Goal: Task Accomplishment & Management: Manage account settings

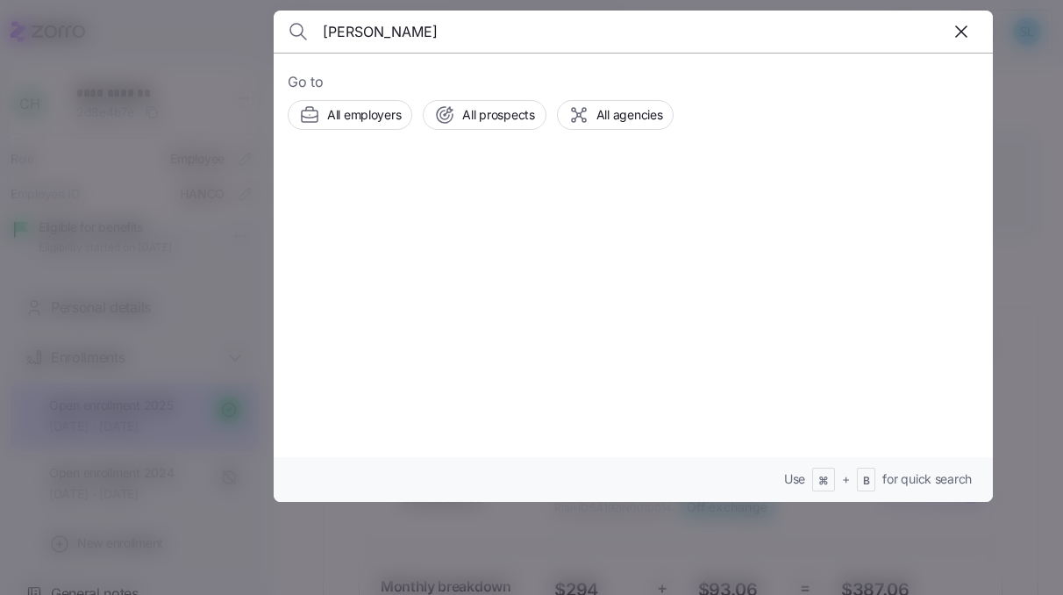
type input "[PERSON_NAME]"
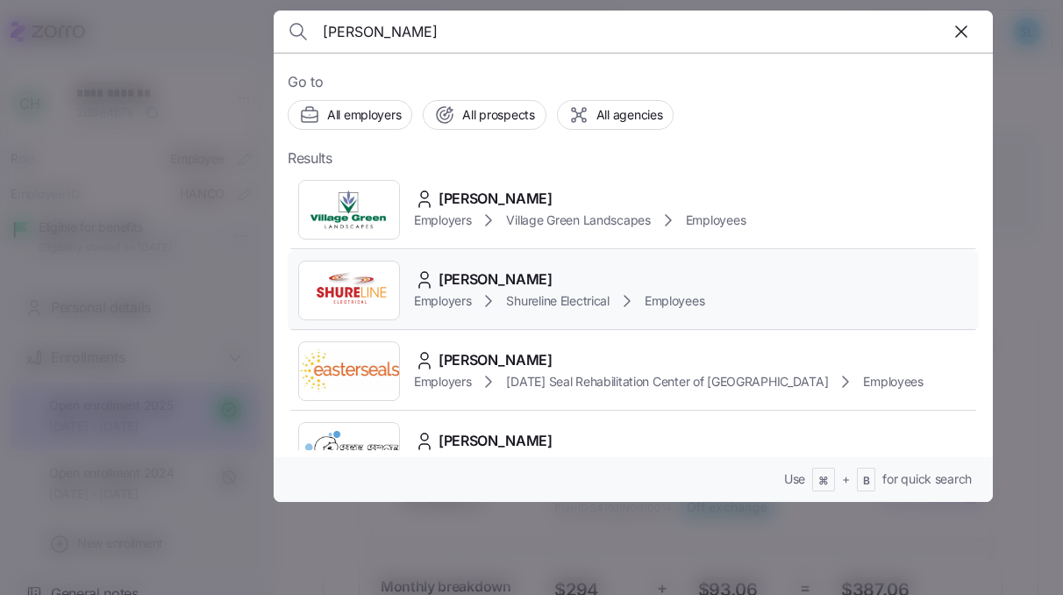
click at [470, 267] on div "Paul Fahey Employers Shureline Electrical Employees" at bounding box center [633, 290] width 691 height 81
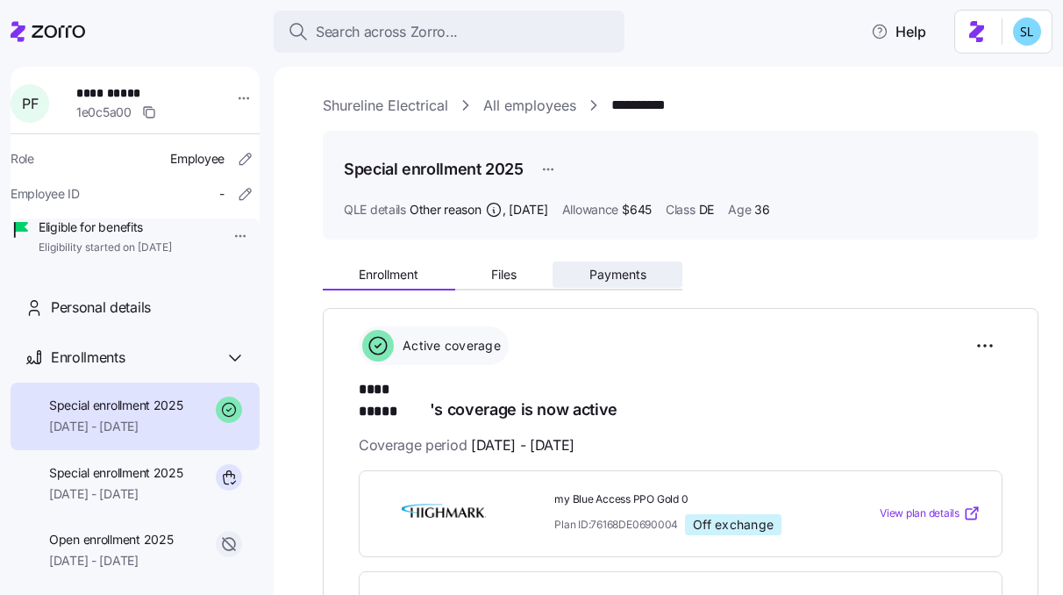
click at [653, 281] on button "Payments" at bounding box center [618, 274] width 130 height 26
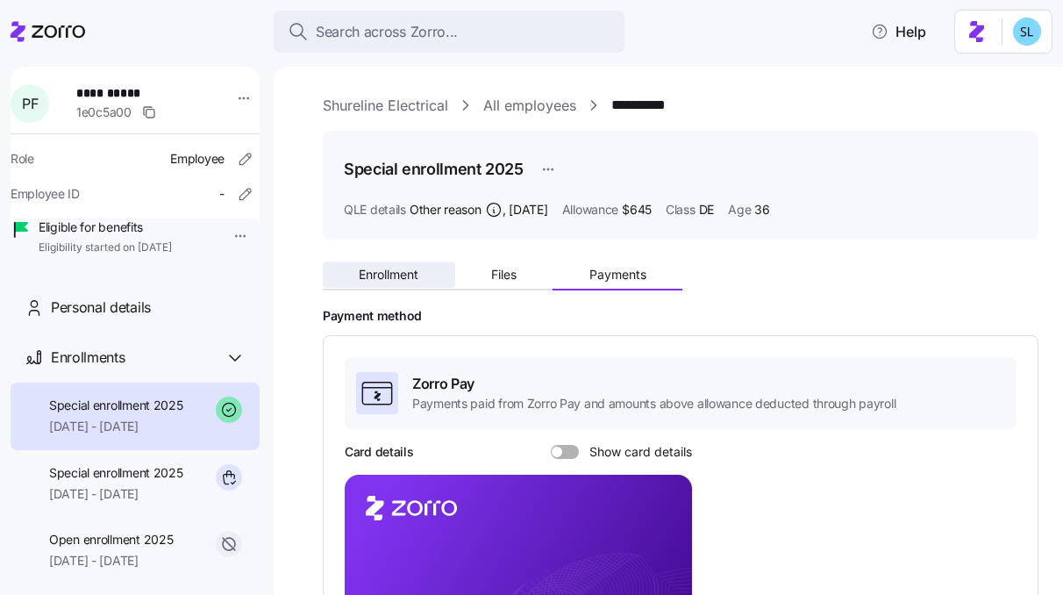
click at [437, 264] on button "Enrollment" at bounding box center [389, 274] width 132 height 26
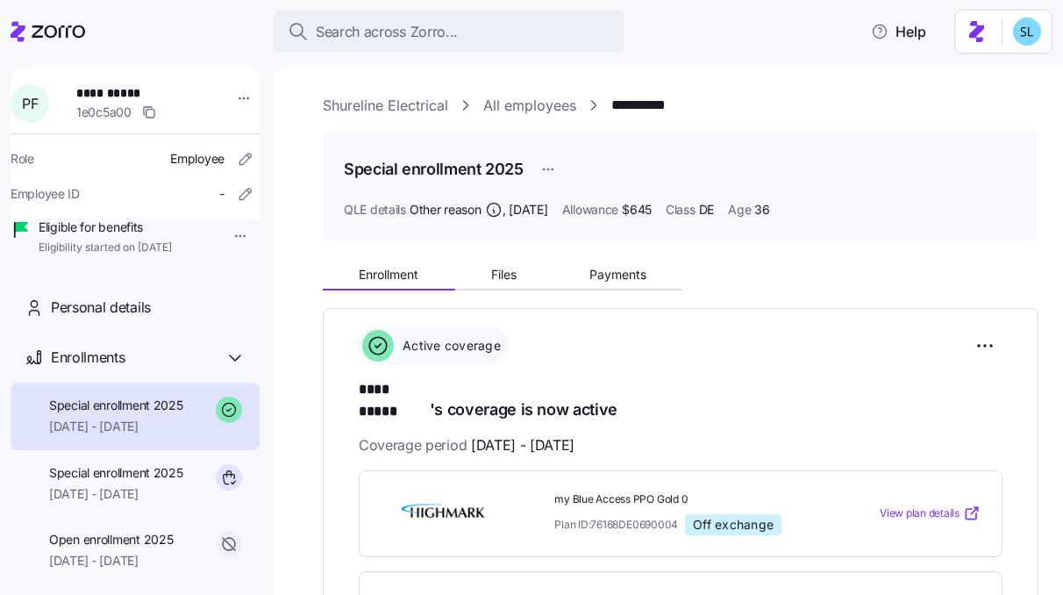
scroll to position [509, 0]
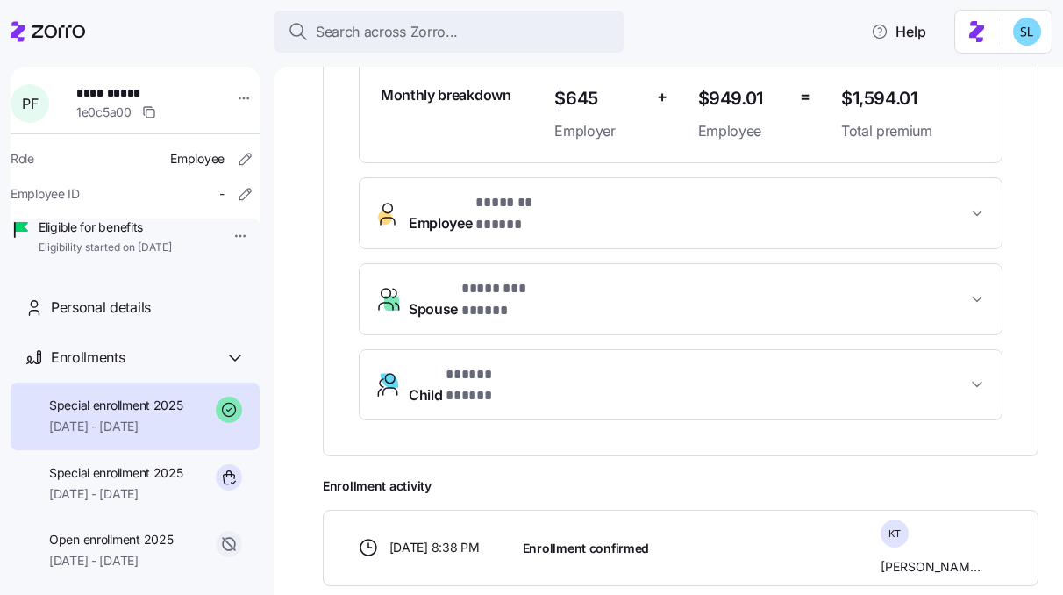
click at [531, 192] on span "* ******* ***** *" at bounding box center [522, 203] width 95 height 22
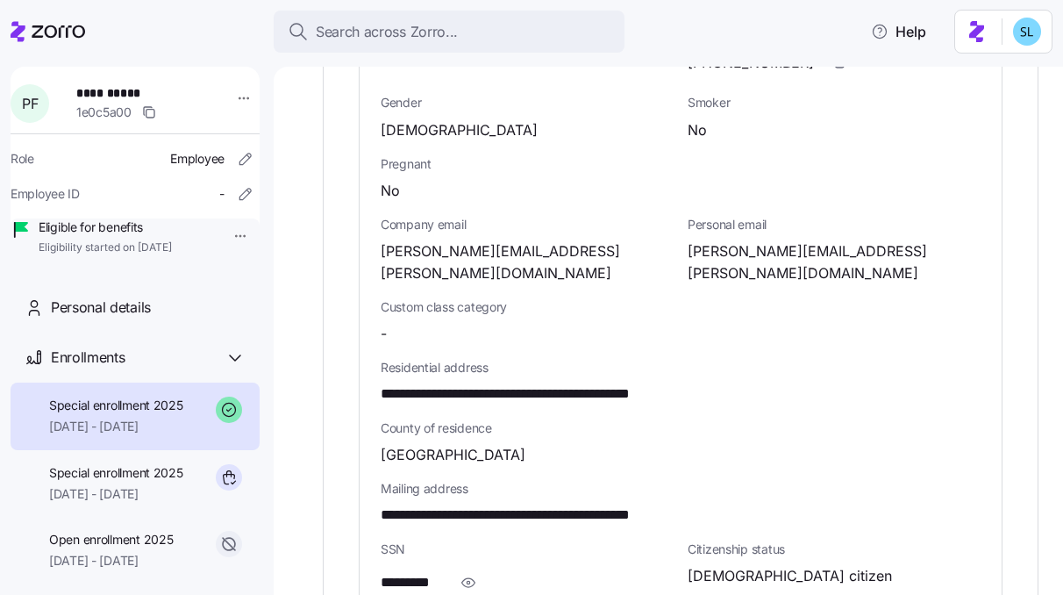
scroll to position [973, 0]
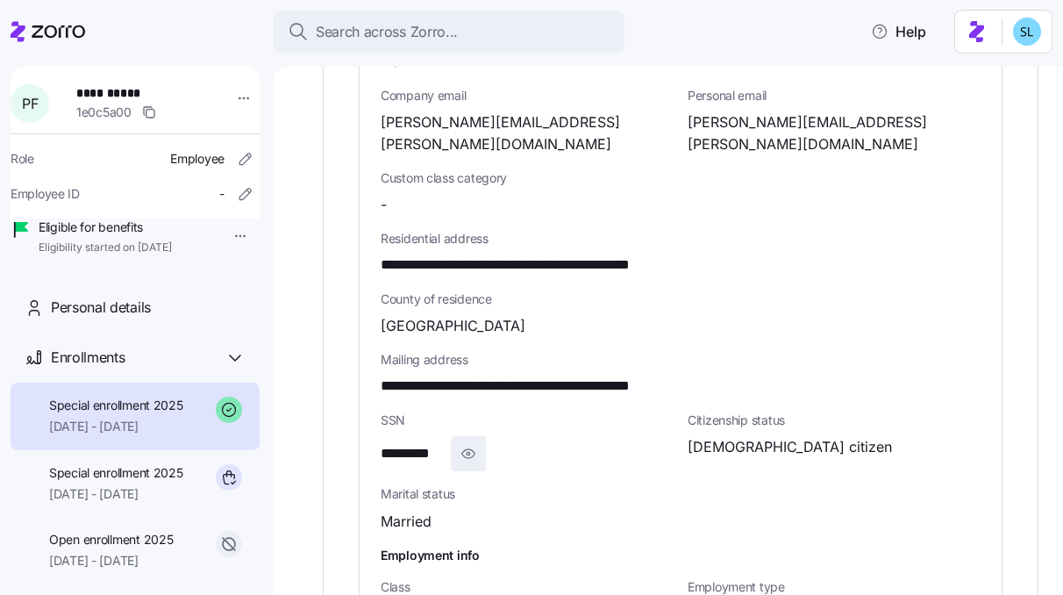
click at [470, 443] on icon "button" at bounding box center [469, 453] width 18 height 21
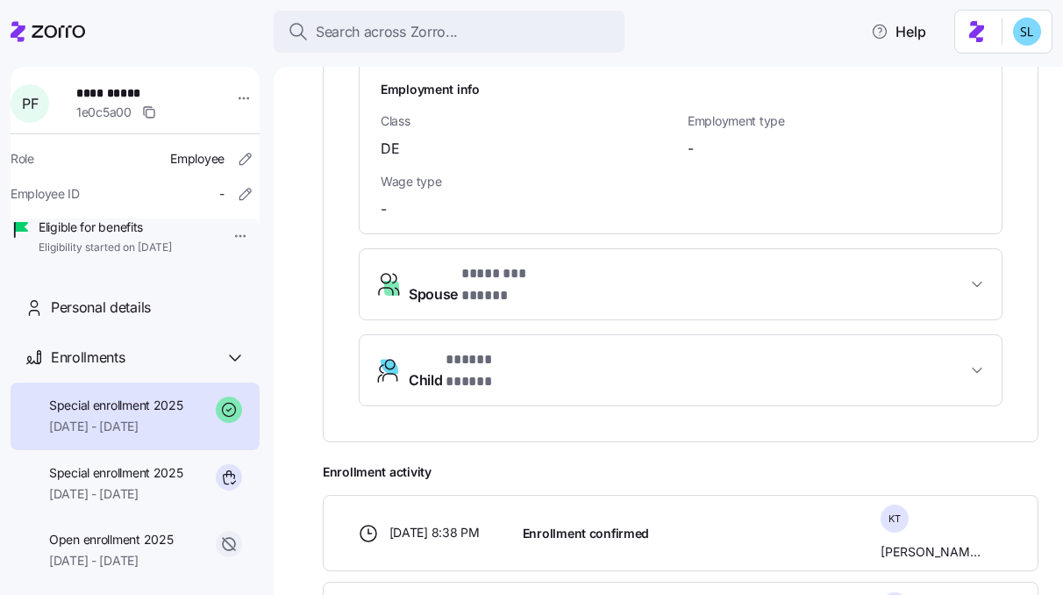
scroll to position [1427, 0]
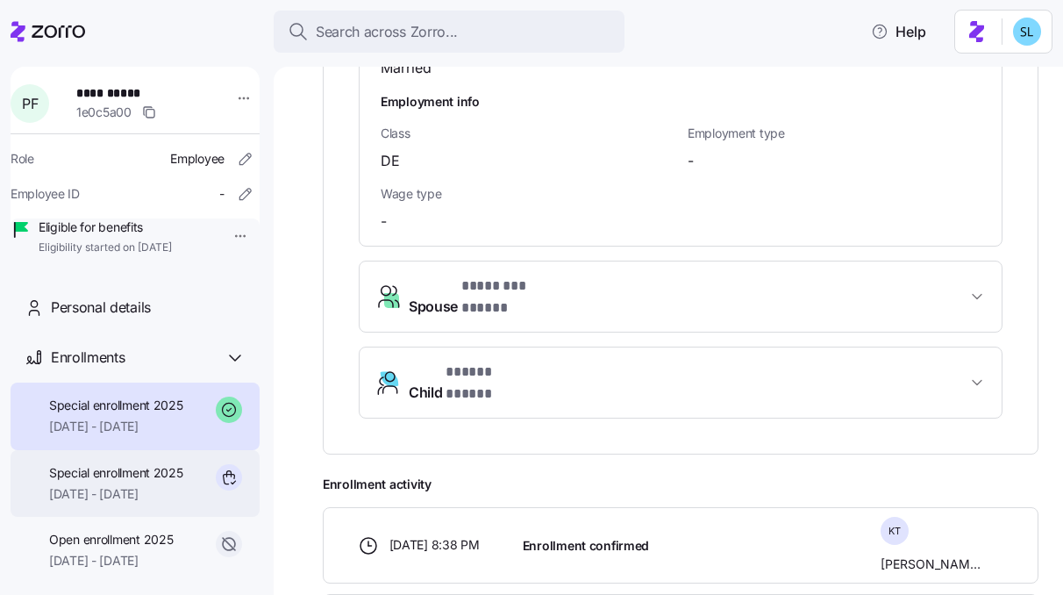
click at [164, 481] on span "Special enrollment 2025" at bounding box center [116, 473] width 134 height 18
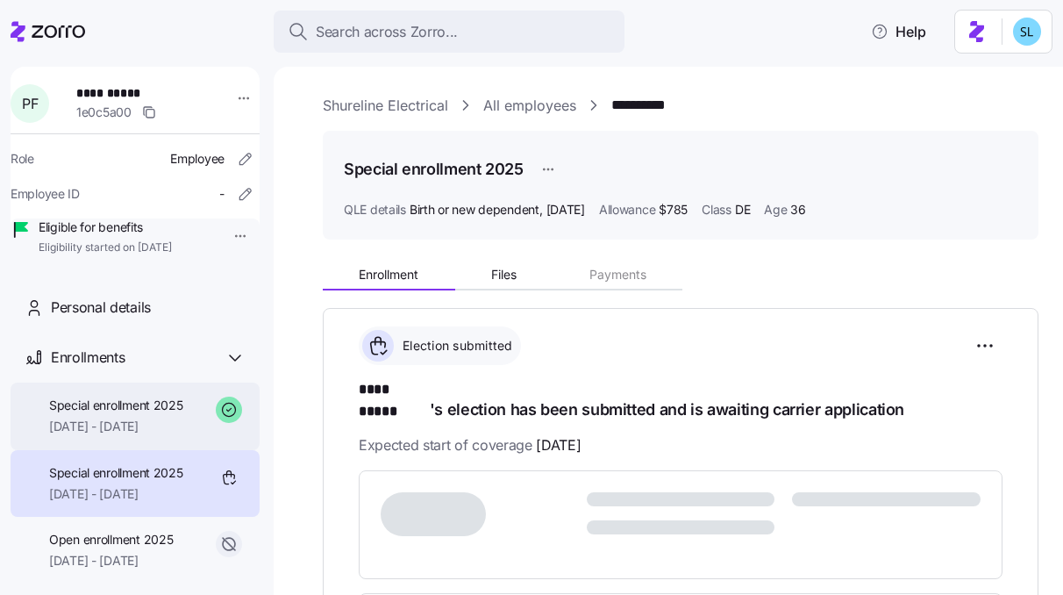
click at [108, 450] on div "Special enrollment 2025 08/01/2025 - 12/31/2025" at bounding box center [135, 416] width 249 height 68
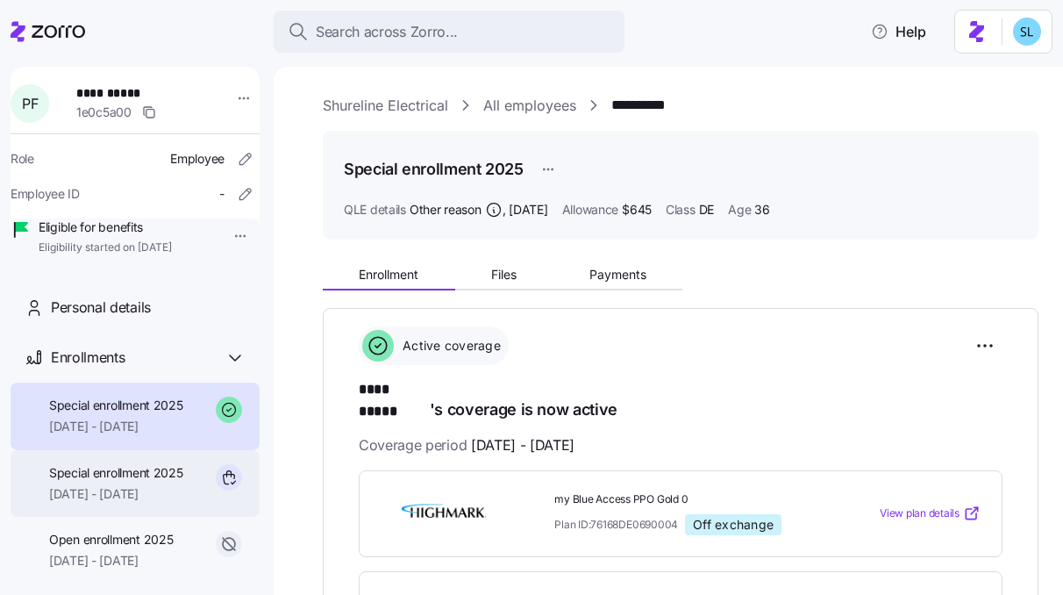
click at [104, 503] on div "Special enrollment 2025 07/24/2025 - 12/31/2025" at bounding box center [116, 483] width 134 height 39
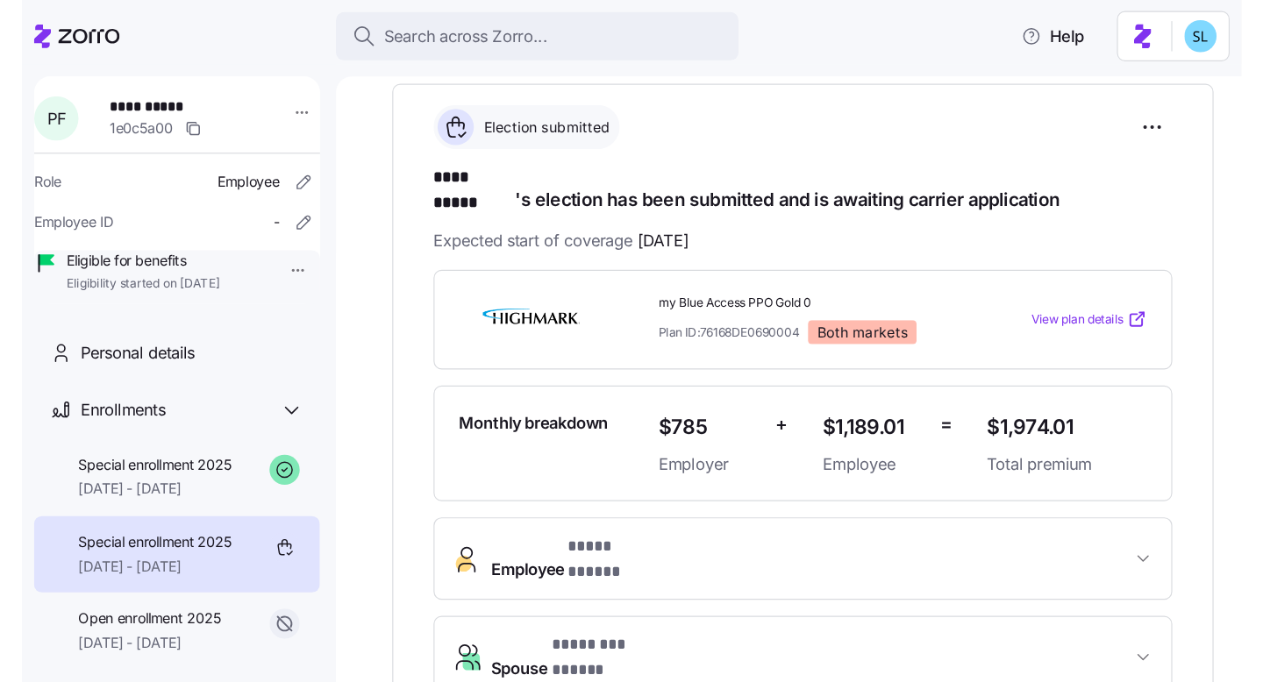
scroll to position [116, 0]
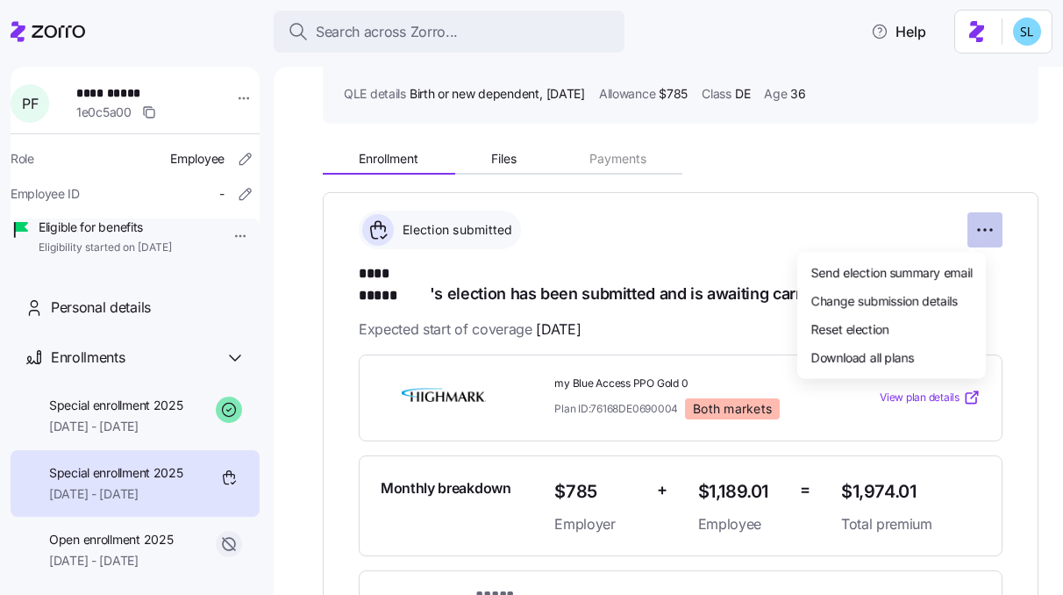
click at [966, 226] on html "**********" at bounding box center [531, 292] width 1063 height 584
click at [938, 296] on span "Change submission details" at bounding box center [884, 300] width 146 height 18
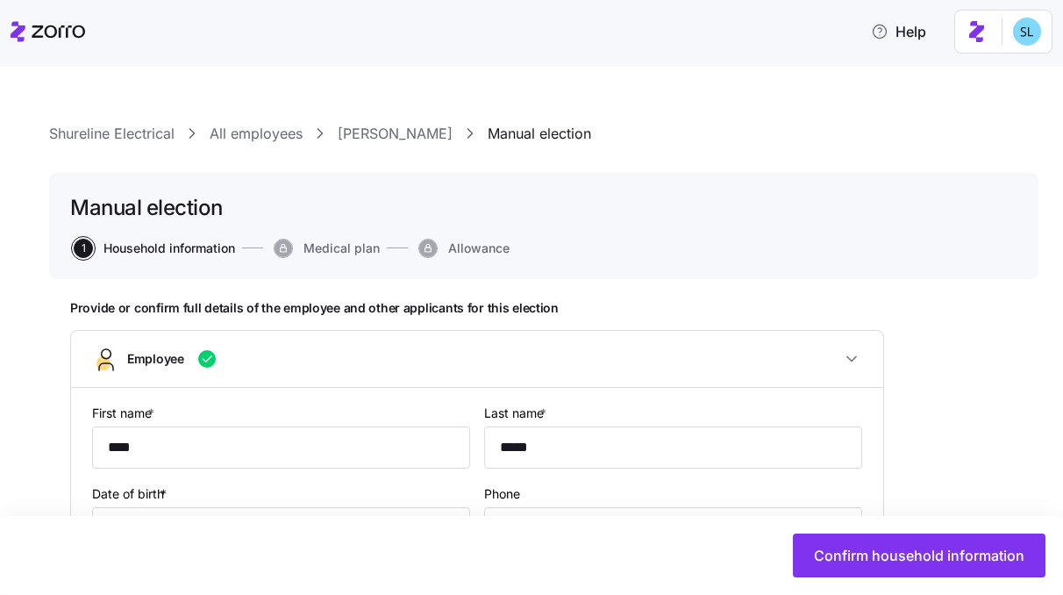
type input "DE"
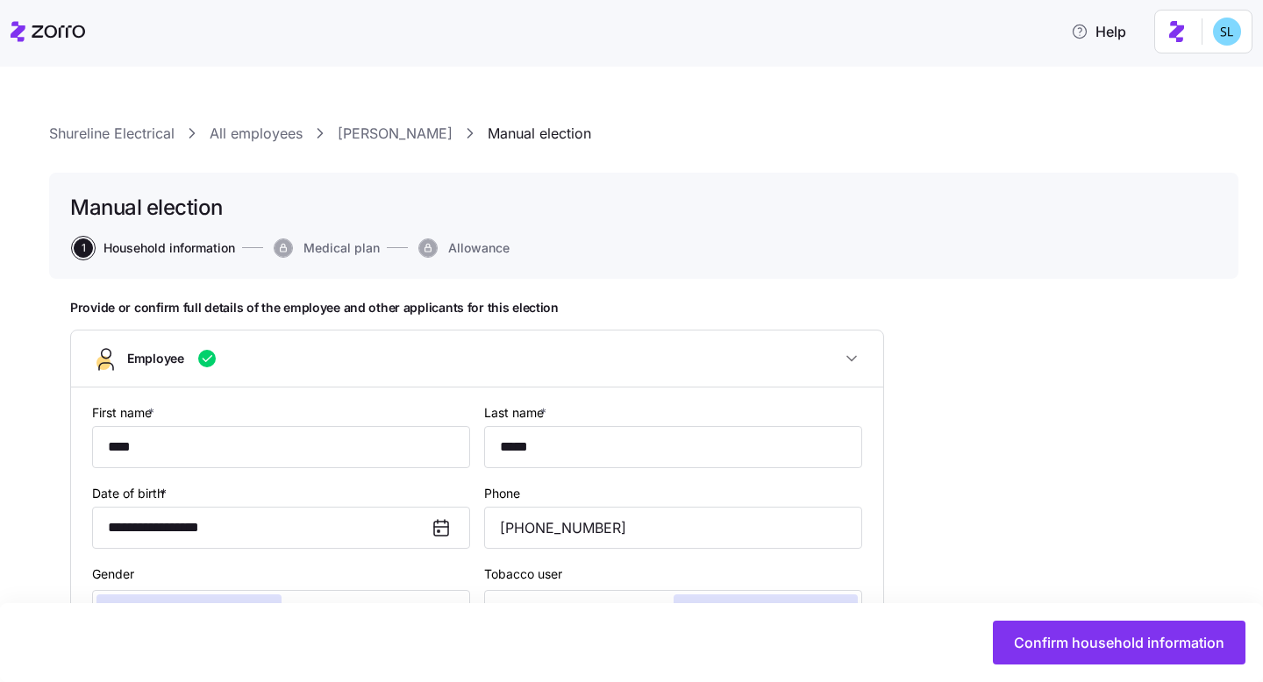
click at [56, 27] on icon at bounding box center [48, 31] width 75 height 21
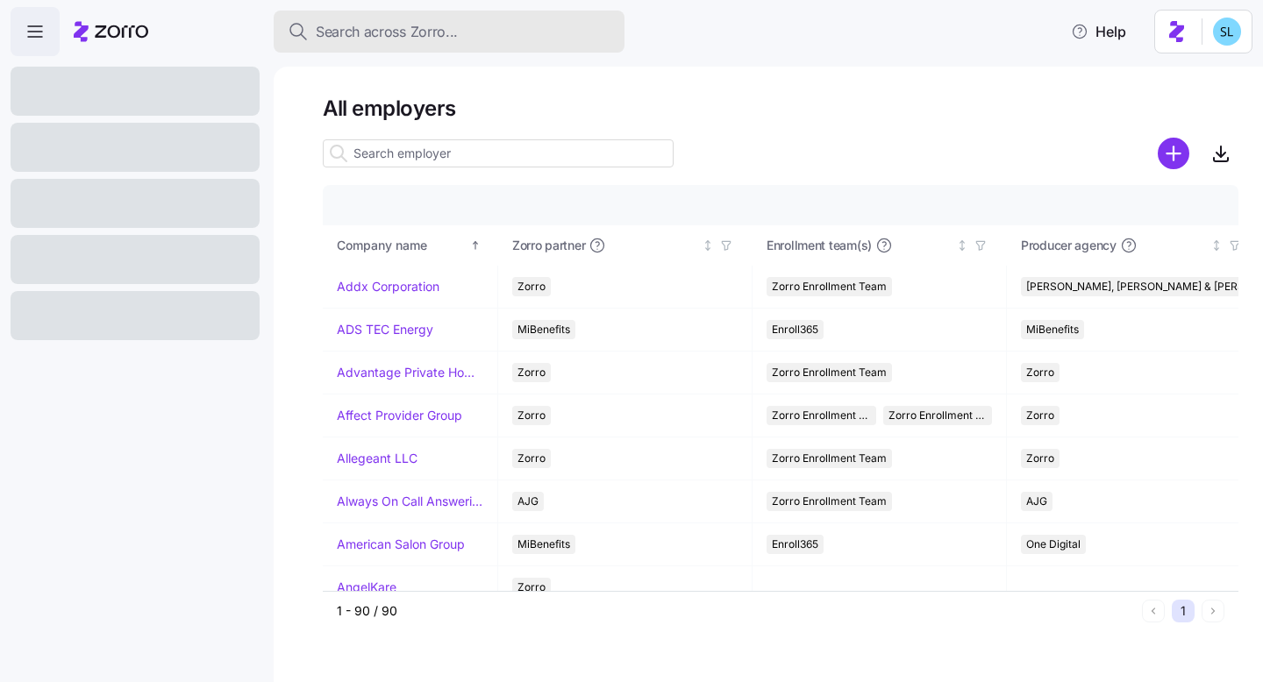
click at [403, 31] on span "Search across Zorro..." at bounding box center [387, 32] width 142 height 22
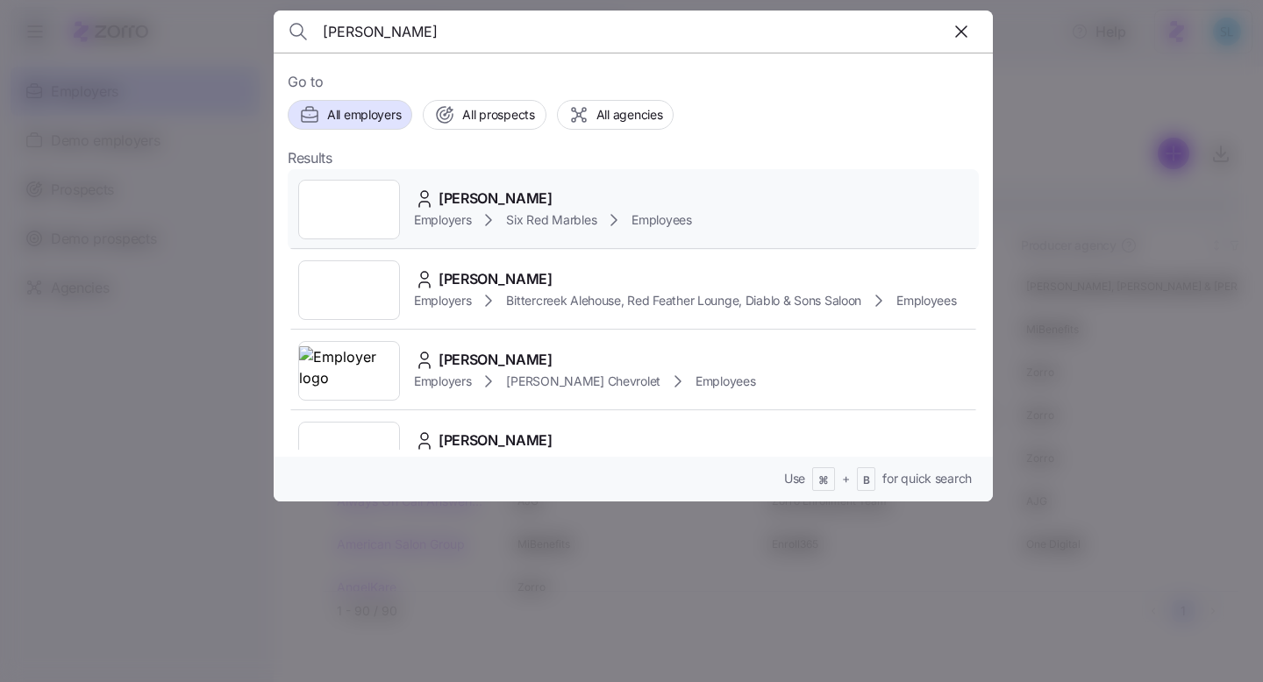
type input "tiffany chapman"
click at [500, 182] on div "Tiffany Chapman Employers Six Red Marbles Employees" at bounding box center [633, 209] width 691 height 81
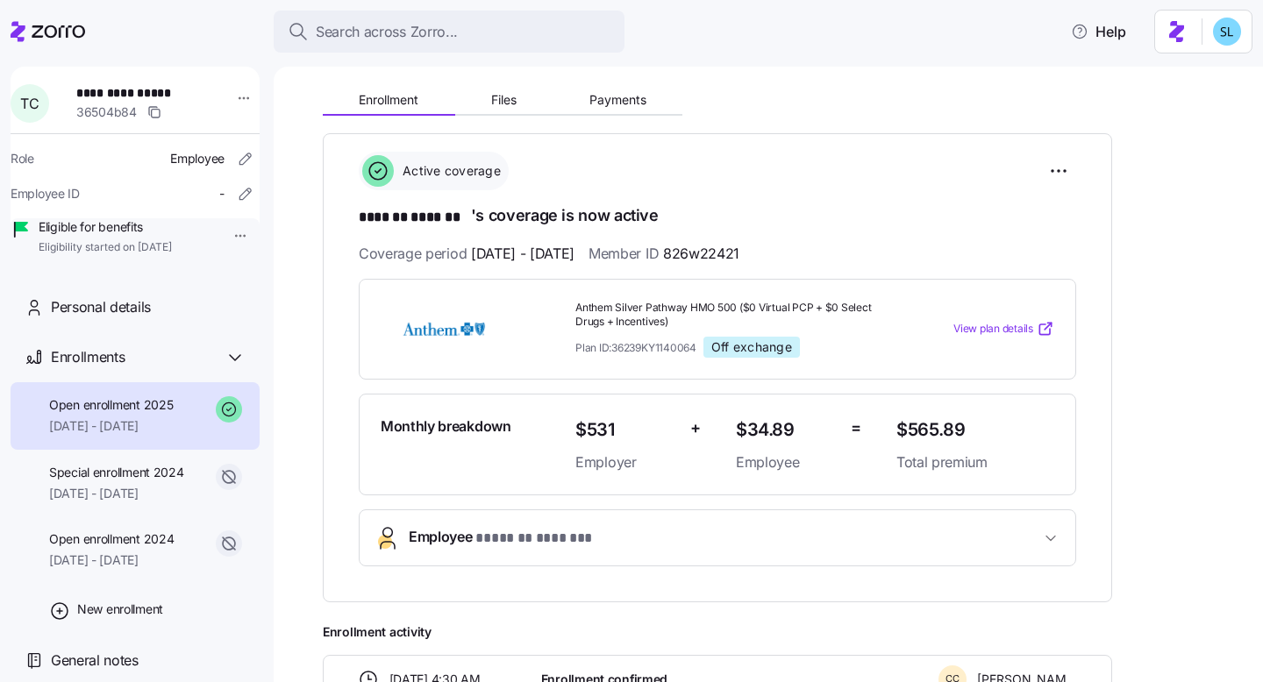
scroll to position [191, 0]
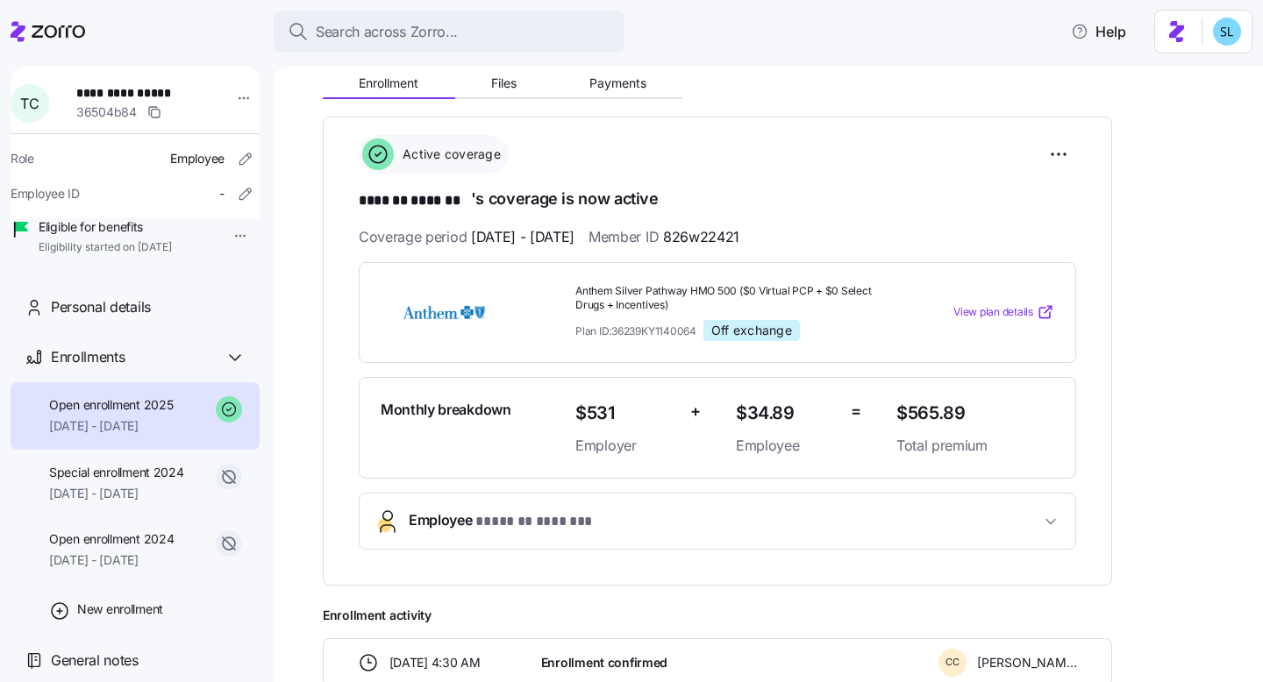
click at [567, 500] on button "Employee * ******* ******* *" at bounding box center [718, 521] width 716 height 55
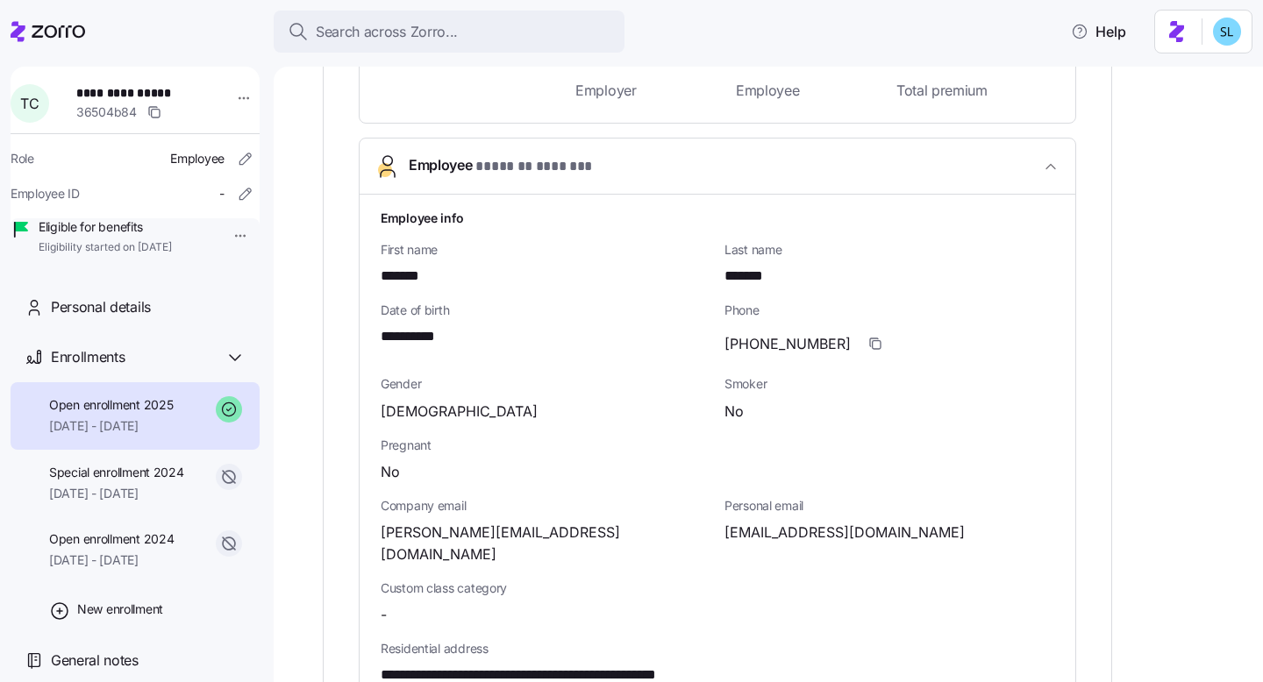
scroll to position [0, 0]
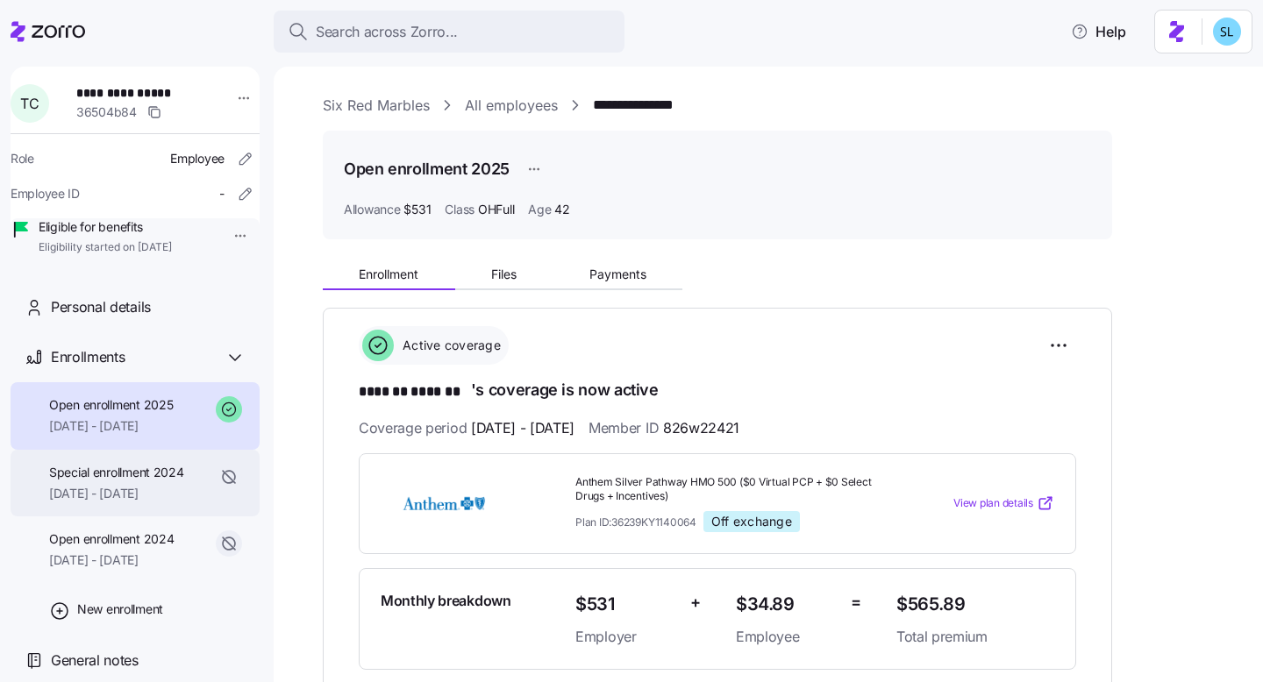
click at [123, 481] on span "Special enrollment 2024" at bounding box center [116, 473] width 135 height 18
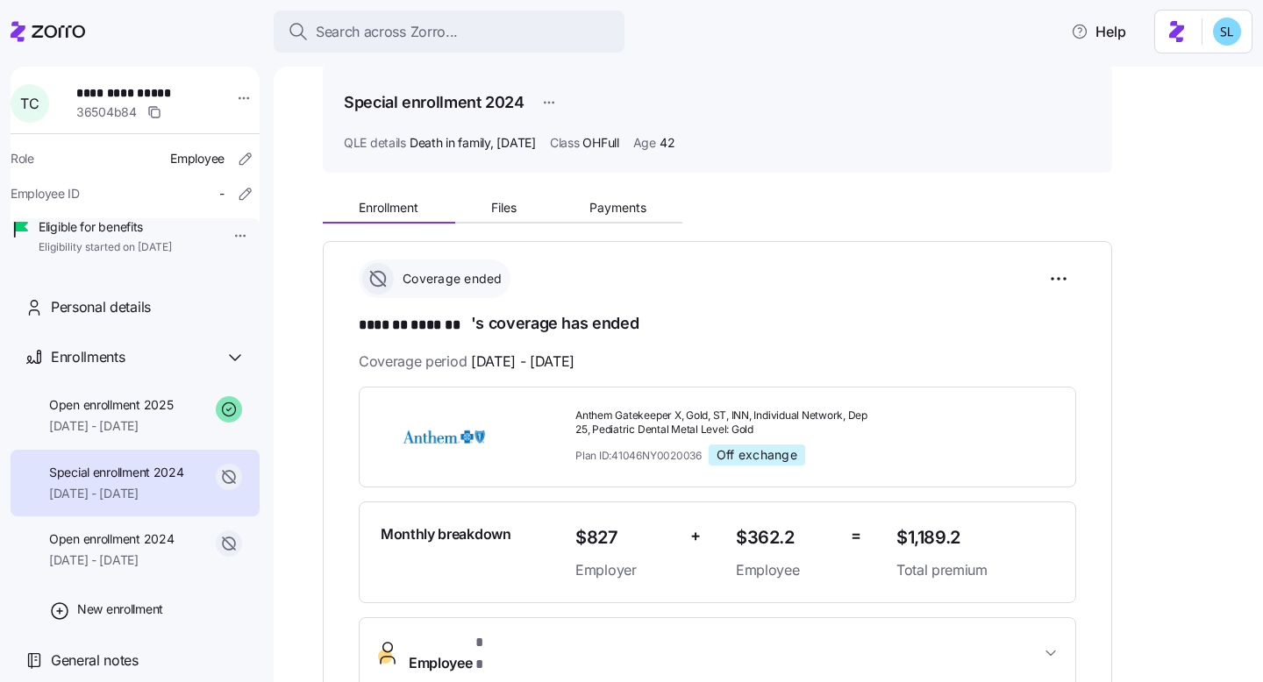
scroll to position [68, 0]
click at [507, 206] on span "Files" at bounding box center [503, 206] width 25 height 12
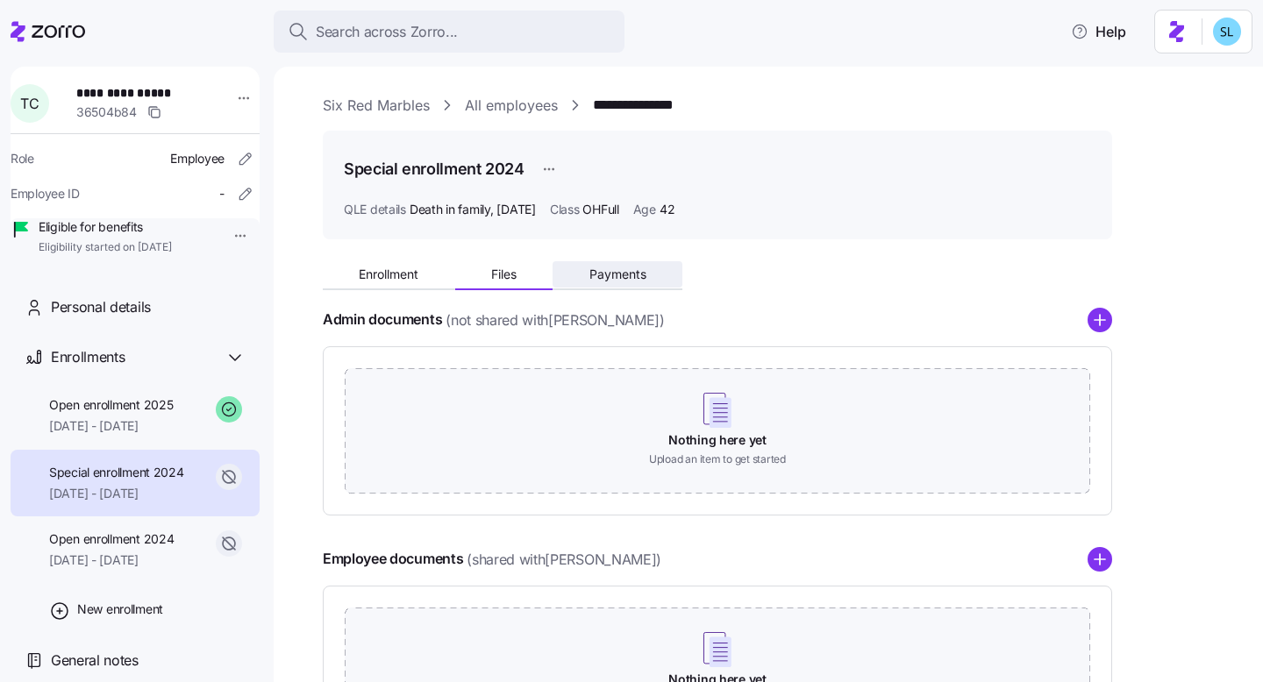
click at [611, 275] on span "Payments" at bounding box center [617, 274] width 57 height 12
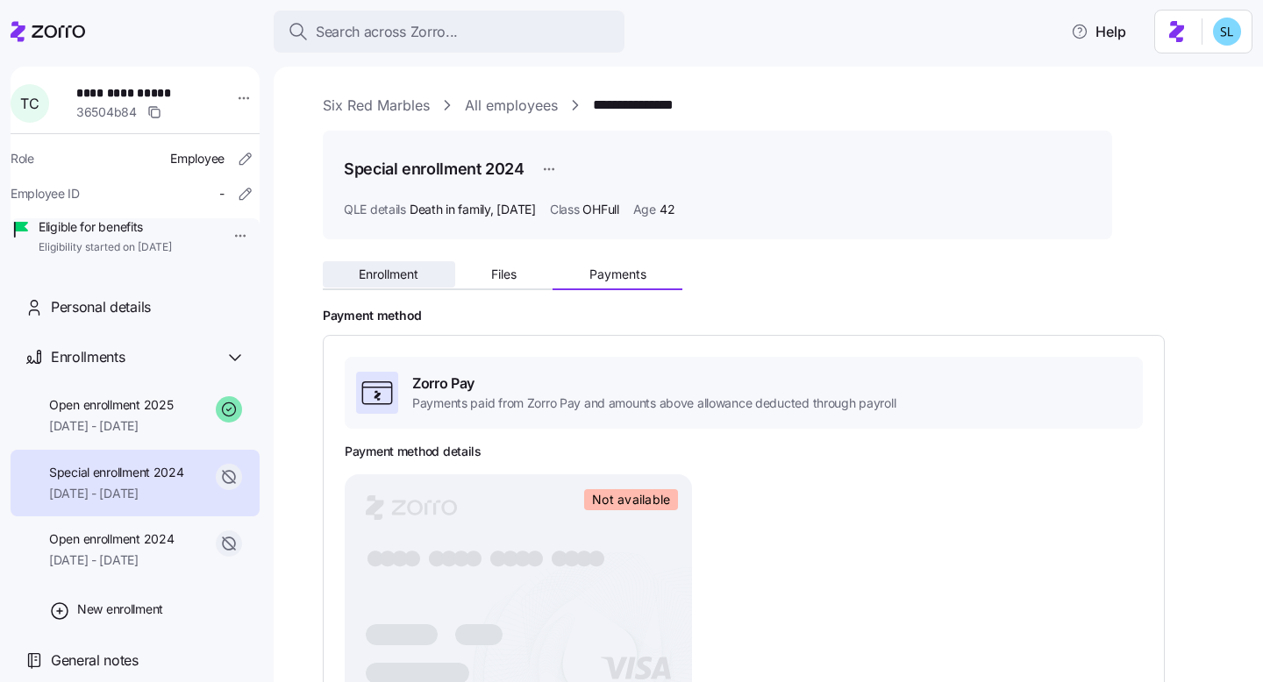
click at [396, 266] on button "Enrollment" at bounding box center [389, 274] width 132 height 26
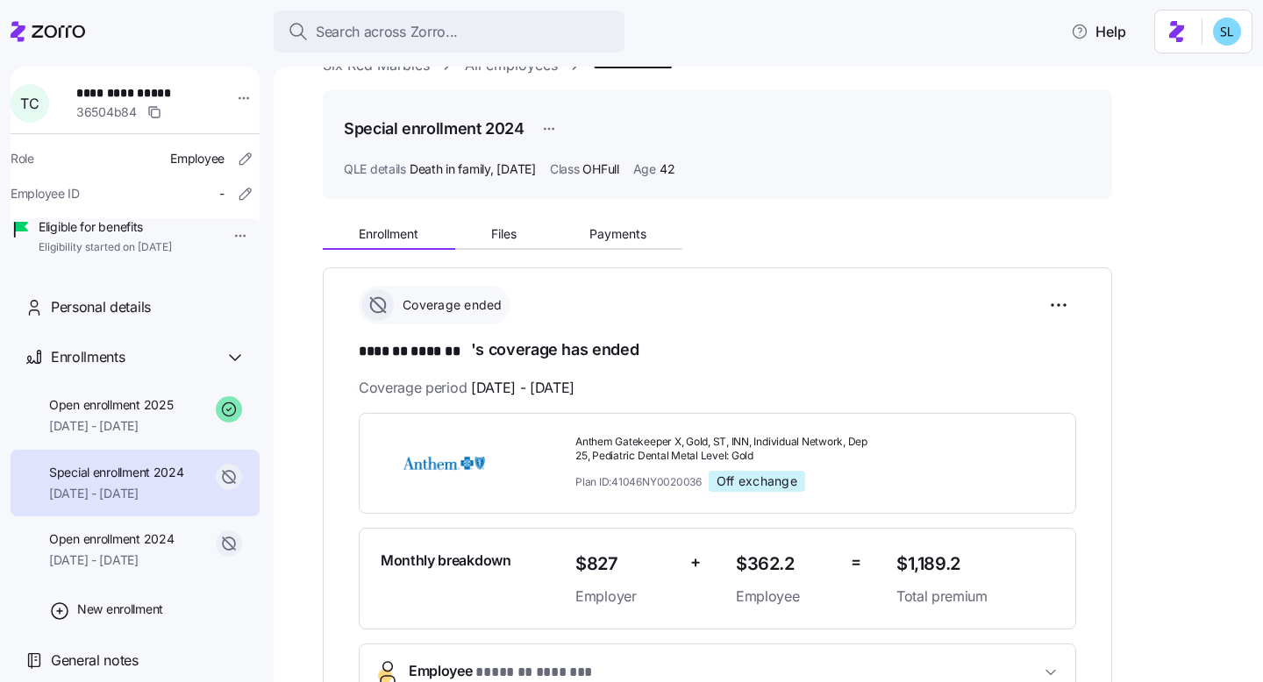
scroll to position [198, 0]
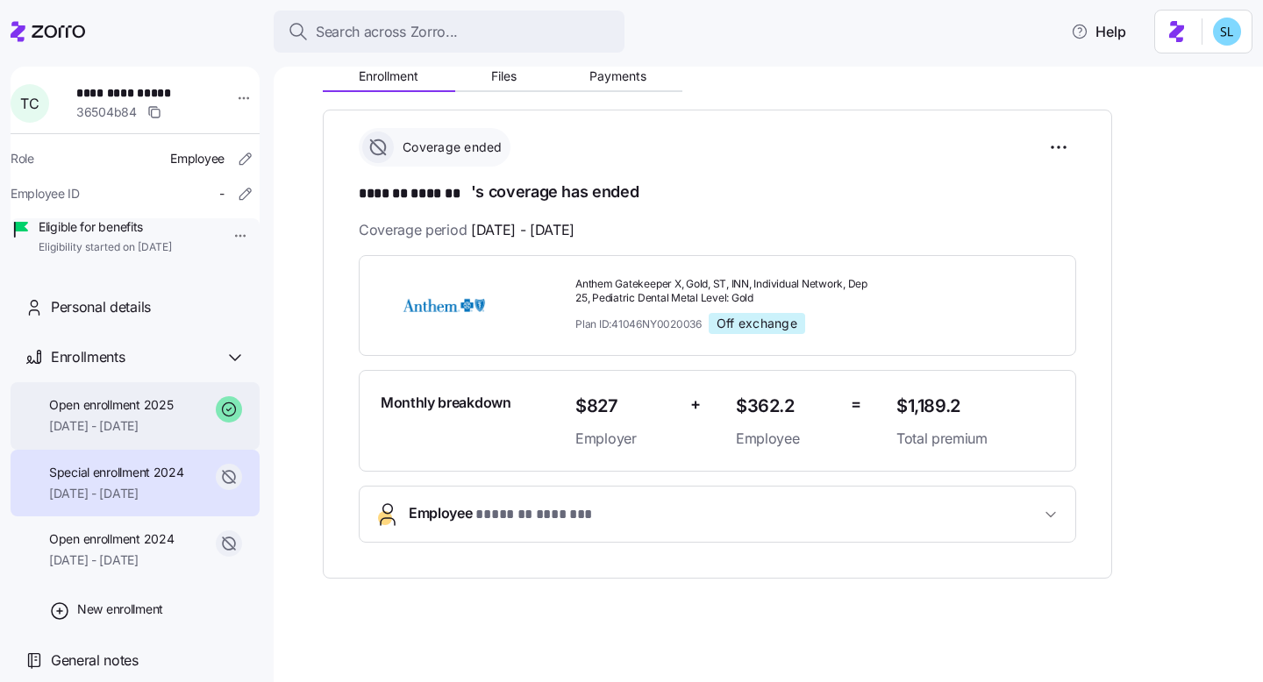
click at [82, 435] on span "[DATE] - [DATE]" at bounding box center [111, 426] width 124 height 18
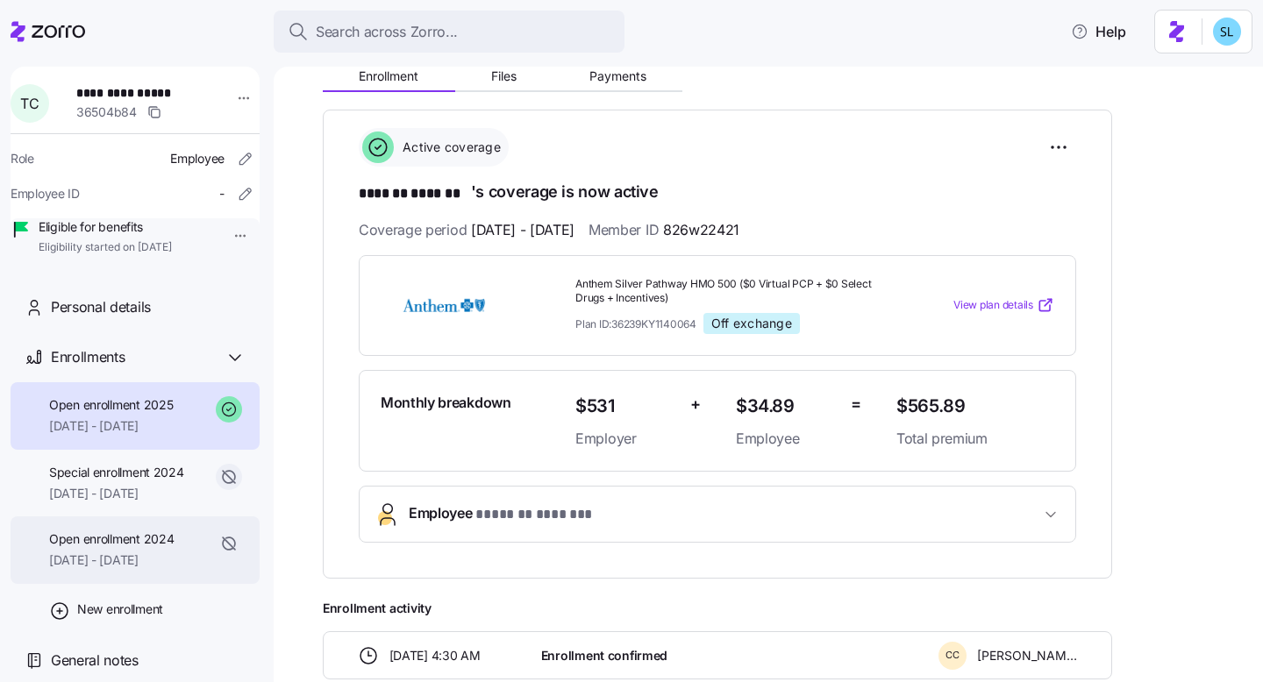
click at [148, 569] on span "01/01/2024 - 09/30/2024" at bounding box center [111, 561] width 125 height 18
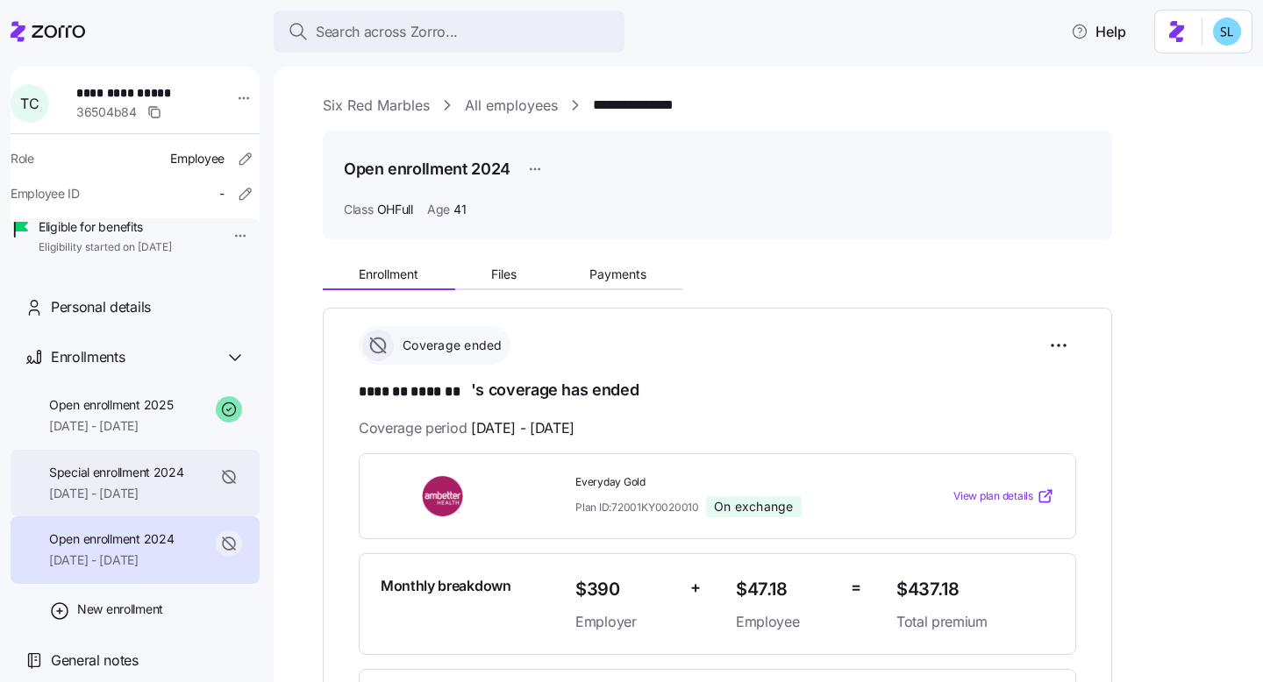
click at [154, 503] on span "[DATE] - [DATE]" at bounding box center [116, 494] width 135 height 18
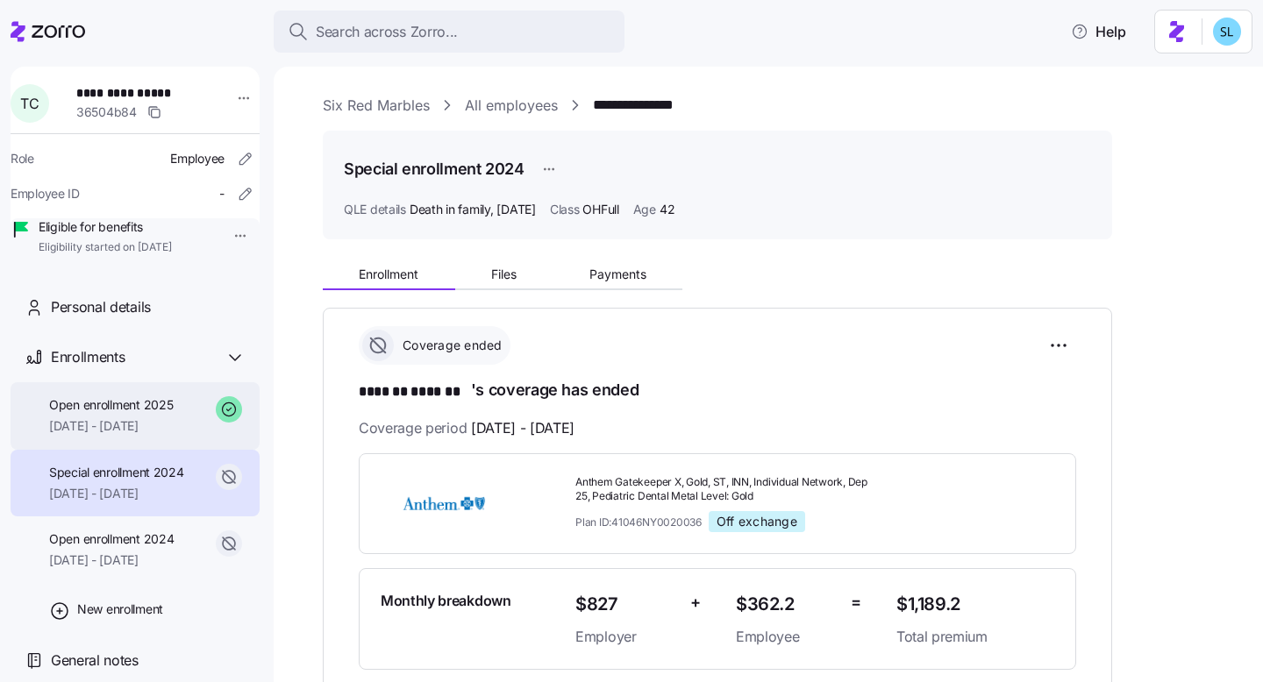
click at [146, 436] on div "Open enrollment 2025 01/01/2025 - 12/31/2025" at bounding box center [111, 415] width 124 height 39
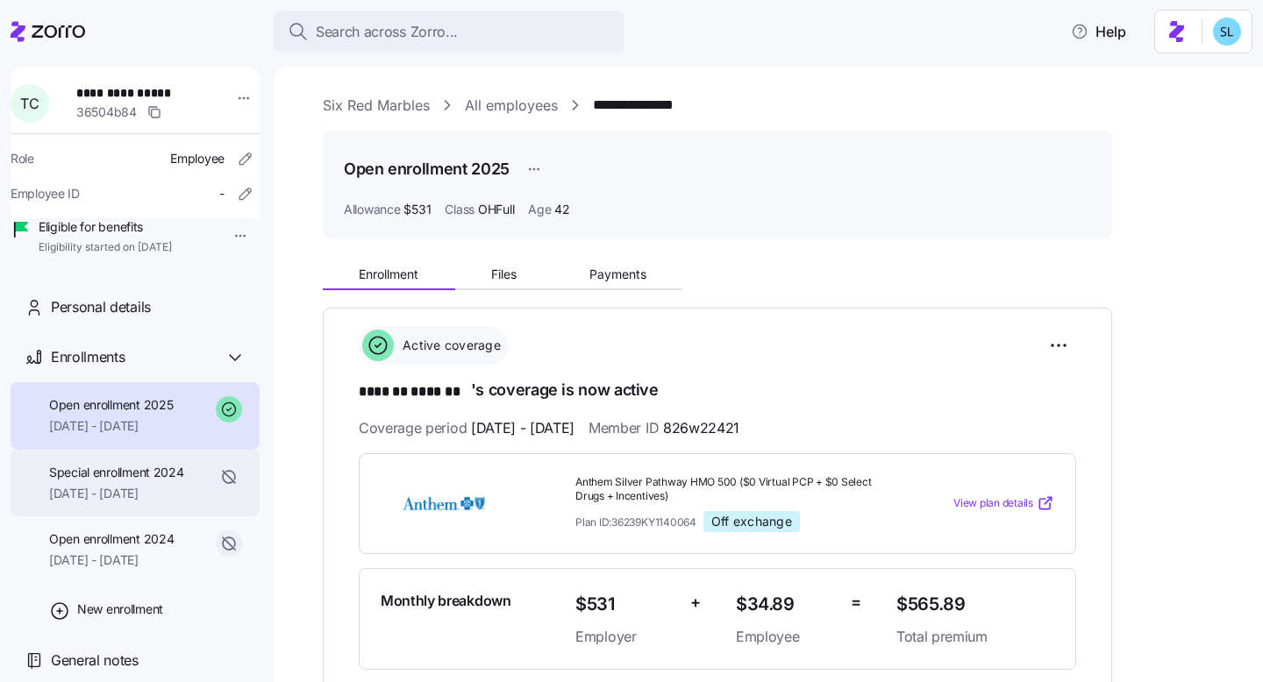
click at [158, 503] on div "Special enrollment 2024 10/01/2024 - 12/31/2024" at bounding box center [116, 483] width 135 height 39
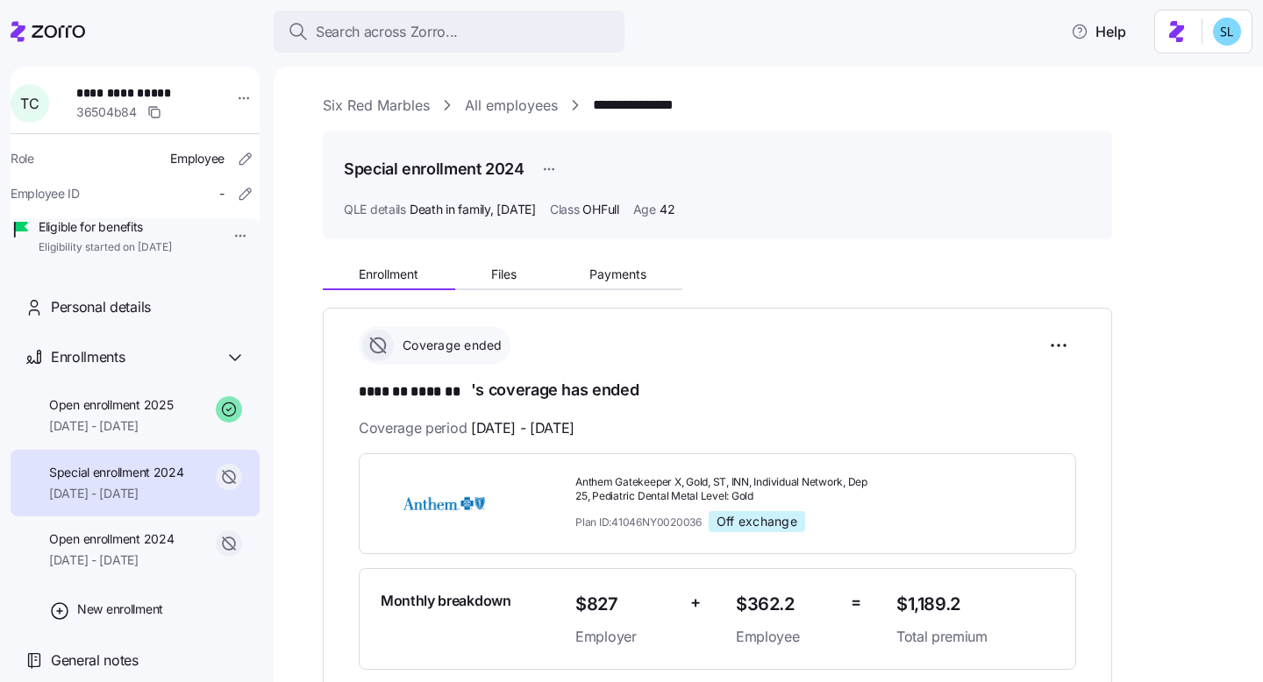
click at [158, 503] on div "Special enrollment 2024 10/01/2024 - 12/31/2024" at bounding box center [116, 483] width 135 height 39
click at [148, 435] on span "[DATE] - [DATE]" at bounding box center [111, 426] width 124 height 18
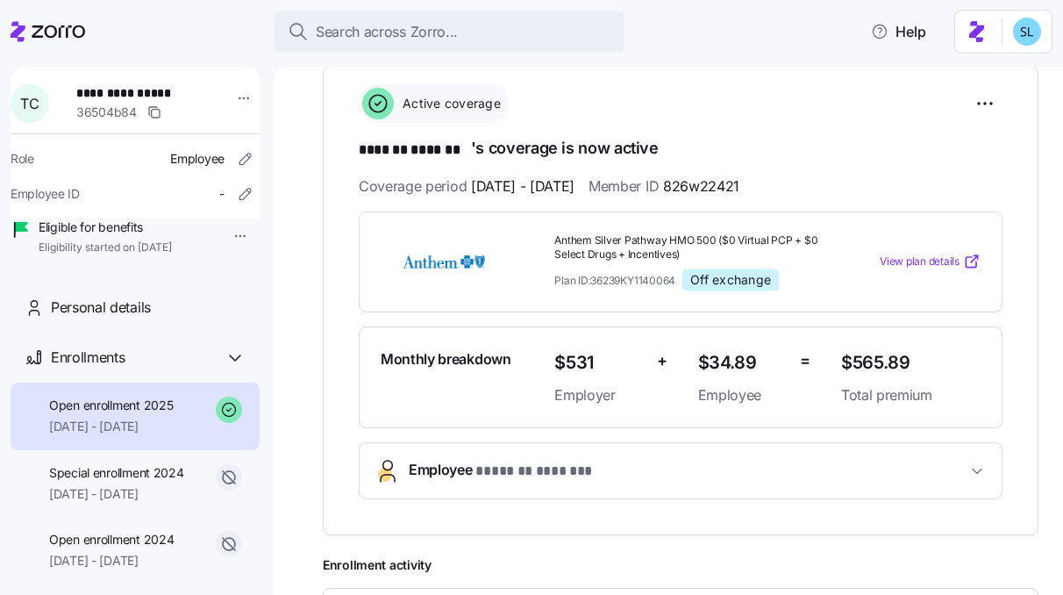
scroll to position [248, 0]
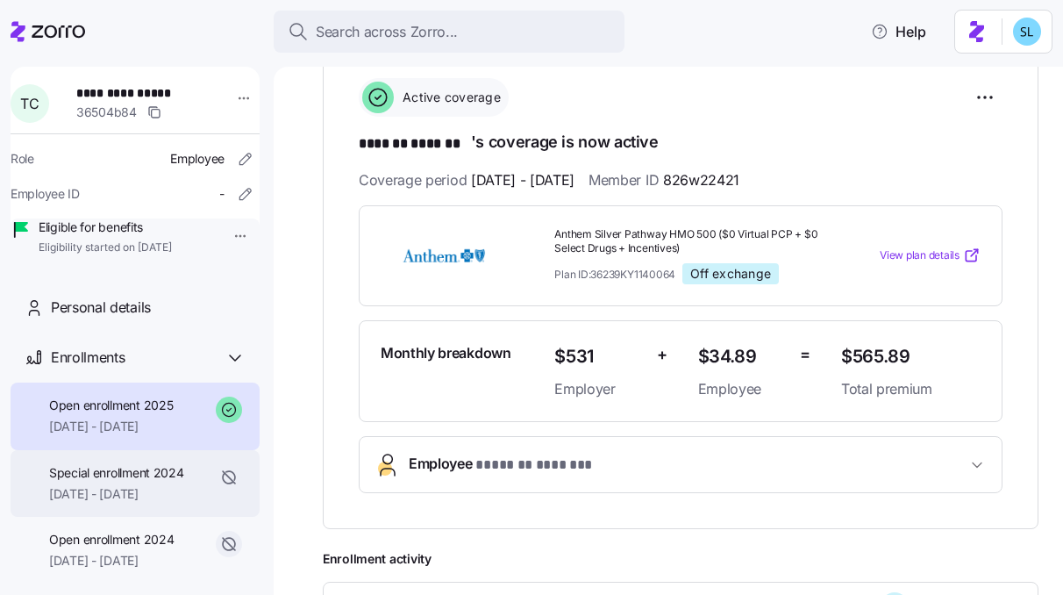
click at [68, 485] on div "Special enrollment 2024 10/01/2024 - 12/31/2024" at bounding box center [135, 484] width 249 height 68
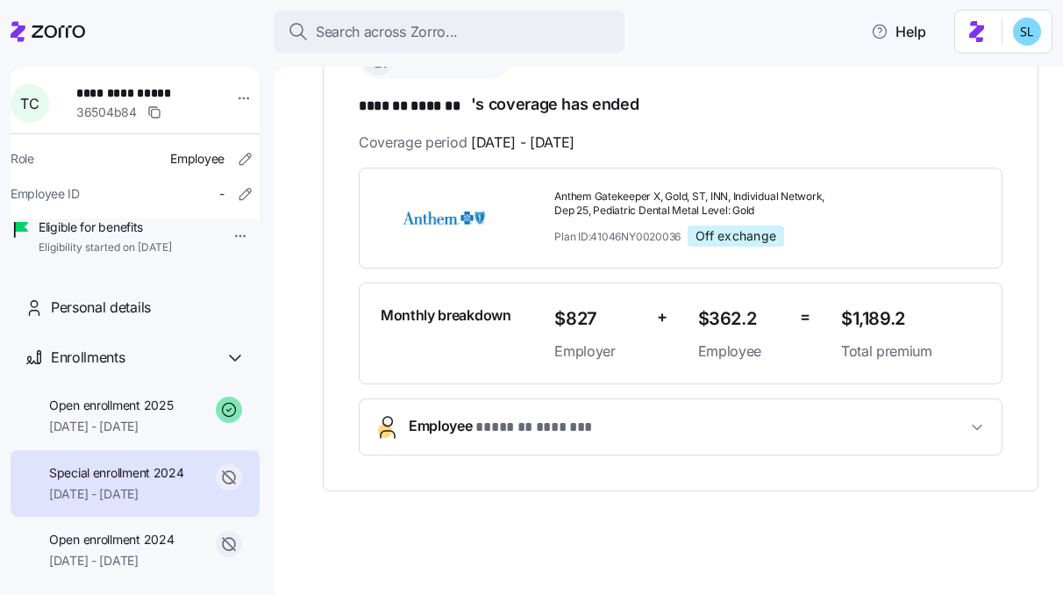
click at [462, 428] on span "Employee * ******* ******* *" at bounding box center [502, 427] width 186 height 24
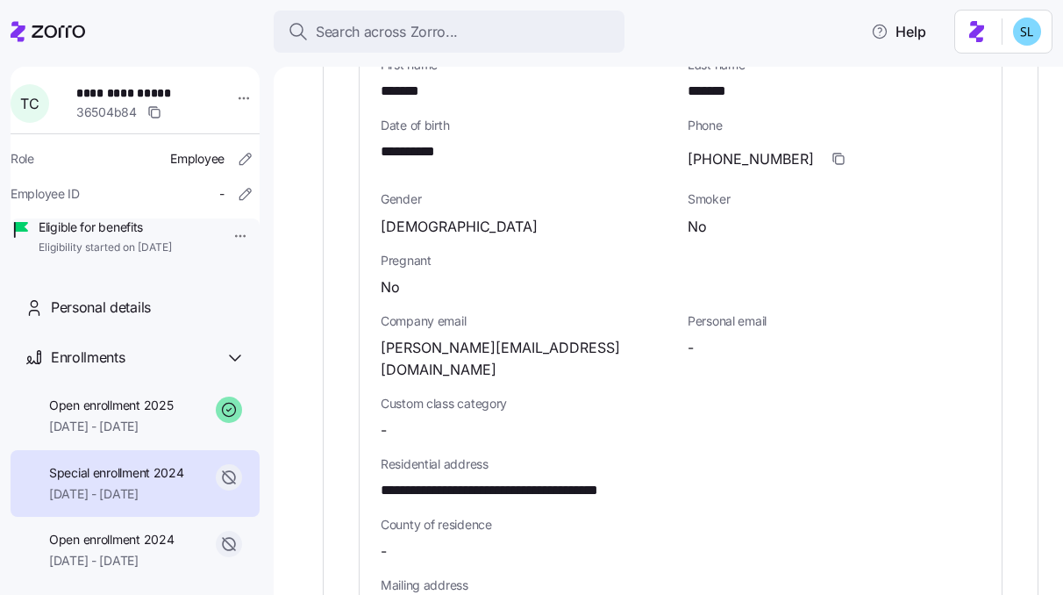
scroll to position [755, 0]
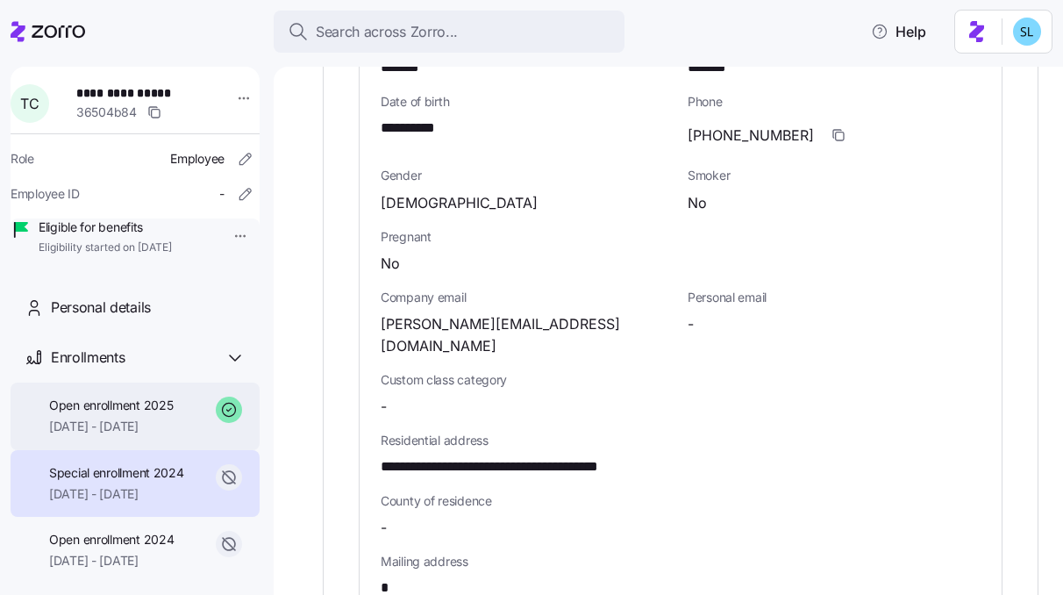
click at [163, 414] on span "Open enrollment 2025" at bounding box center [111, 405] width 124 height 18
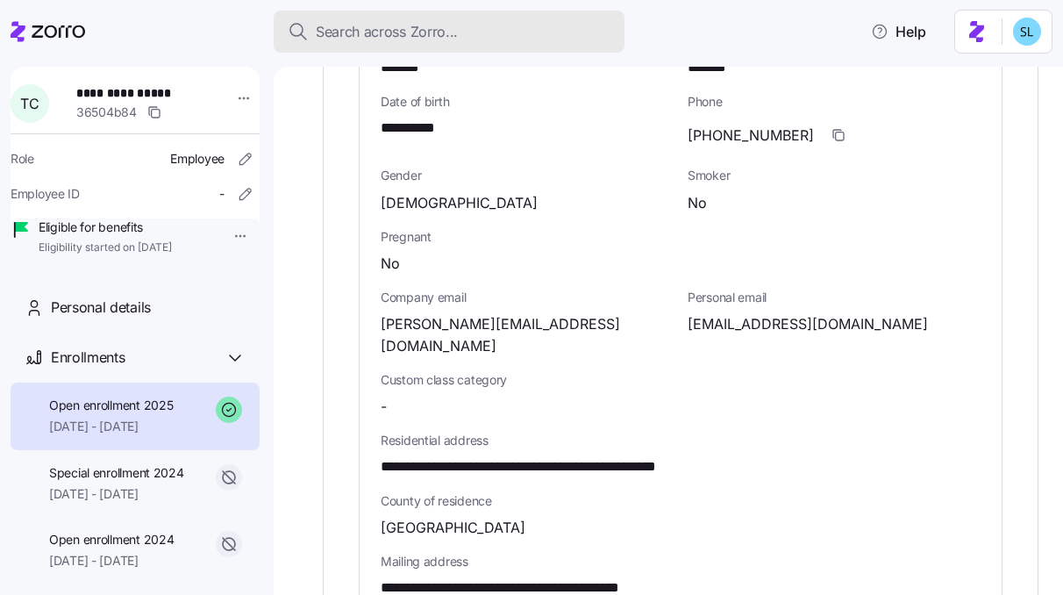
click at [507, 35] on div "Search across Zorro..." at bounding box center [449, 32] width 323 height 22
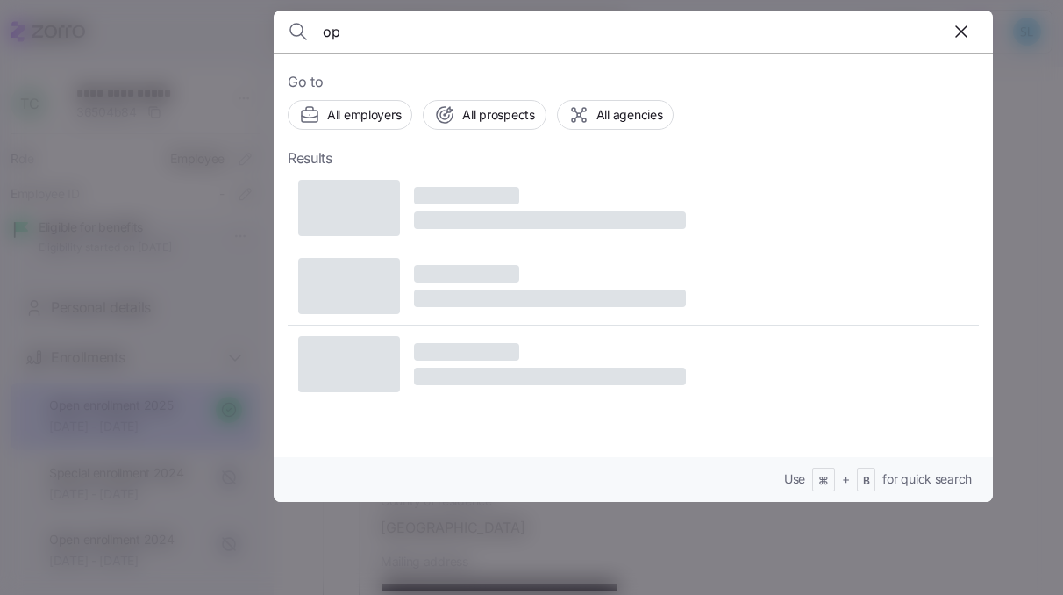
type input "o"
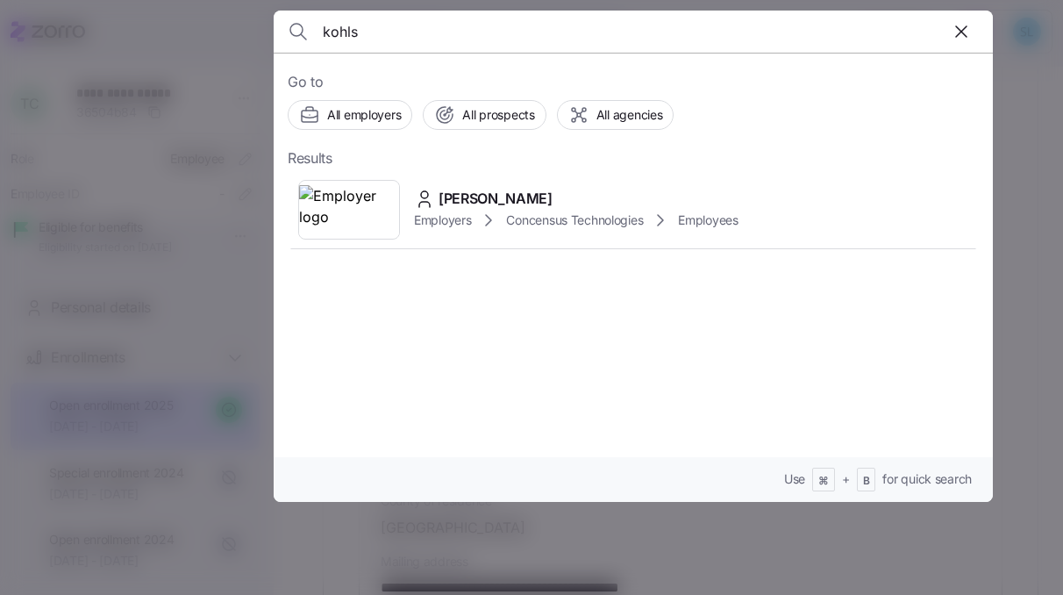
type input "kohls"
click at [656, 210] on icon at bounding box center [660, 220] width 21 height 21
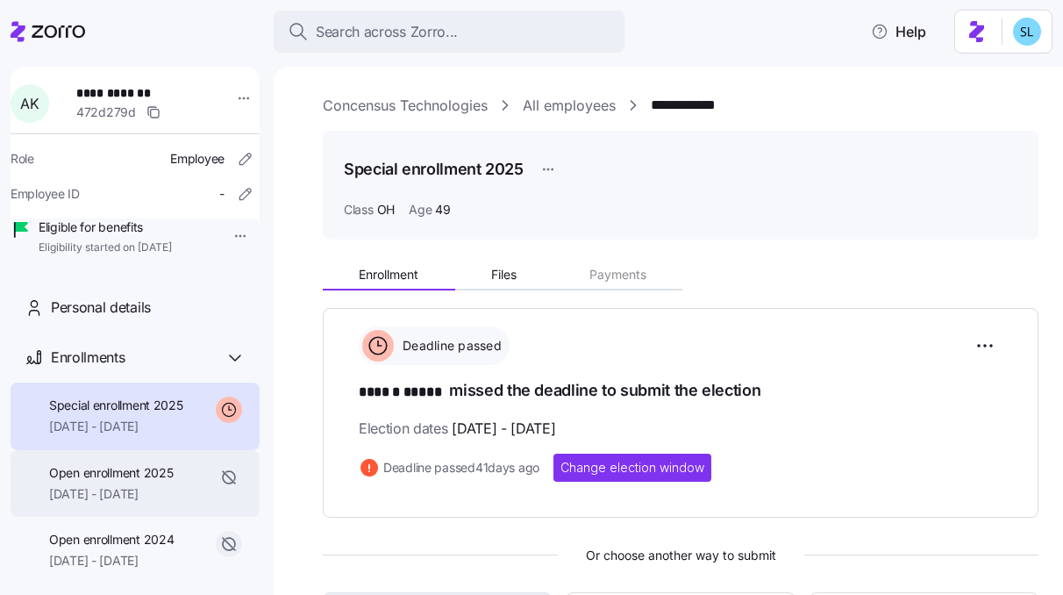
click at [141, 503] on span "01/01/2025 - 07/31/2025" at bounding box center [111, 494] width 124 height 18
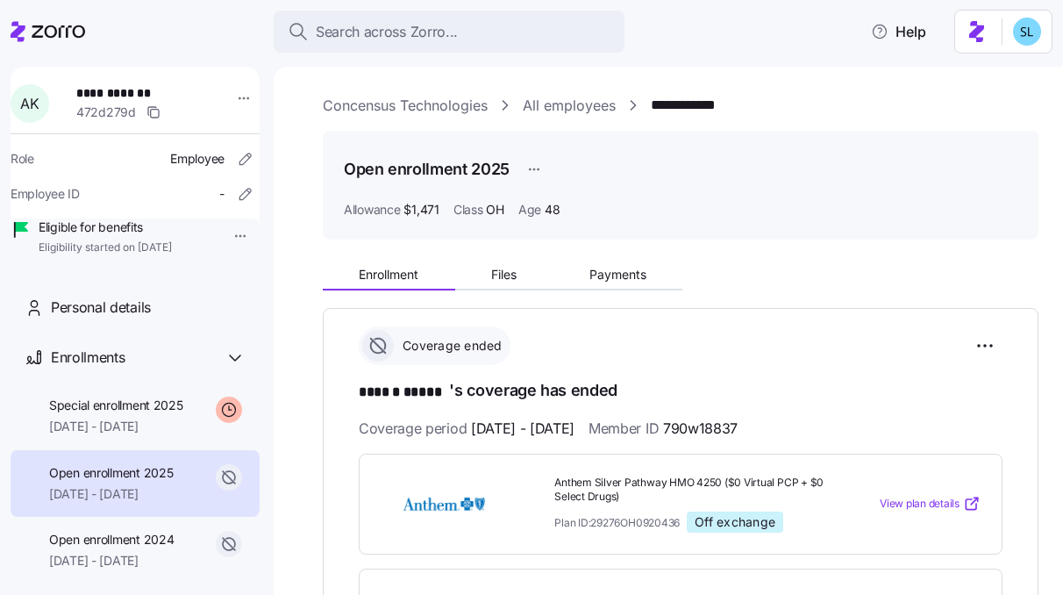
click at [617, 520] on span "Plan ID: 29276OH0920436" at bounding box center [616, 522] width 125 height 15
copy span "29276OH0920436"
click at [746, 53] on div "Search across Zorro... Help" at bounding box center [532, 31] width 1042 height 49
click at [738, 429] on span "790w18837" at bounding box center [700, 428] width 75 height 22
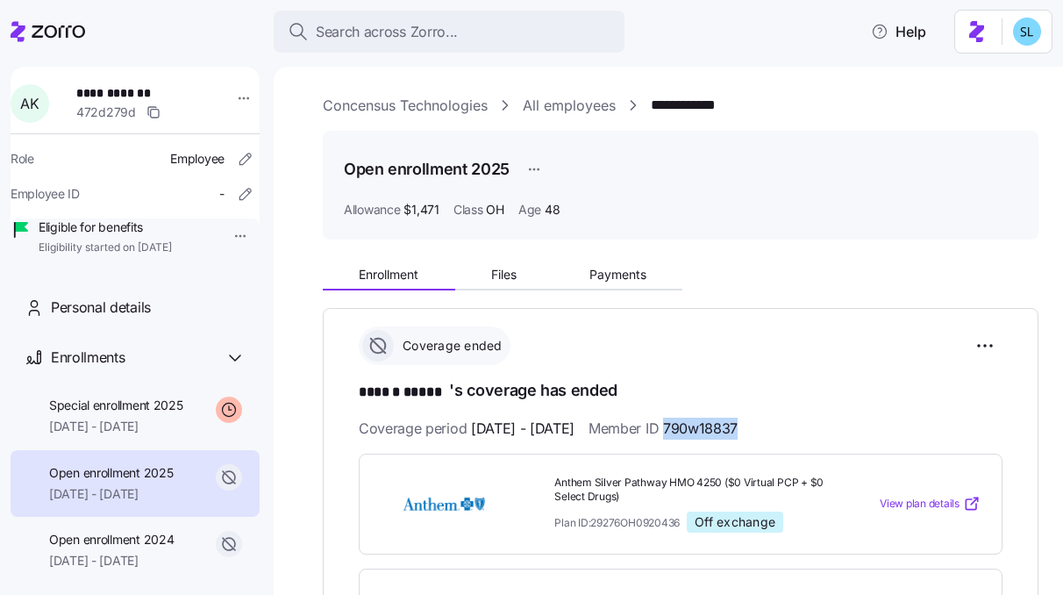
click at [738, 429] on span "790w18837" at bounding box center [700, 428] width 75 height 22
copy span "790w18837"
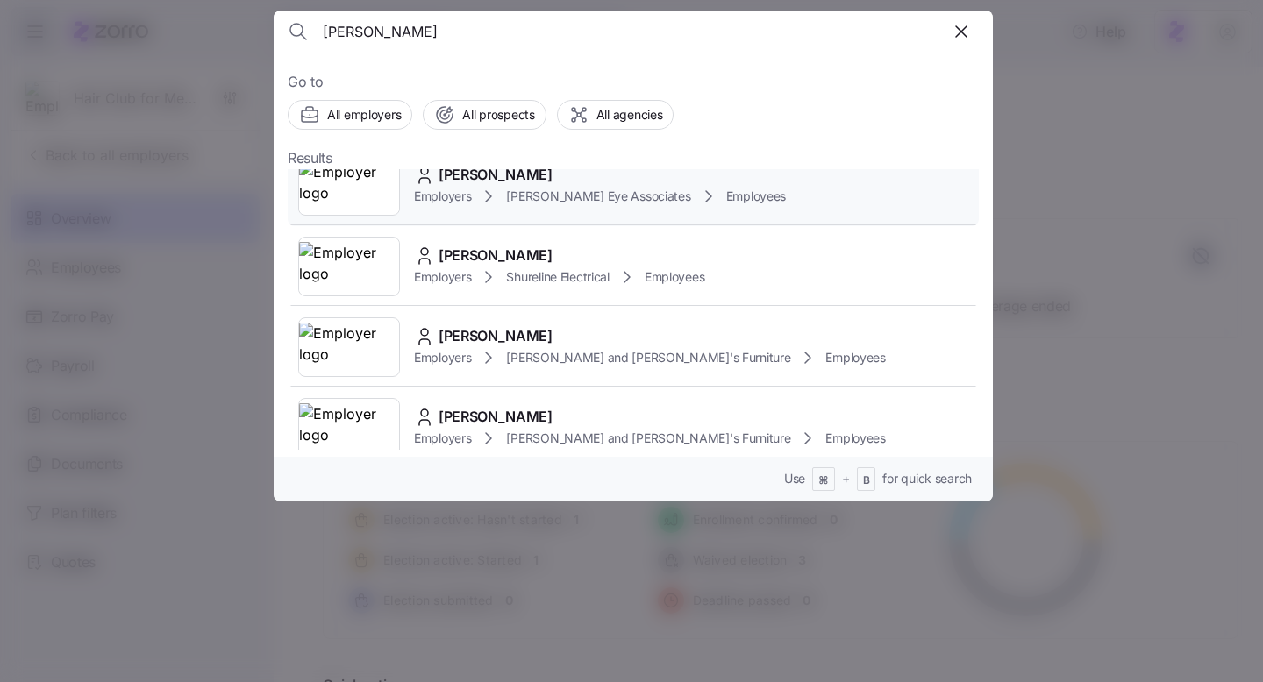
scroll to position [777, 0]
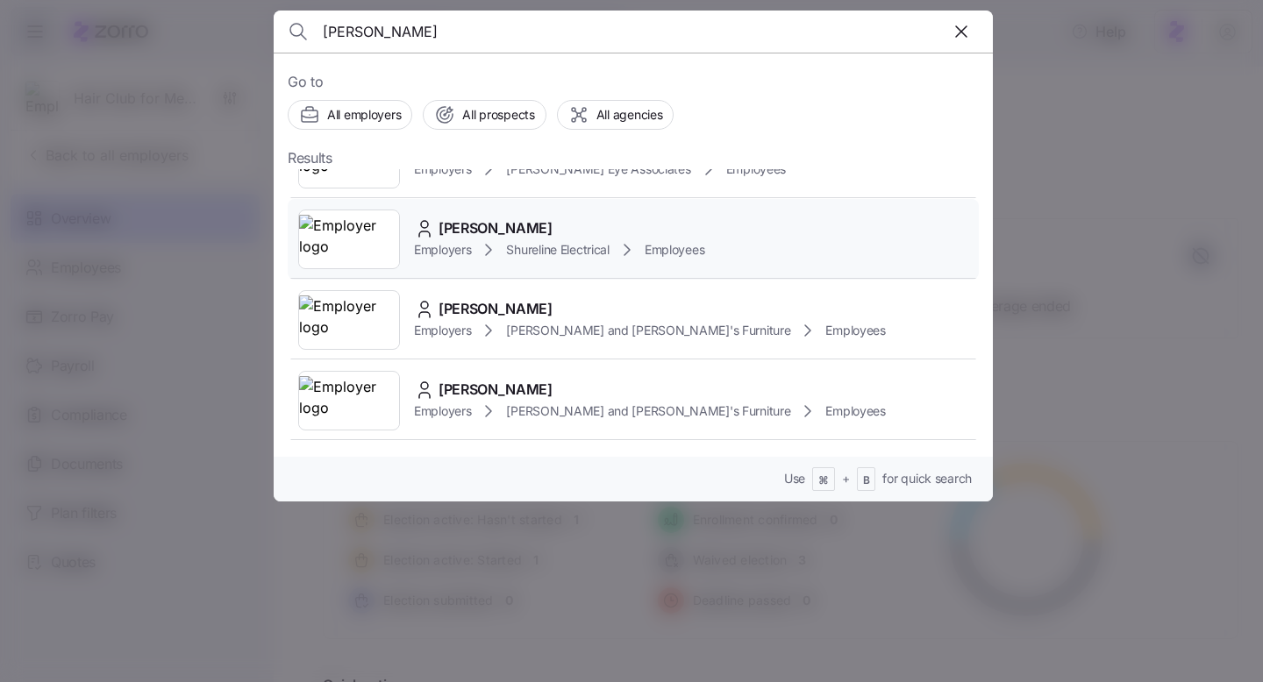
type input "[PERSON_NAME]"
click at [549, 237] on div "[PERSON_NAME]" at bounding box center [559, 229] width 290 height 22
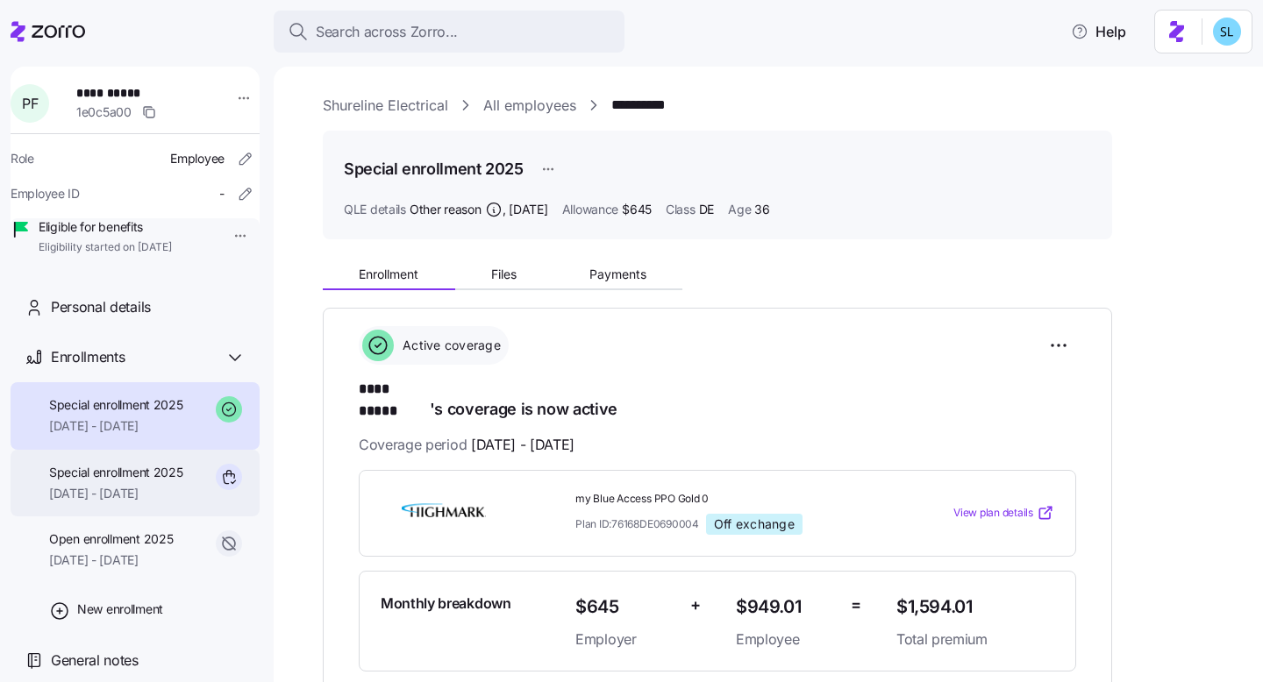
click at [101, 503] on span "[DATE] - [DATE]" at bounding box center [116, 494] width 134 height 18
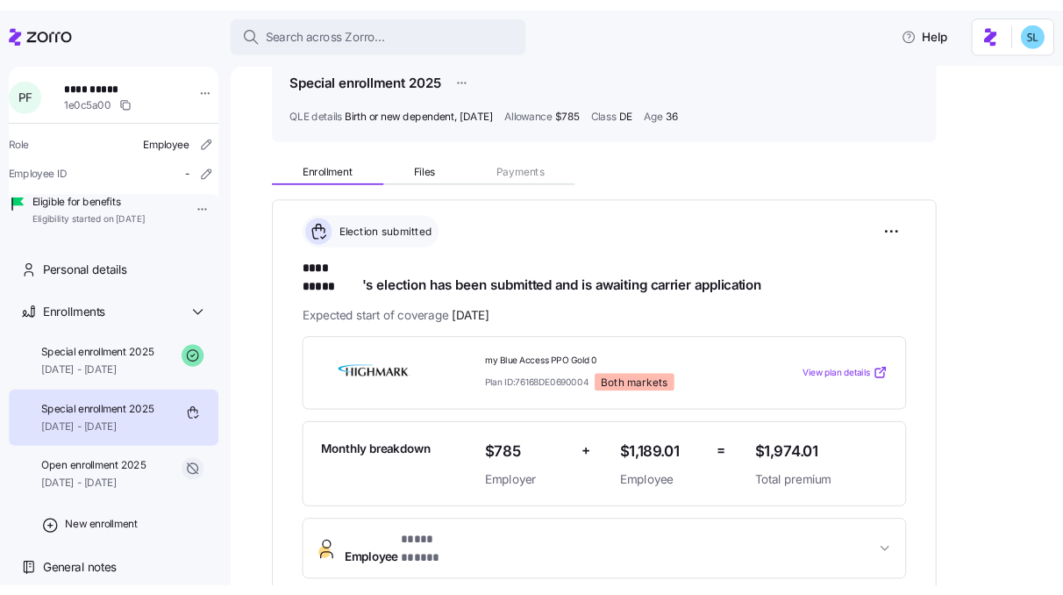
scroll to position [153, 0]
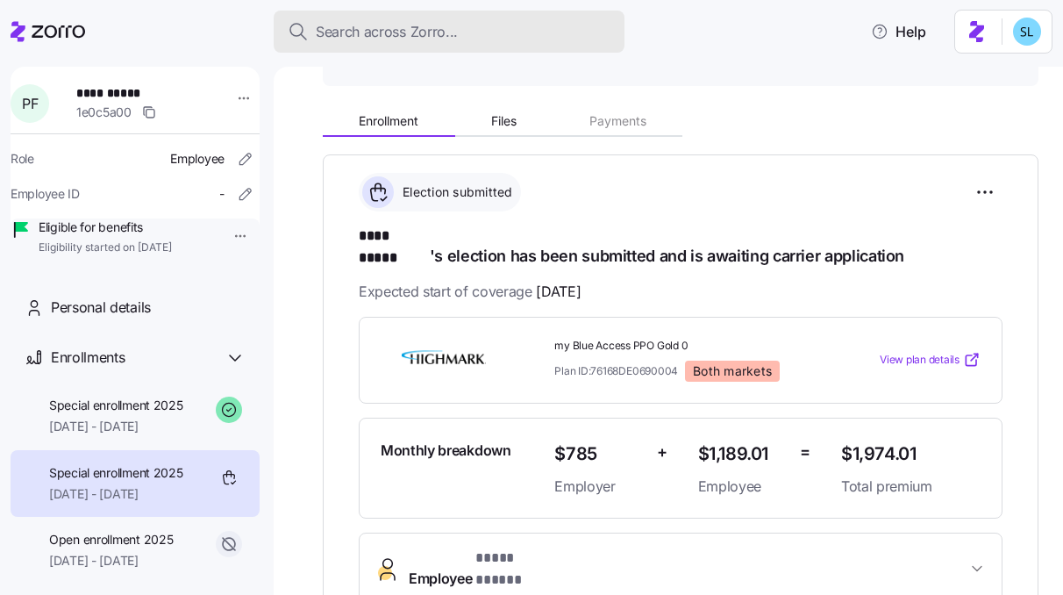
click at [432, 25] on span "Search across Zorro..." at bounding box center [387, 32] width 142 height 22
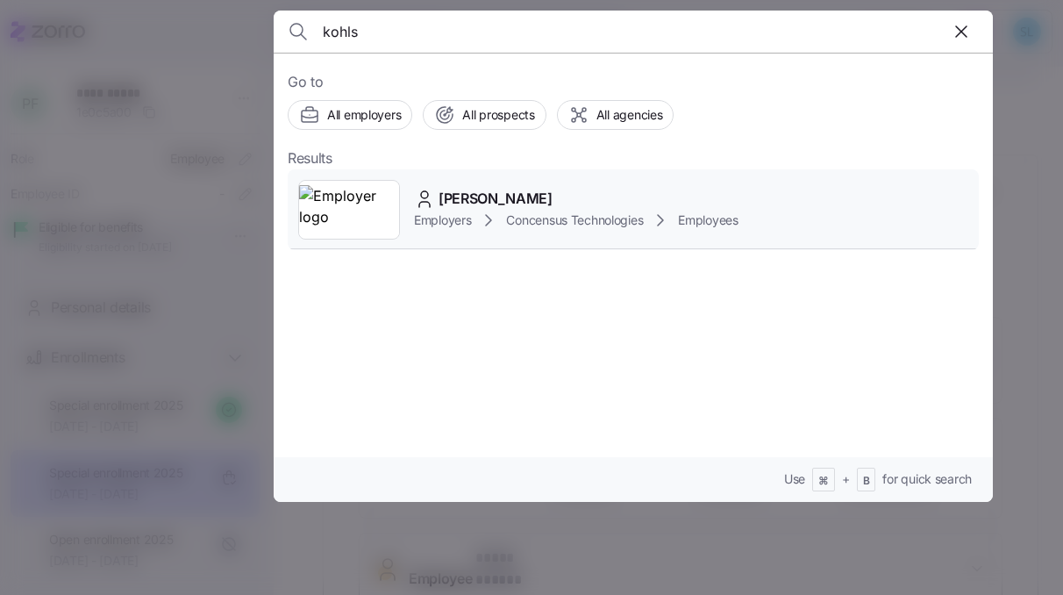
type input "kohls"
click at [492, 187] on div "Andrew Kohls Employers Concensus Technologies Employees" at bounding box center [633, 209] width 691 height 81
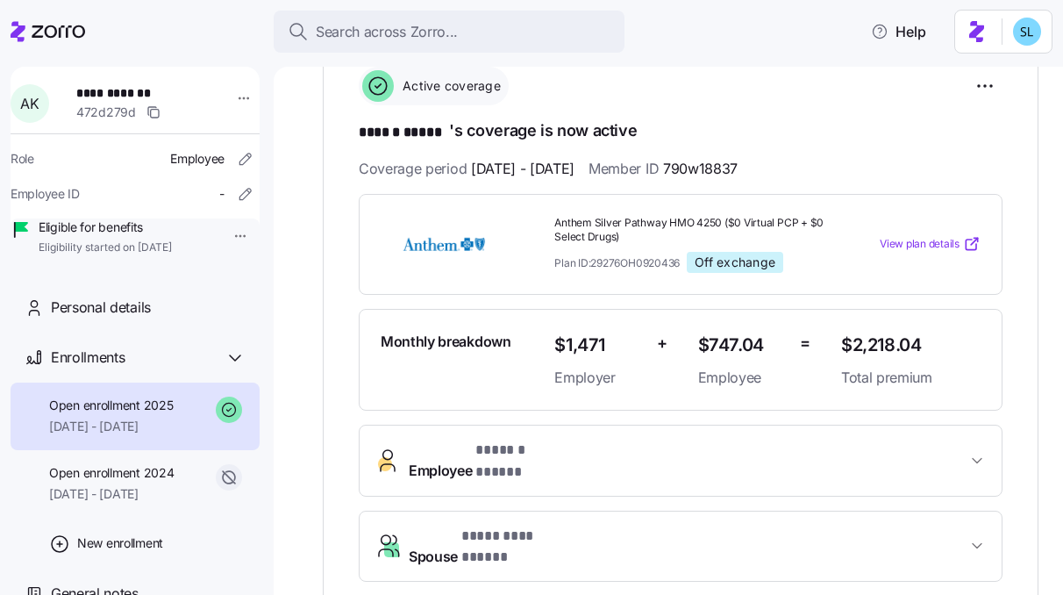
scroll to position [387, 0]
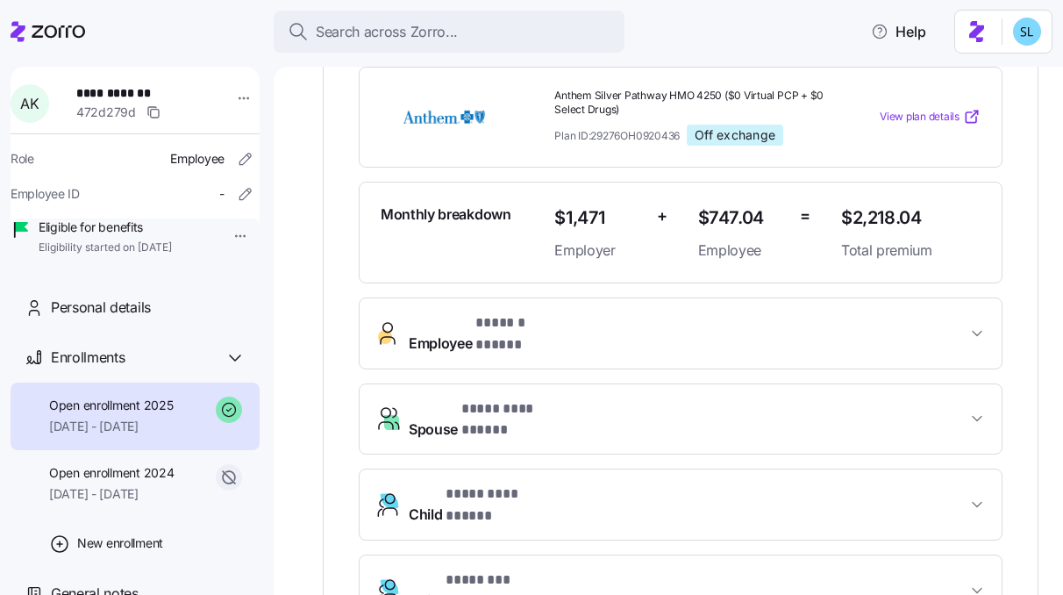
click at [564, 319] on span "* ****** ***** *" at bounding box center [523, 323] width 97 height 22
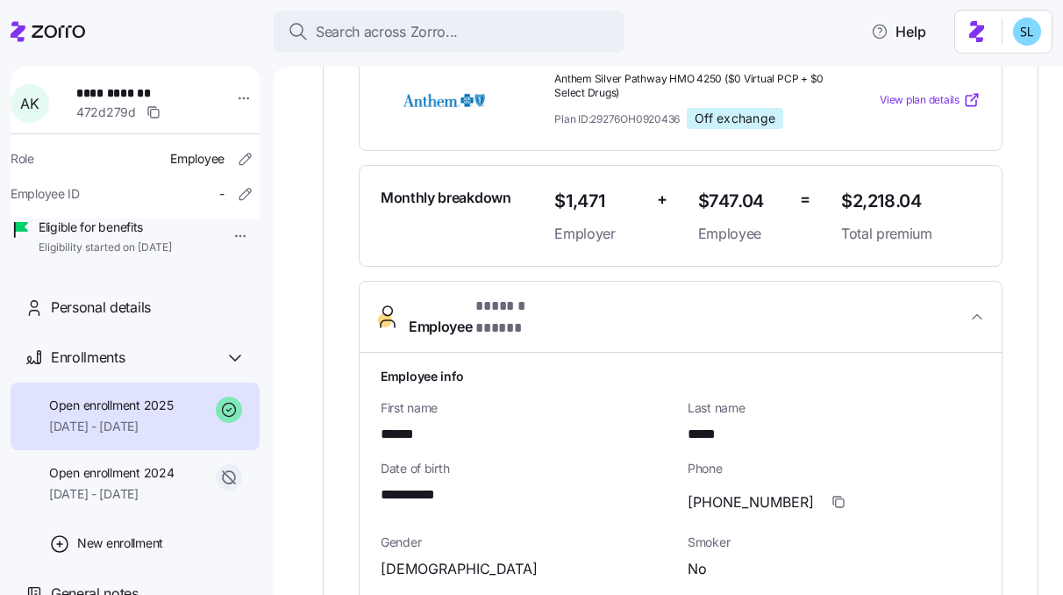
scroll to position [48, 0]
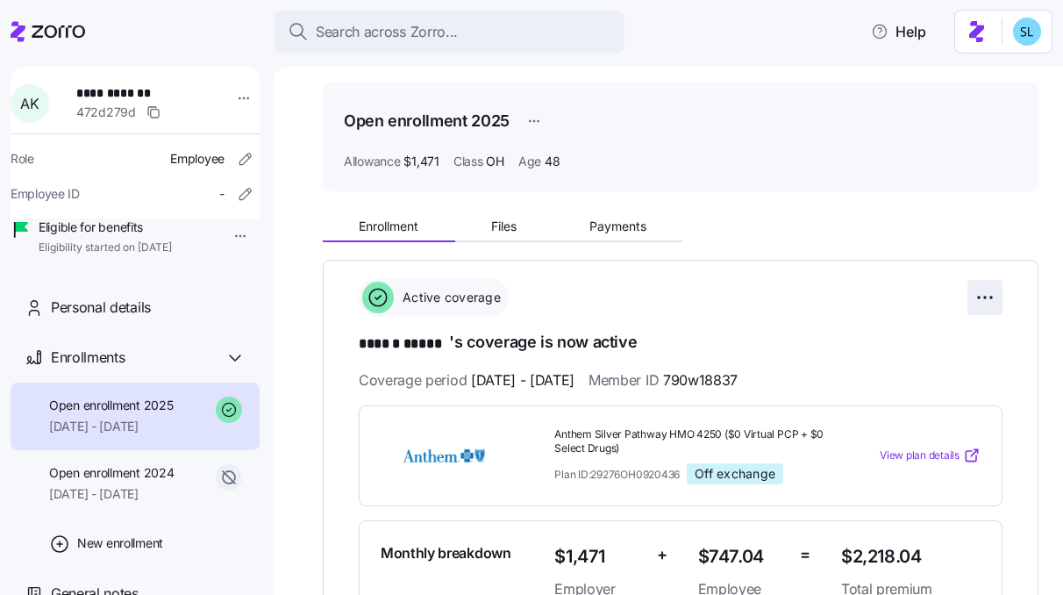
click at [978, 296] on html "**********" at bounding box center [531, 292] width 1063 height 584
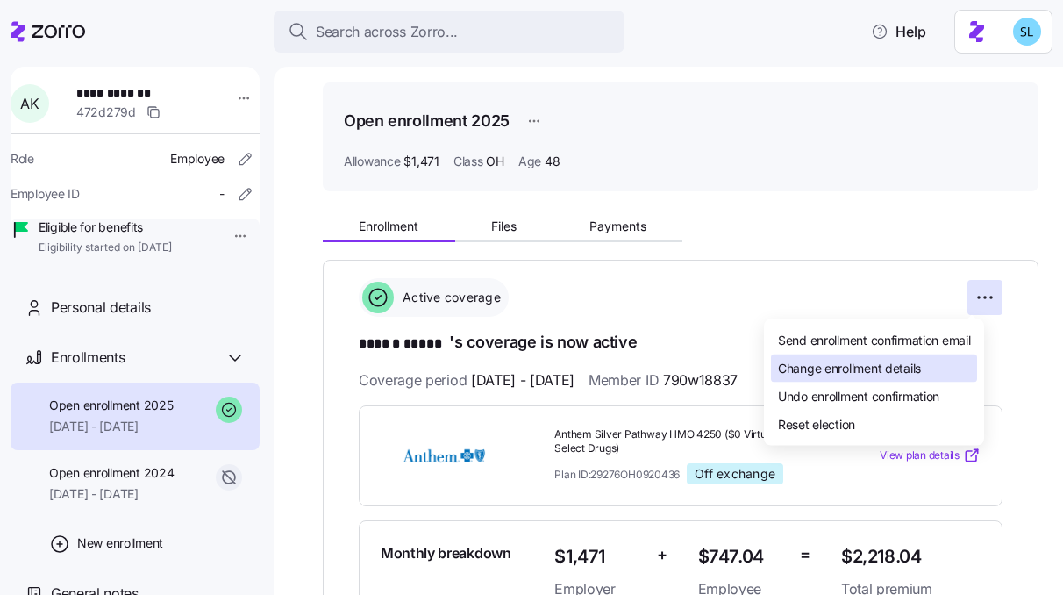
click at [941, 369] on div "Change enrollment details" at bounding box center [874, 368] width 206 height 28
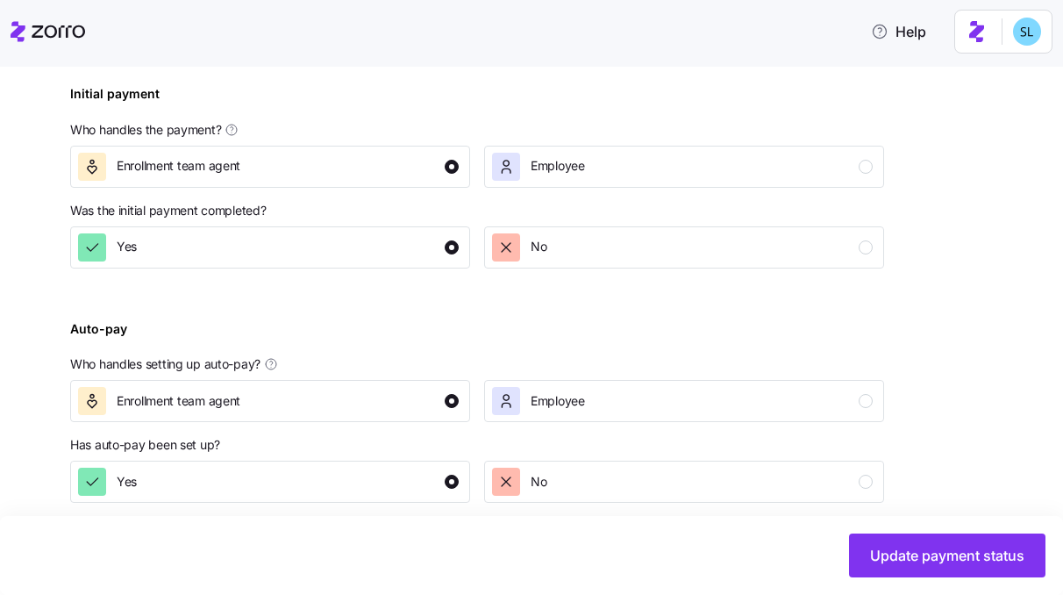
scroll to position [706, 0]
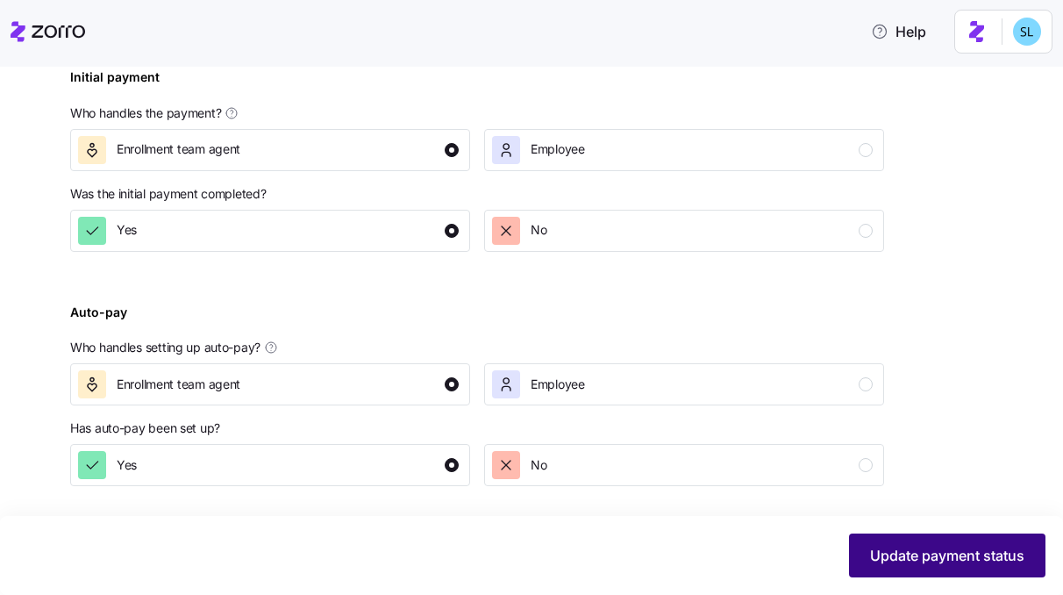
click at [866, 550] on button "Update payment status" at bounding box center [947, 555] width 196 height 44
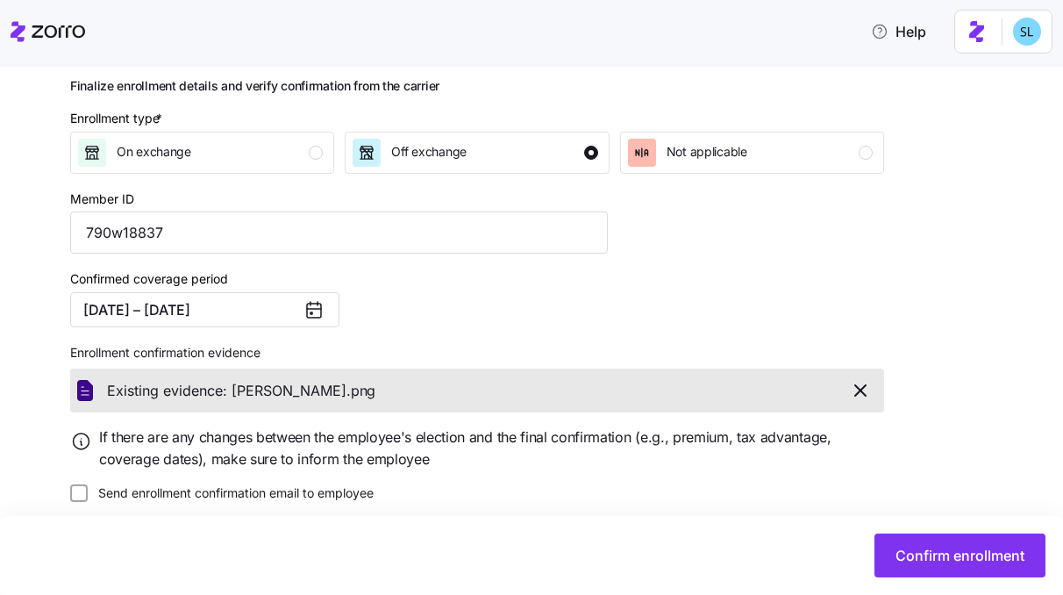
scroll to position [239, 0]
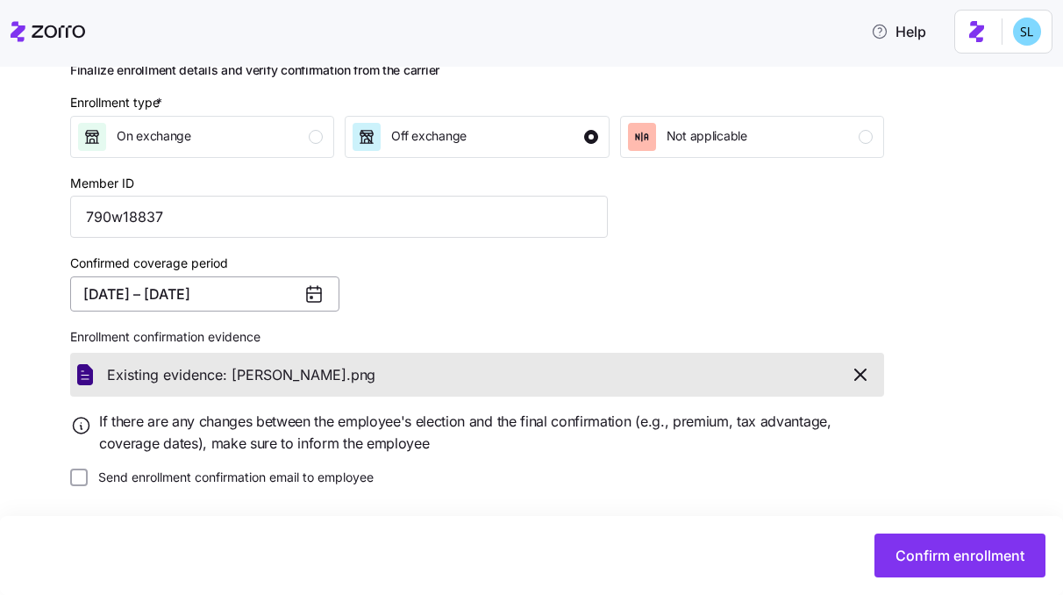
click at [250, 303] on button "[DATE] – [DATE]" at bounding box center [204, 293] width 269 height 35
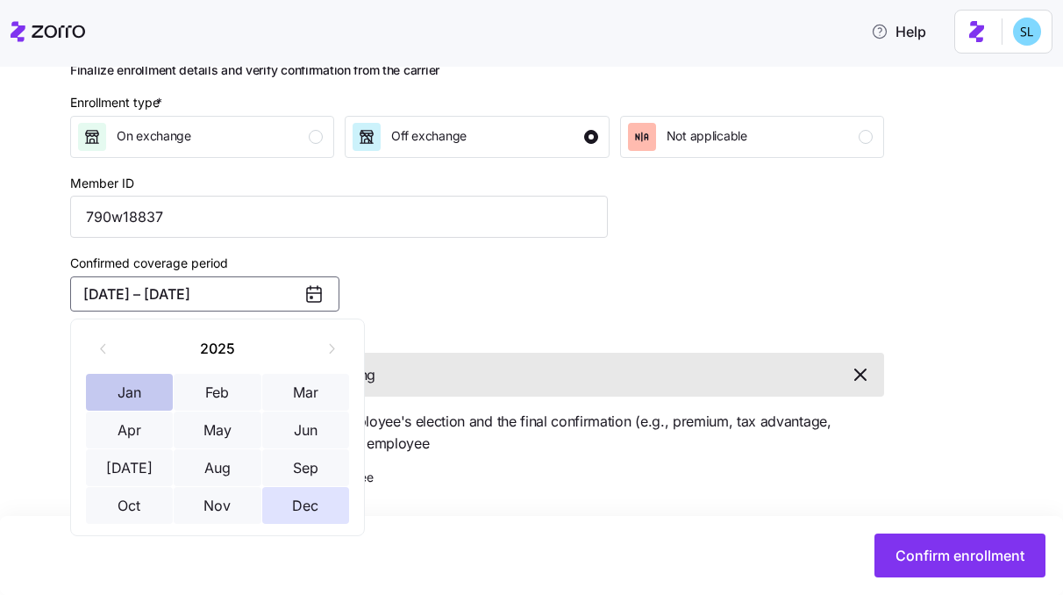
click at [132, 399] on button "Jan" at bounding box center [130, 392] width 88 height 37
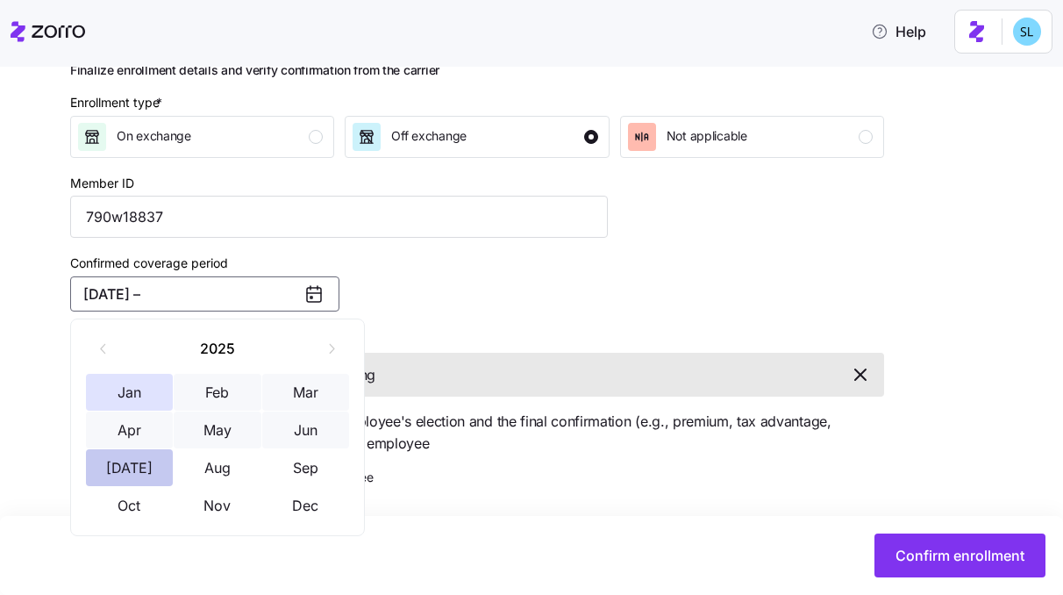
click at [137, 471] on button "[DATE]" at bounding box center [130, 467] width 88 height 37
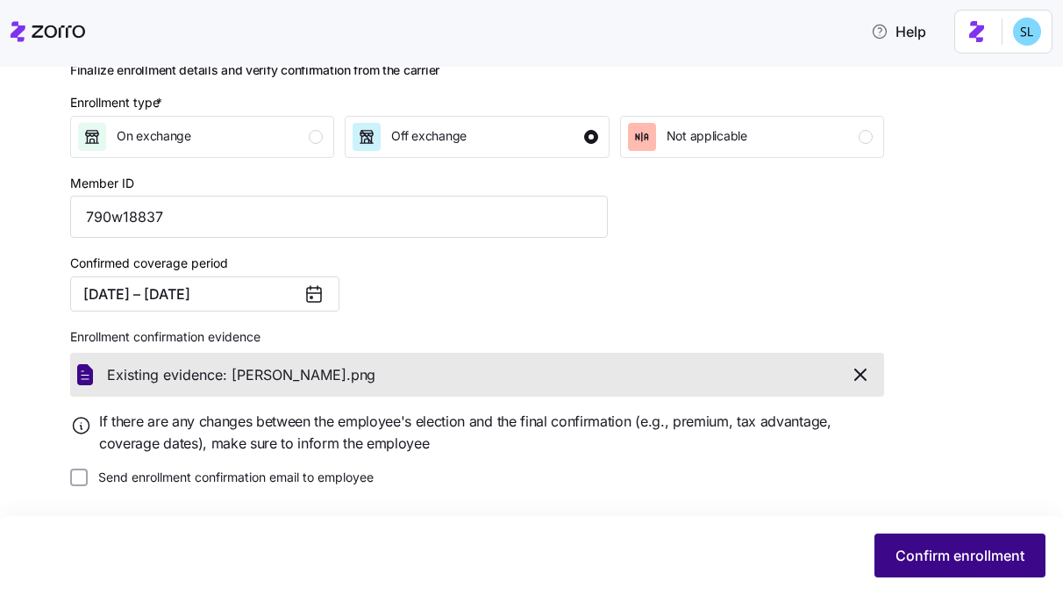
click at [969, 567] on button "Confirm enrollment" at bounding box center [959, 555] width 171 height 44
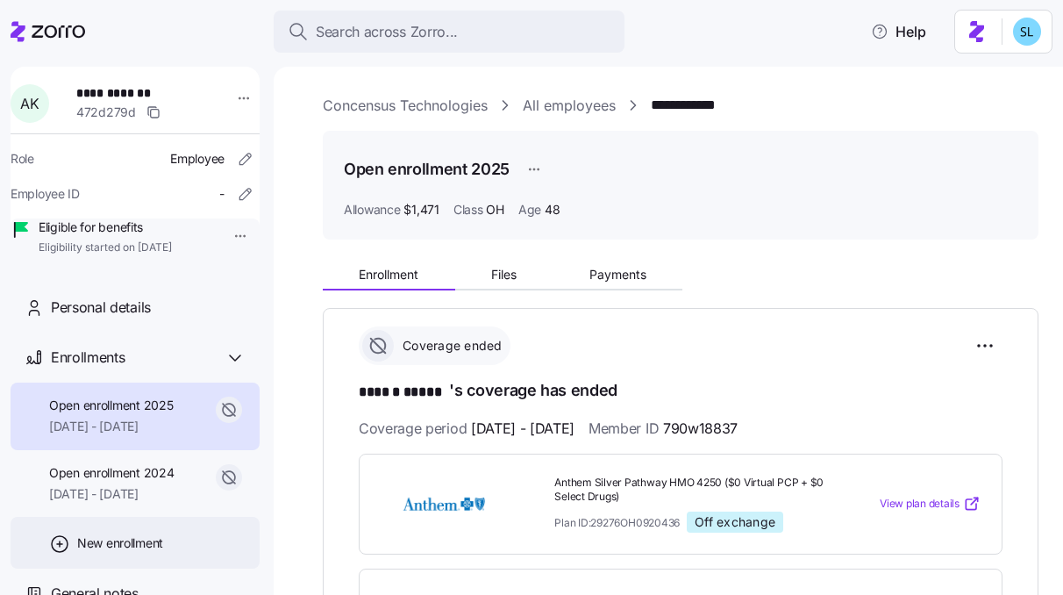
click at [139, 552] on span "New enrollment" at bounding box center [120, 543] width 86 height 18
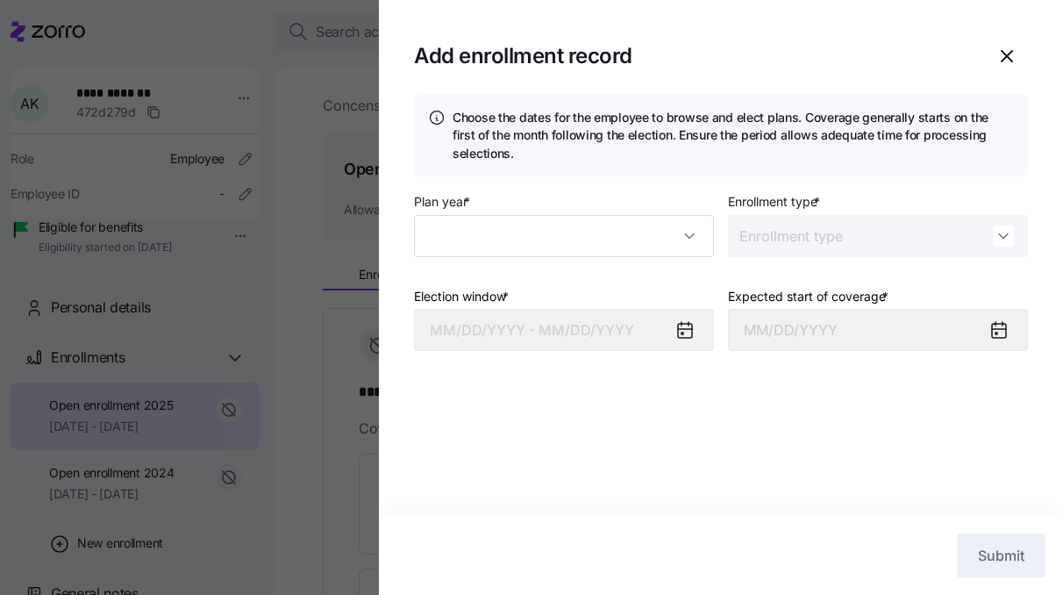
type input "2025"
type input "Special"
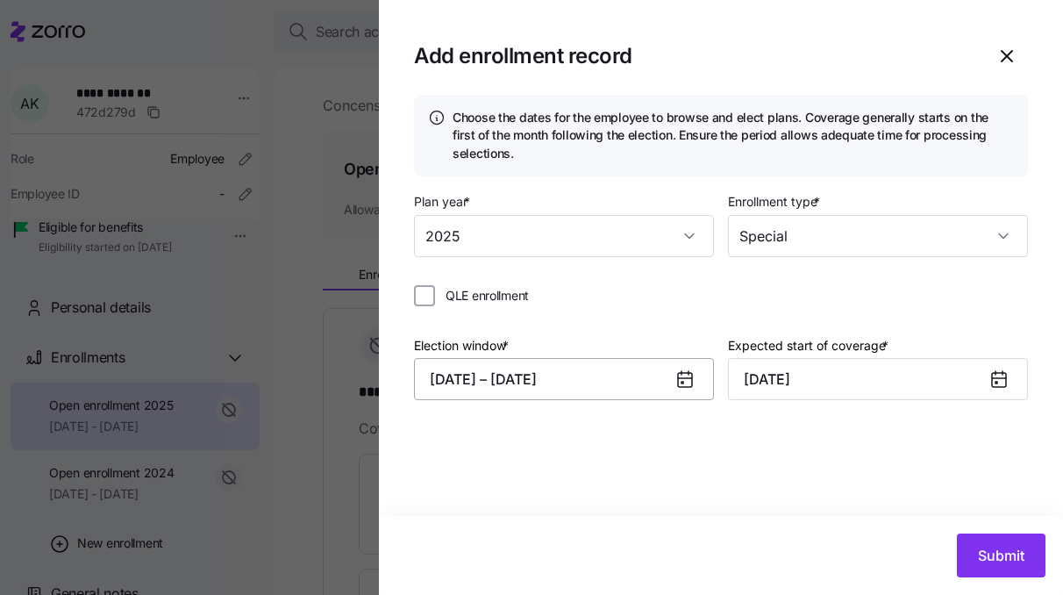
click at [551, 391] on button "08/25/2025 – 09/20/2025" at bounding box center [564, 379] width 300 height 42
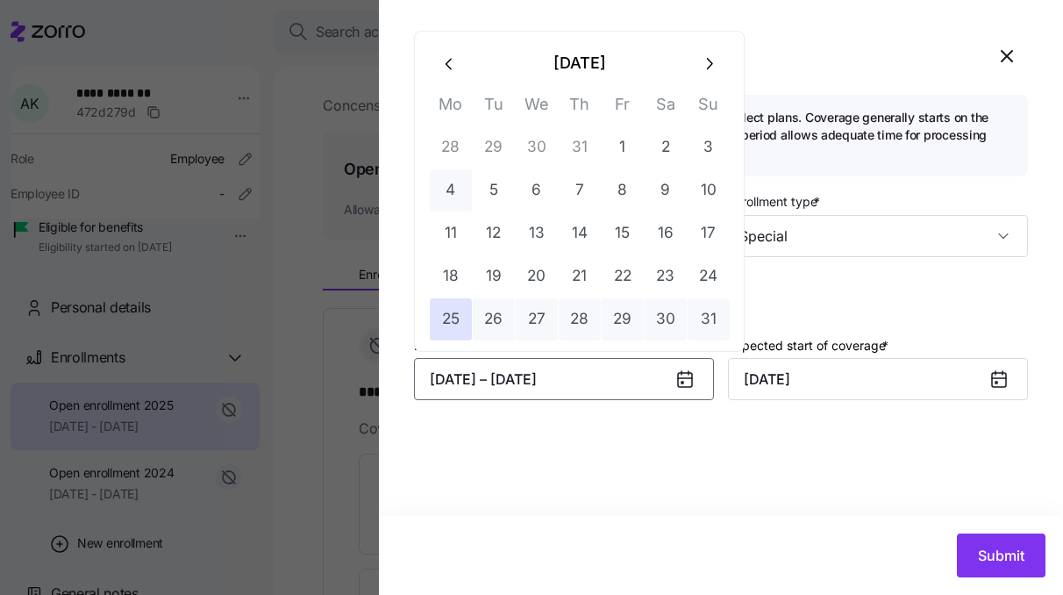
click at [449, 195] on button "4" at bounding box center [451, 190] width 42 height 42
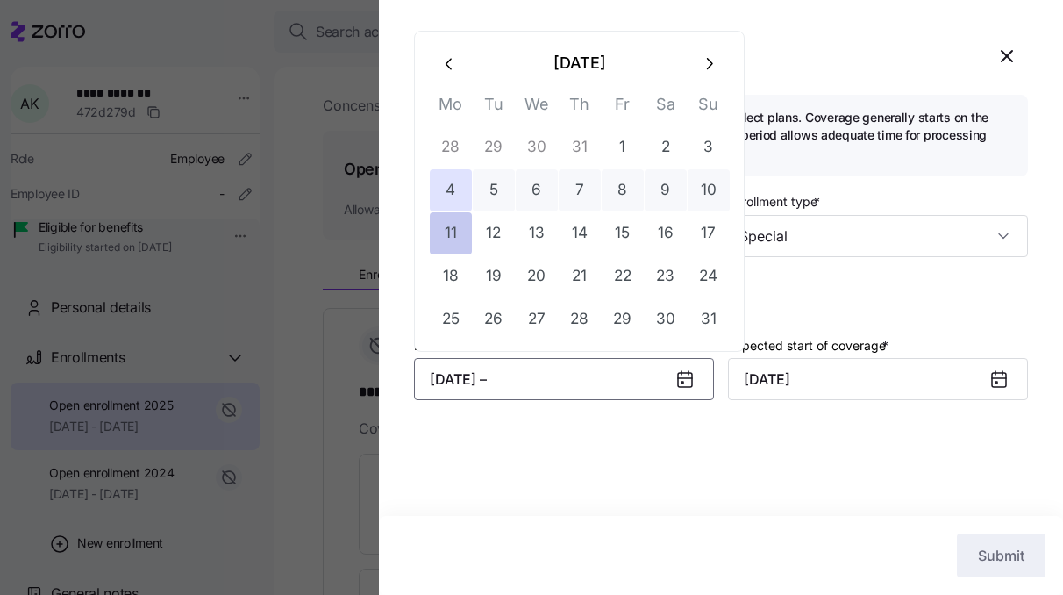
click at [451, 242] on button "11" at bounding box center [451, 233] width 42 height 42
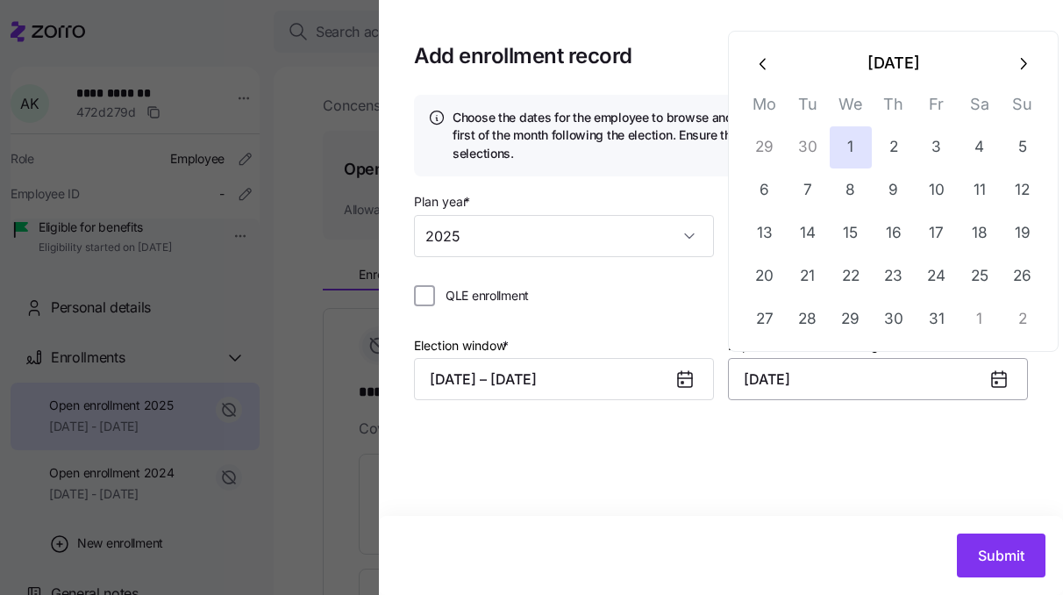
click at [796, 394] on input "October 1, 2025" at bounding box center [878, 379] width 300 height 42
click at [774, 60] on button "button" at bounding box center [764, 63] width 42 height 42
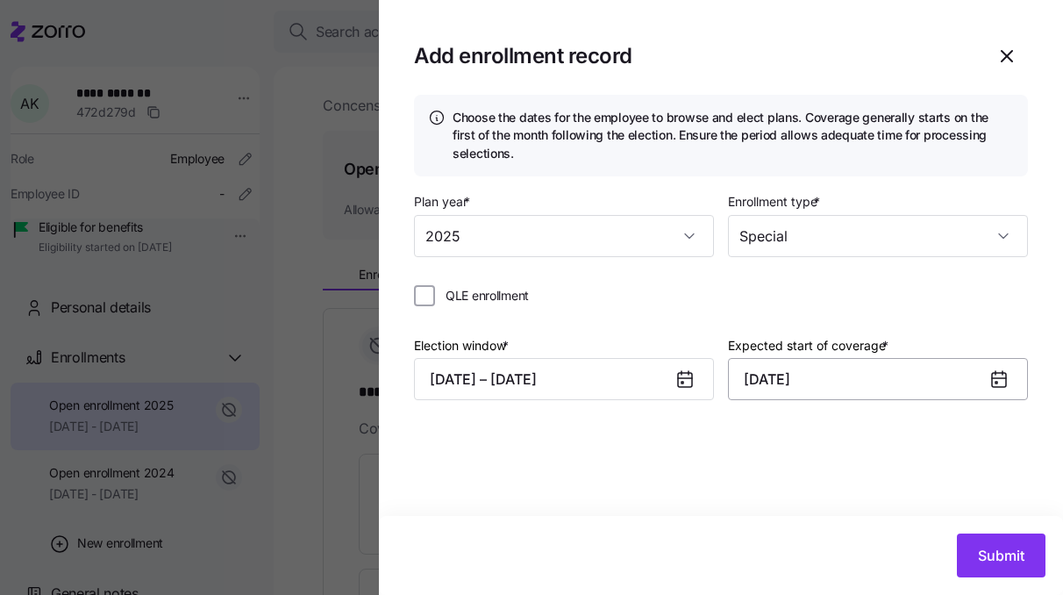
click at [844, 380] on input "October 1, 2025" at bounding box center [878, 379] width 300 height 42
click at [603, 382] on button "08/04/2025 – 08/11/2025" at bounding box center [564, 379] width 300 height 42
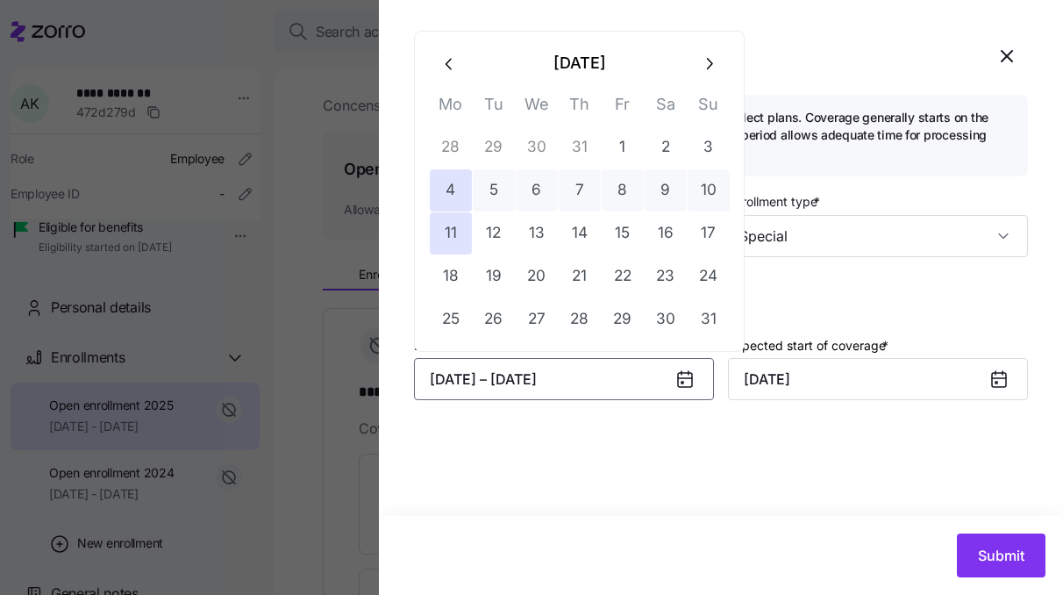
click at [453, 67] on icon "button" at bounding box center [449, 63] width 19 height 19
click at [467, 185] on button "7" at bounding box center [451, 190] width 42 height 42
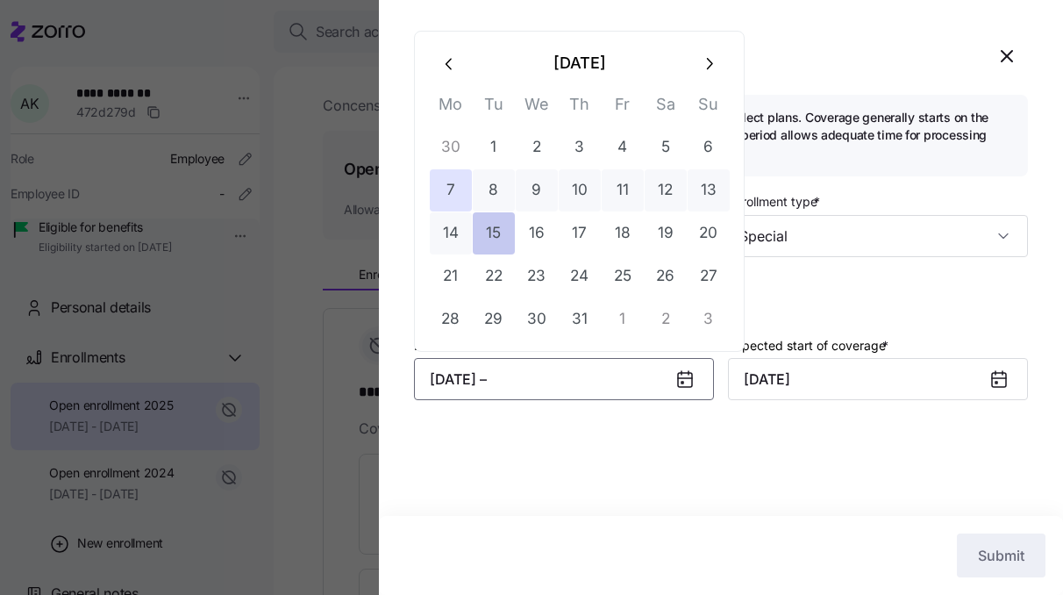
click at [503, 238] on button "15" at bounding box center [494, 233] width 42 height 42
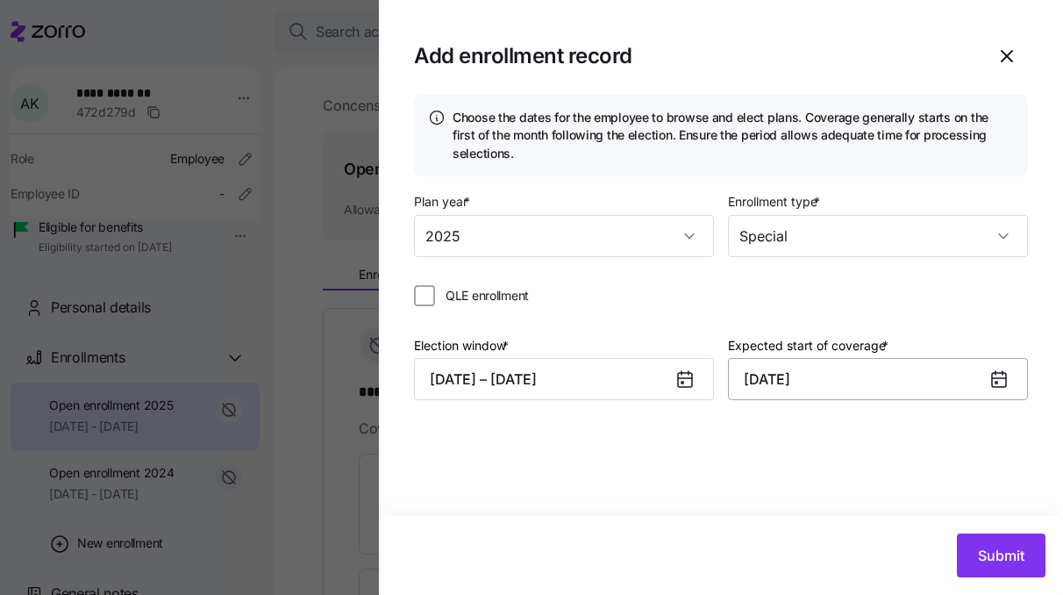
click at [843, 383] on input "October 1, 2025" at bounding box center [878, 379] width 300 height 42
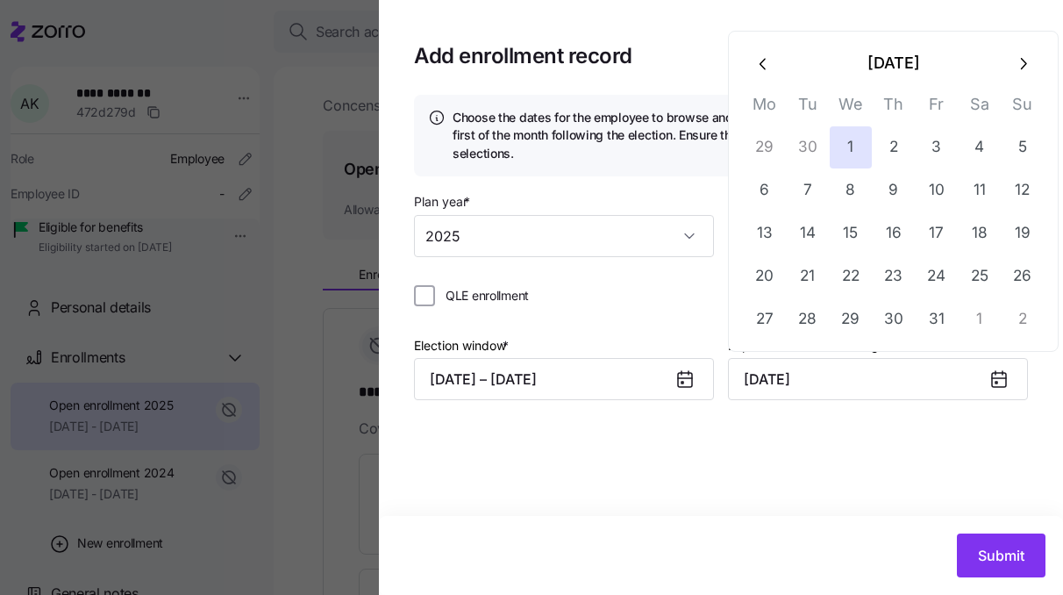
click at [769, 61] on icon "button" at bounding box center [763, 63] width 19 height 19
click at [938, 146] on button "1" at bounding box center [937, 147] width 42 height 42
type input "August 1, 2025"
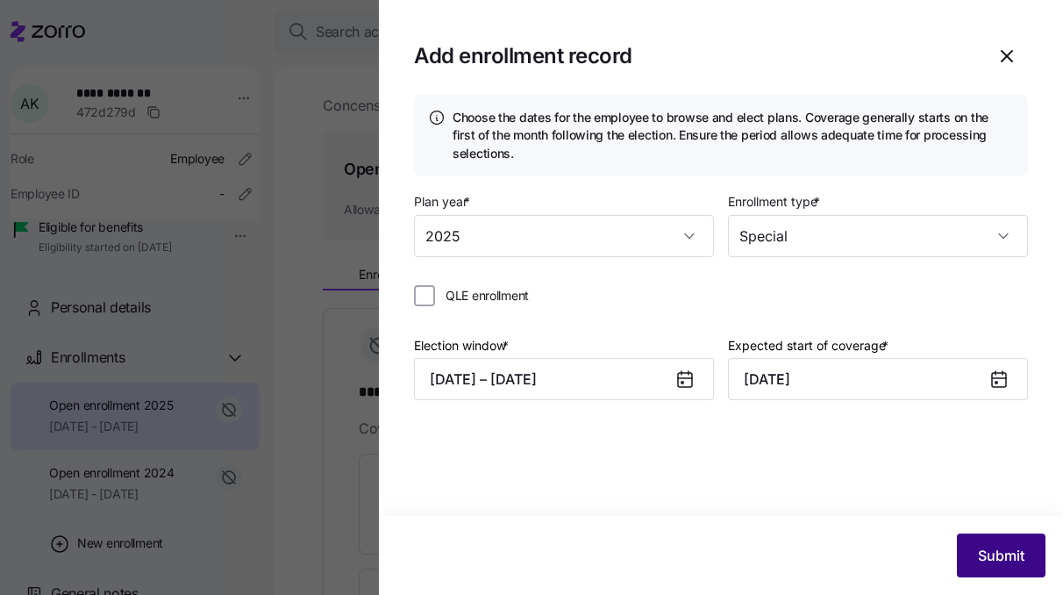
click at [1006, 553] on span "Submit" at bounding box center [1001, 555] width 46 height 21
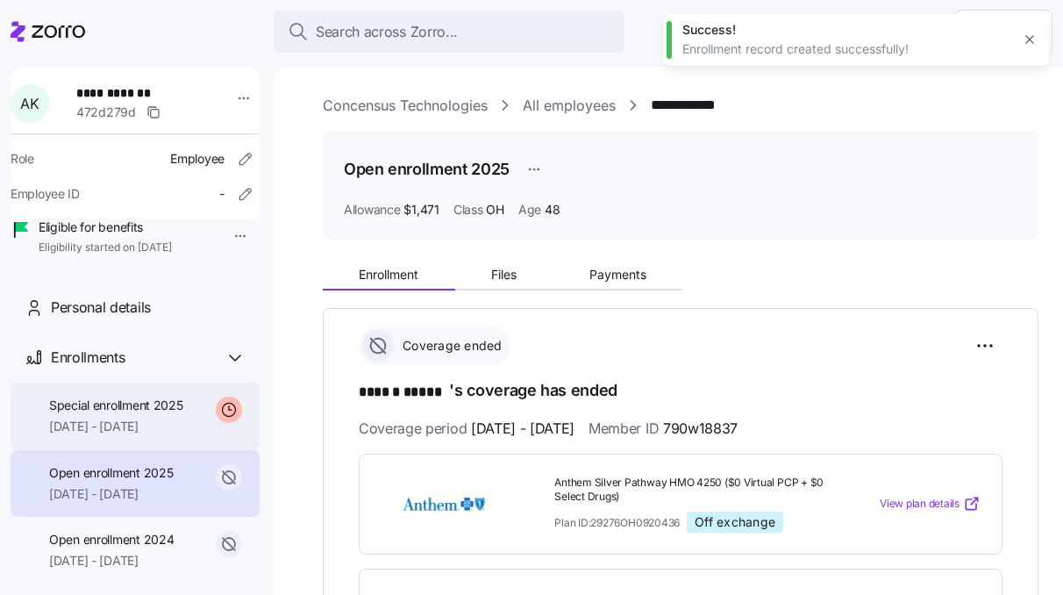
click at [150, 435] on span "08/01/2025 - 12/31/2025" at bounding box center [116, 426] width 134 height 18
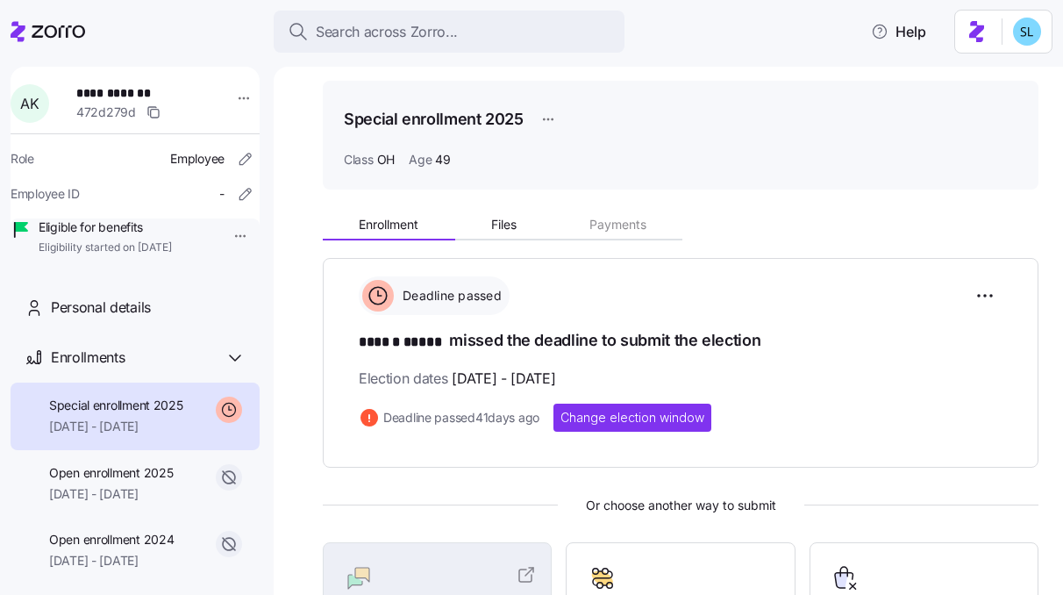
scroll to position [302, 0]
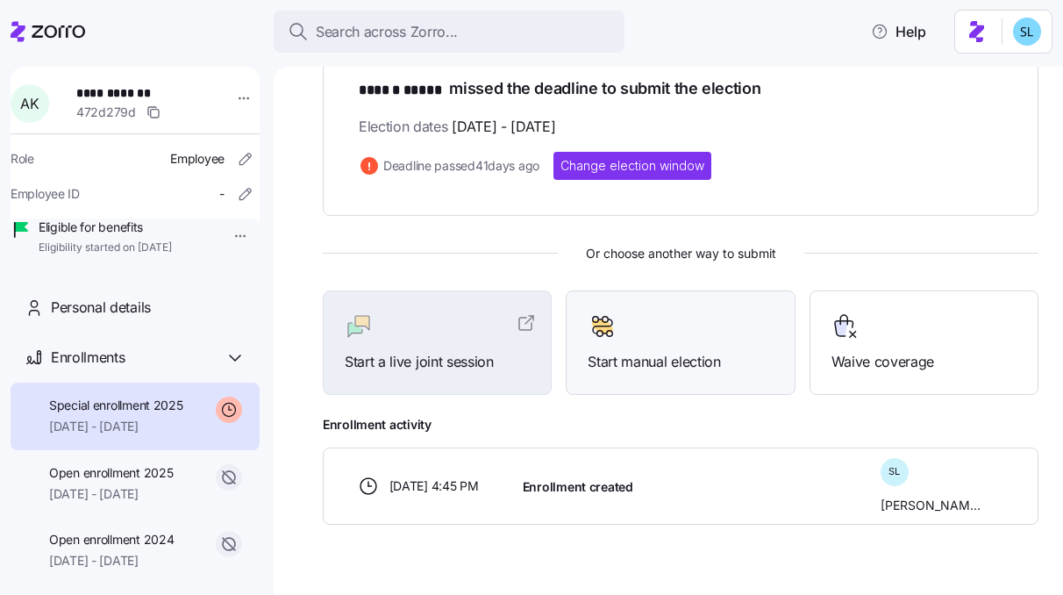
click at [667, 388] on div "Start manual election" at bounding box center [680, 342] width 229 height 104
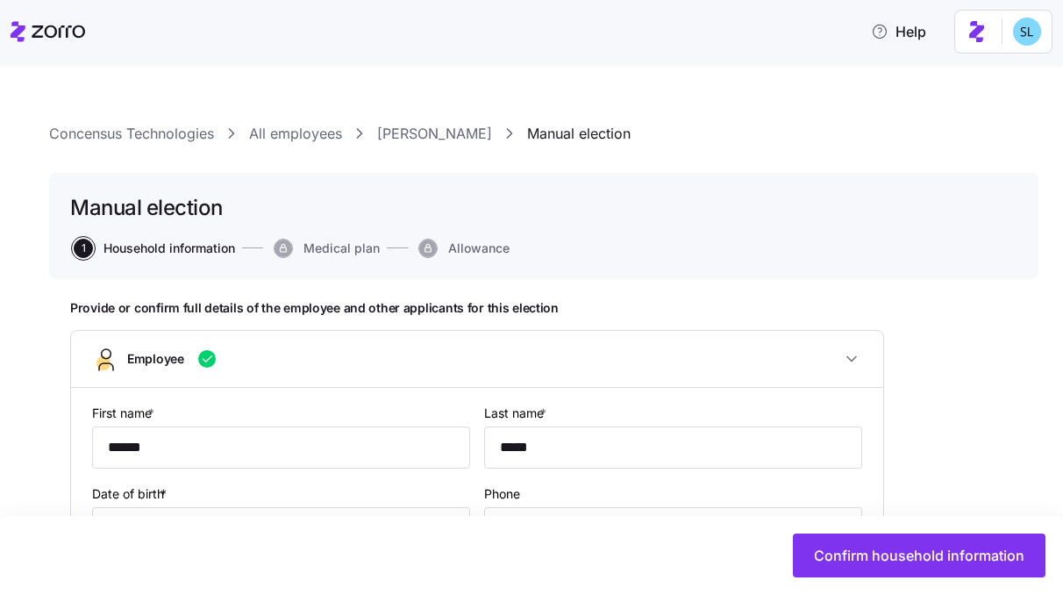
type input "OH"
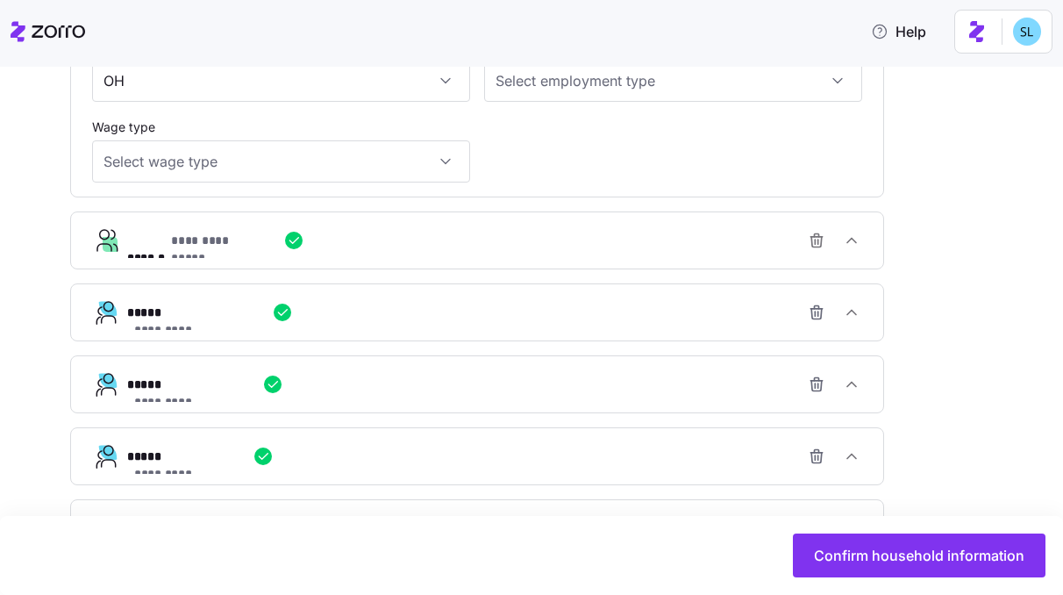
scroll to position [1150, 0]
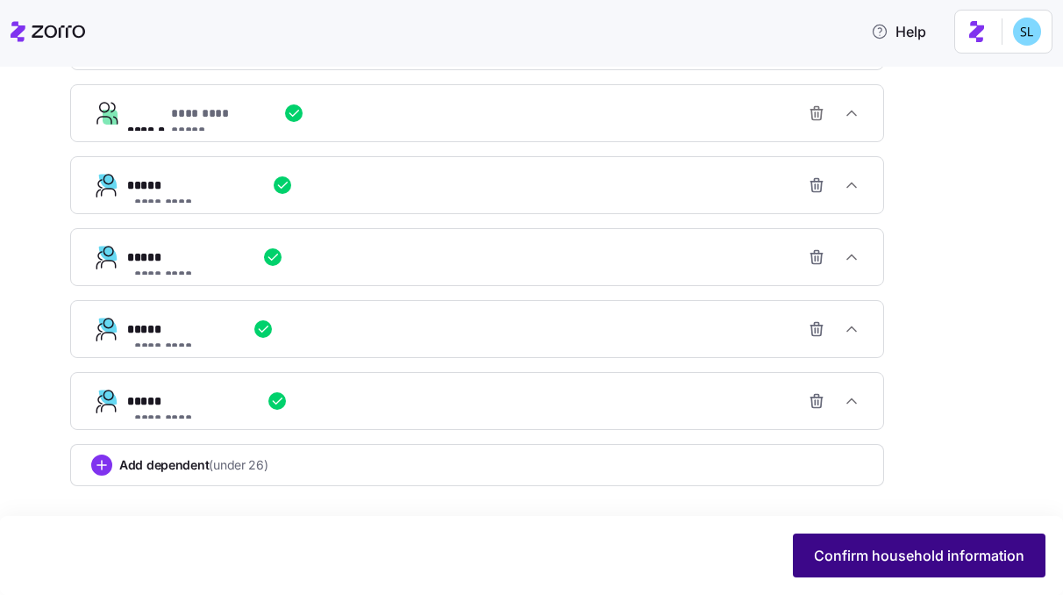
click at [857, 553] on span "Confirm household information" at bounding box center [919, 555] width 210 height 21
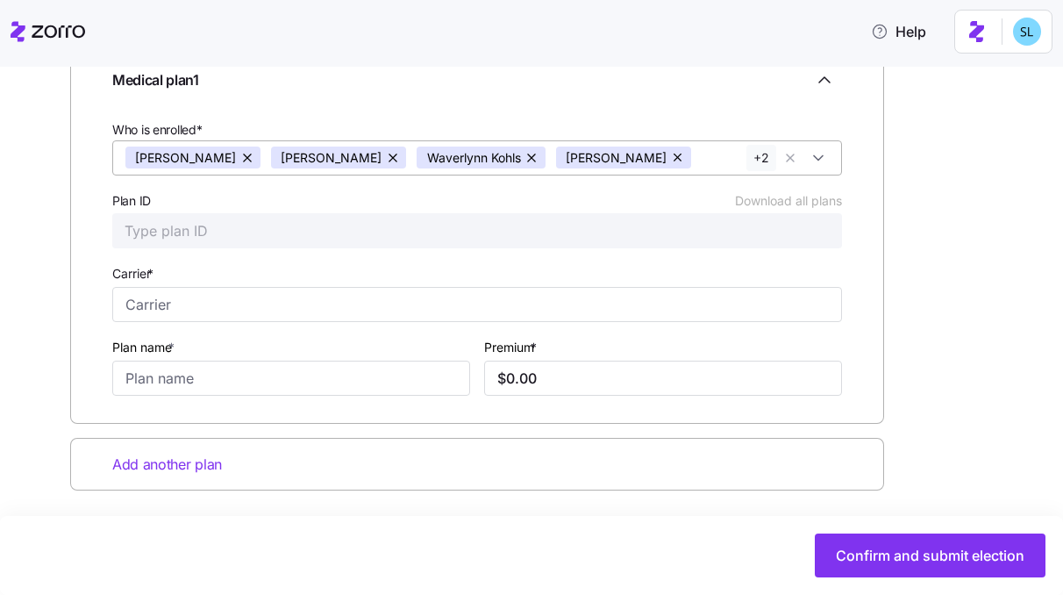
scroll to position [294, 0]
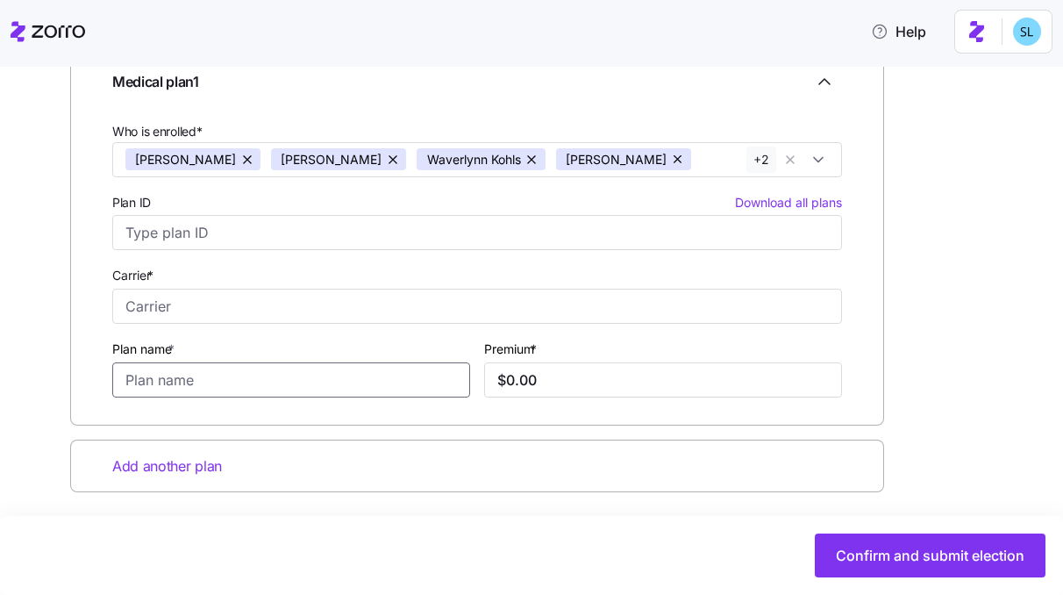
click at [247, 371] on input "Plan name *" at bounding box center [291, 379] width 358 height 35
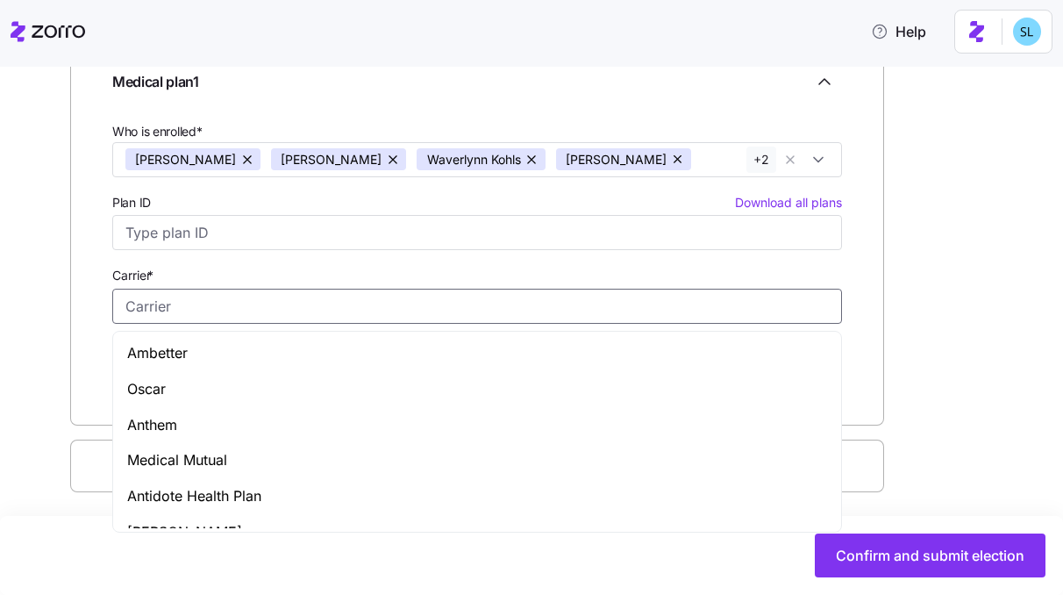
click at [218, 309] on input "Carrier *" at bounding box center [477, 306] width 730 height 35
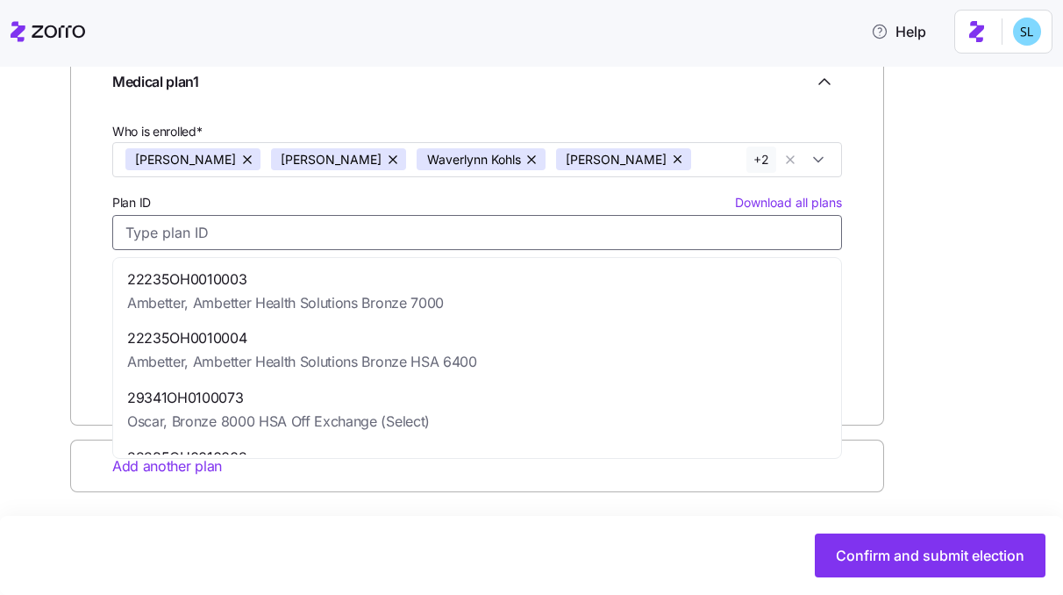
click at [182, 230] on input "Plan ID Download all plans" at bounding box center [477, 232] width 730 height 35
paste input "29276OH0920436"
type input "29276OH0920436"
type input "Anthem"
type input "Anthem Silver Pathway HMO 4250 ($0 Virtual PCP + $0 Select Drugs)"
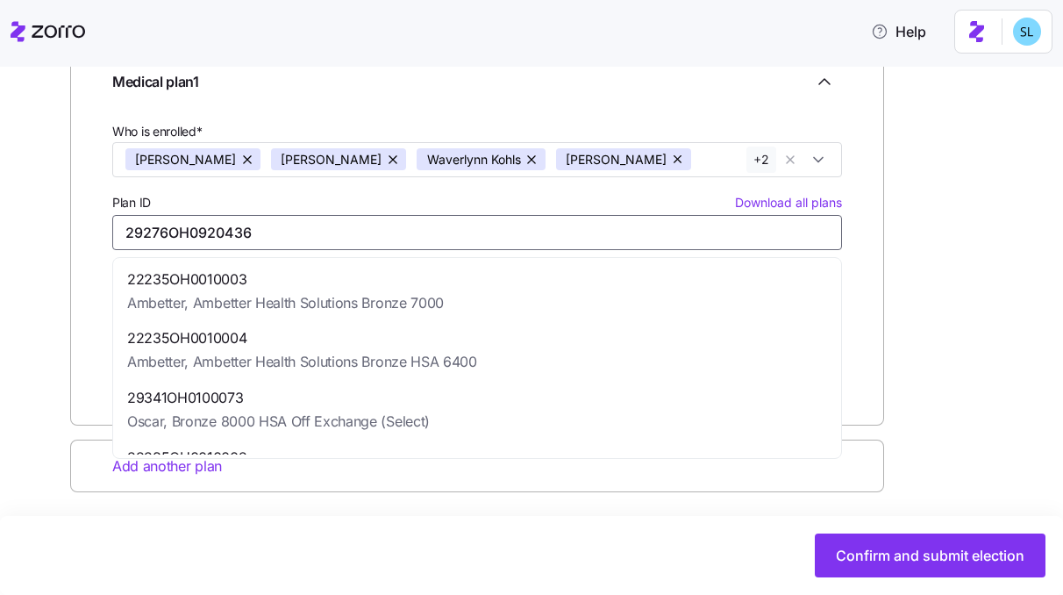
type input "$1,973.46"
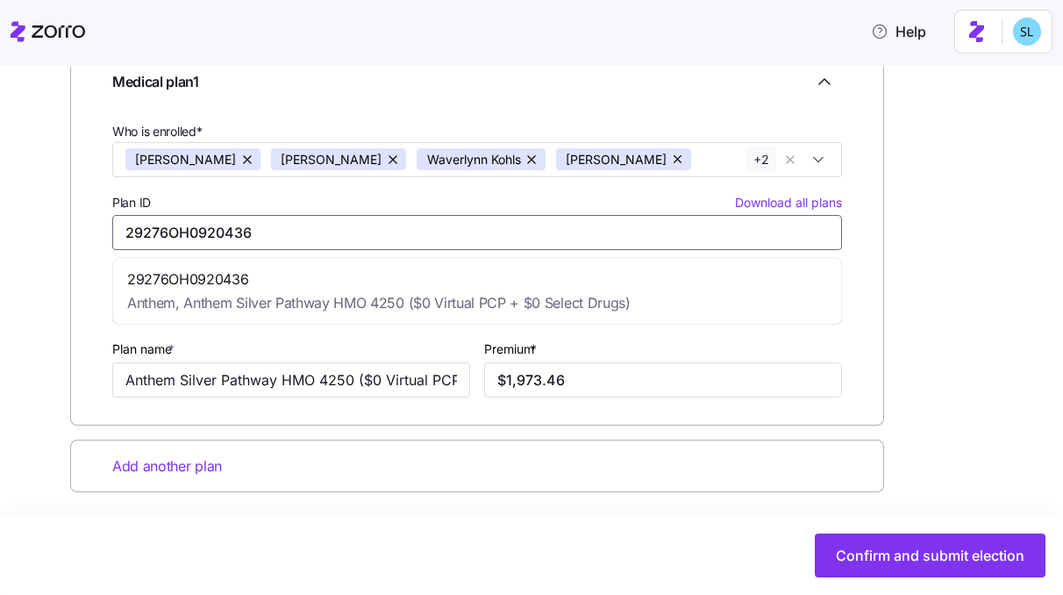
click at [203, 296] on span "Anthem, Anthem Silver Pathway HMO 4250 ($0 Virtual PCP + $0 Select Drugs)" at bounding box center [378, 303] width 503 height 22
type input "29276OH0920436"
click at [604, 384] on input "$1,973.46" at bounding box center [663, 379] width 358 height 35
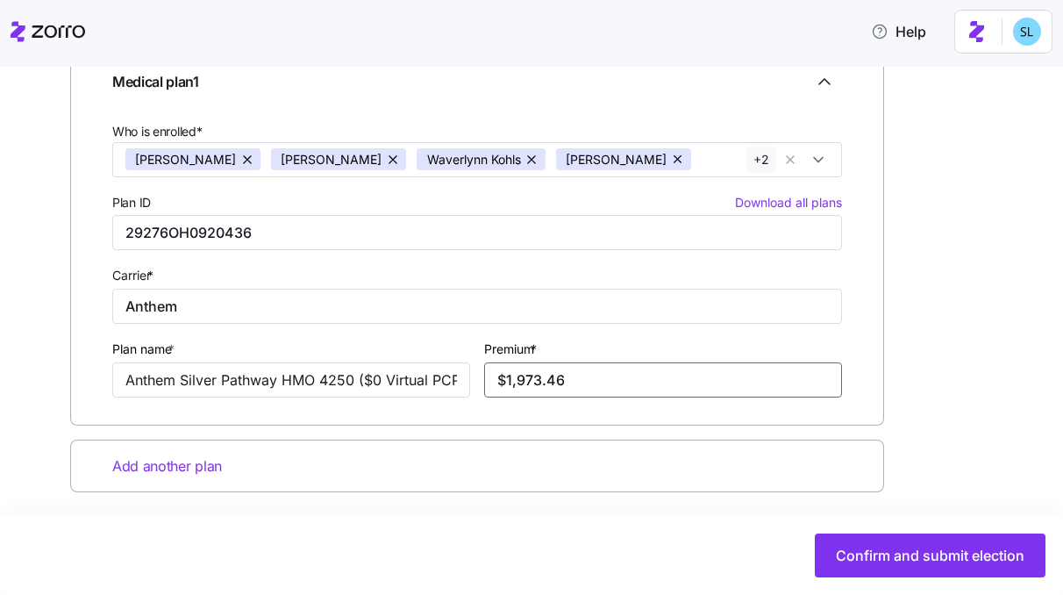
click at [604, 384] on input "$1,973.46" at bounding box center [663, 379] width 358 height 35
paste input "32.98"
type input "$1,932.98"
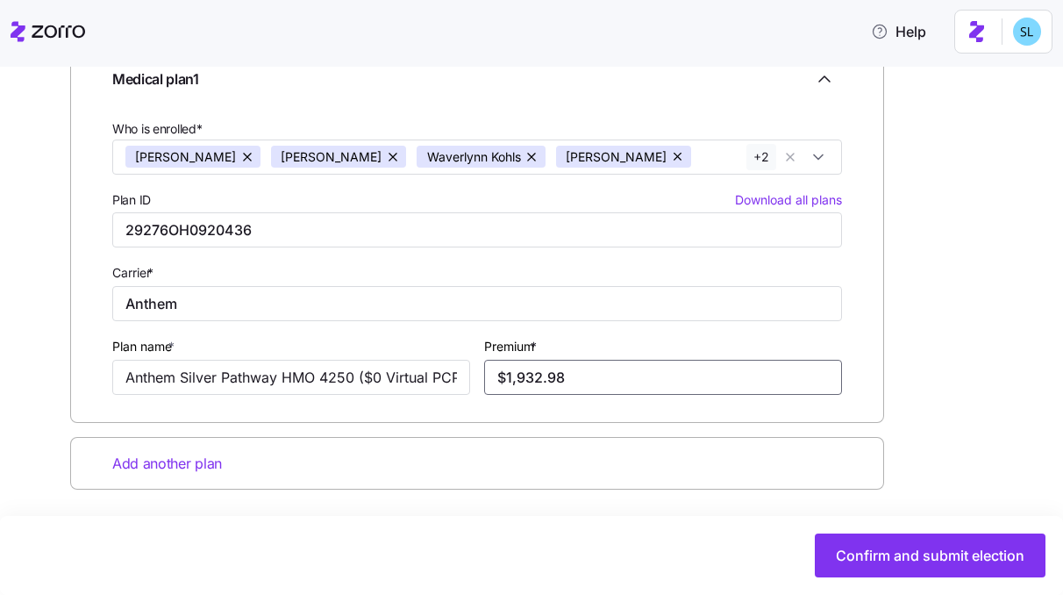
scroll to position [301, 0]
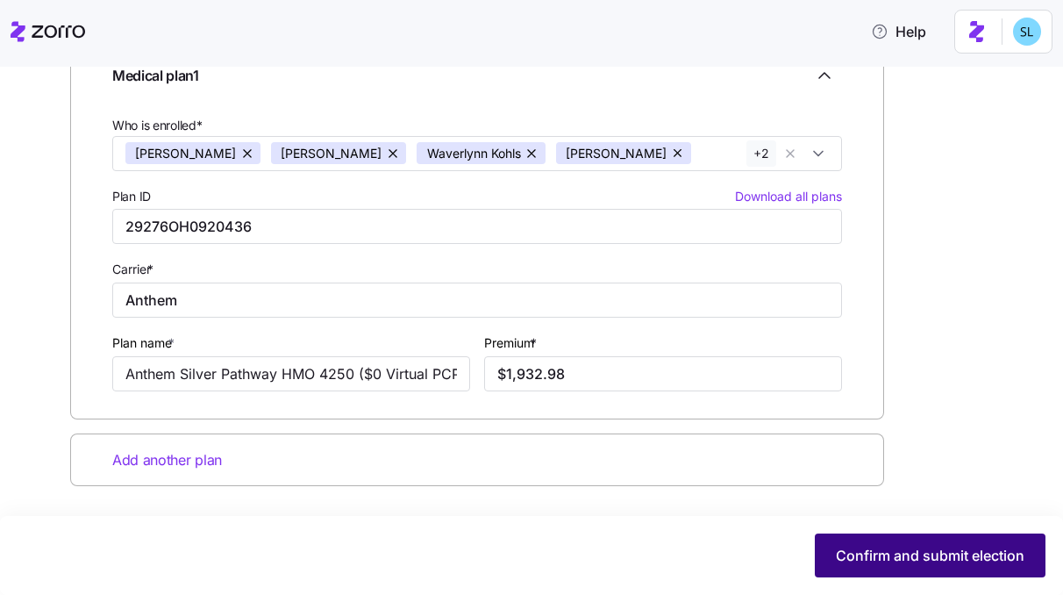
click at [965, 540] on button "Confirm and submit election" at bounding box center [930, 555] width 231 height 44
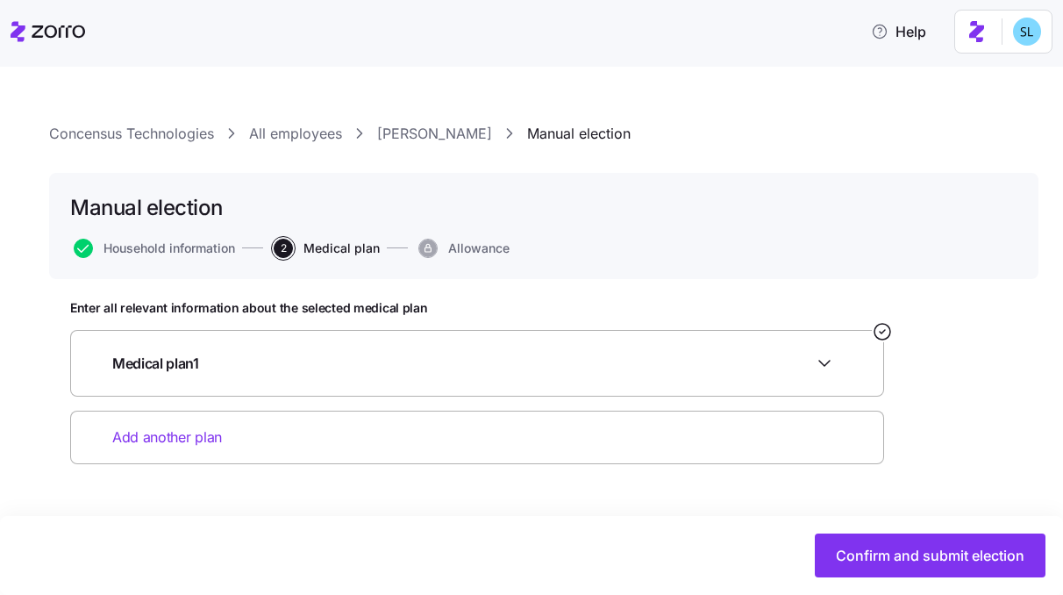
scroll to position [0, 0]
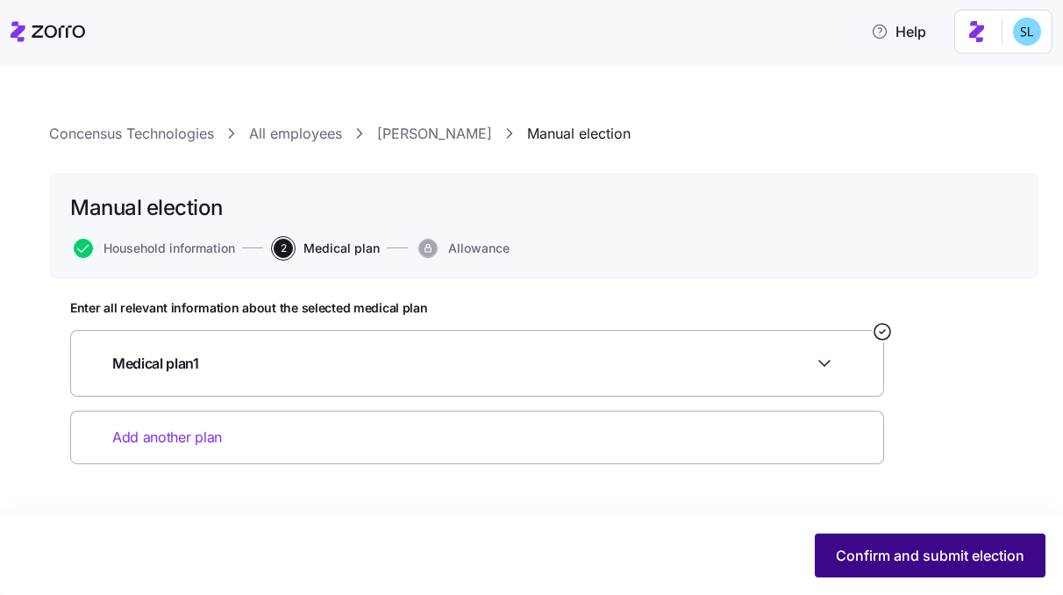
click at [977, 553] on span "Confirm and submit election" at bounding box center [930, 555] width 189 height 21
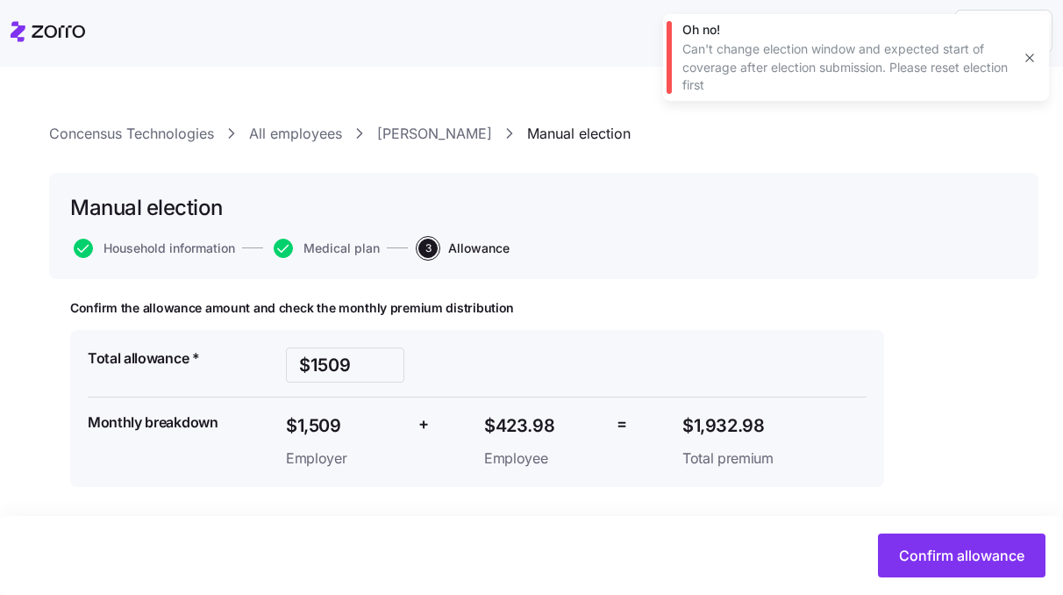
scroll to position [1, 0]
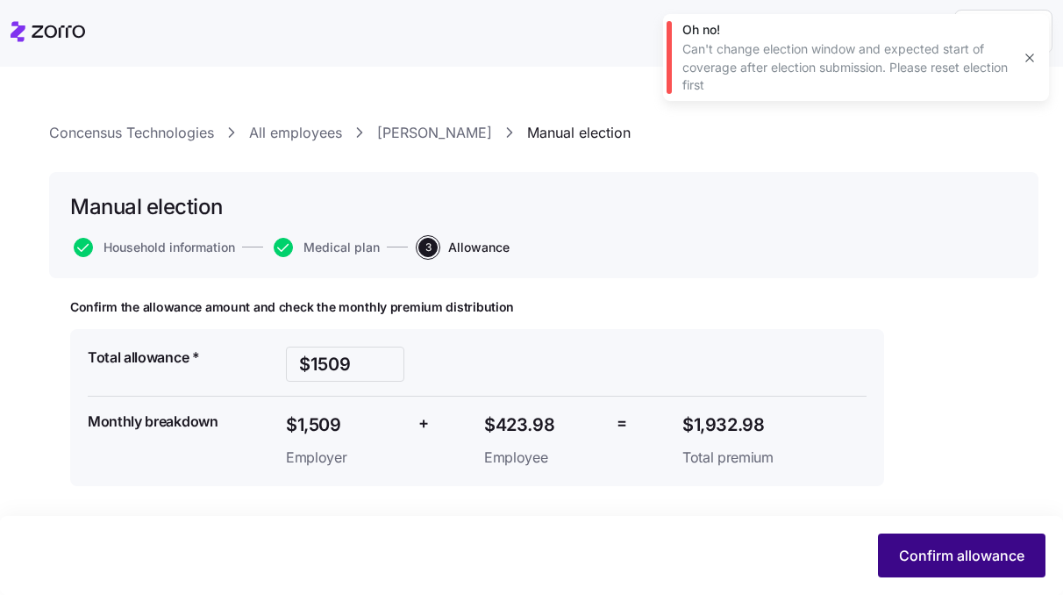
click at [948, 554] on span "Confirm allowance" at bounding box center [961, 555] width 125 height 21
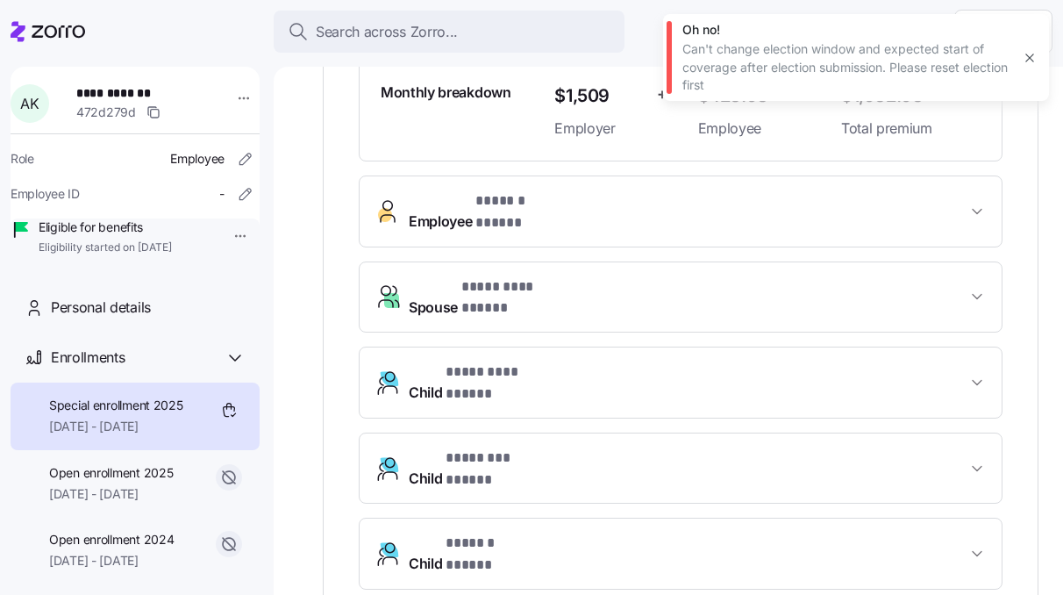
scroll to position [553, 0]
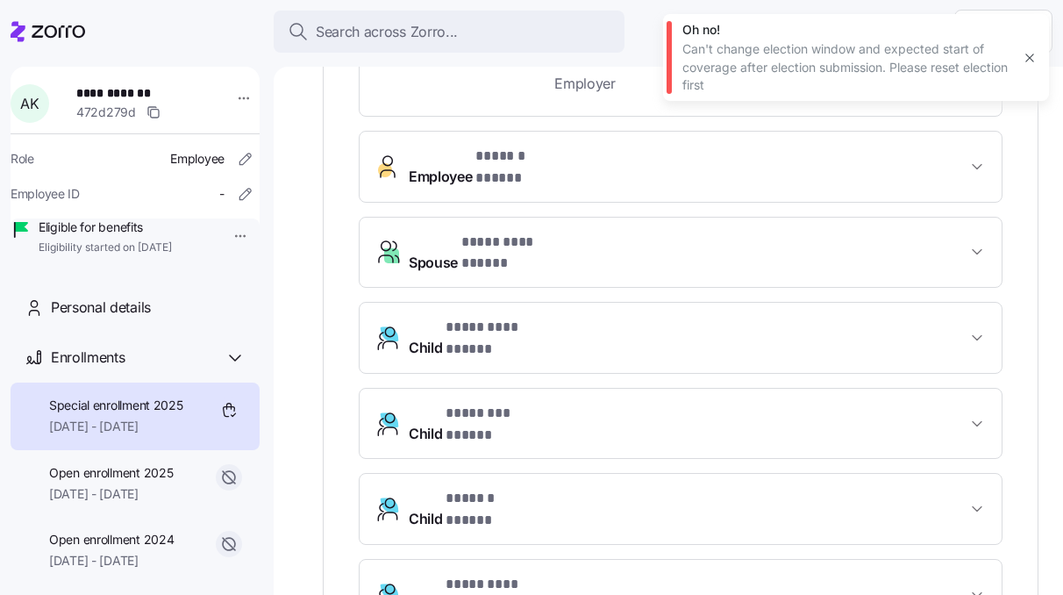
click at [1030, 59] on icon "button" at bounding box center [1029, 57] width 8 height 8
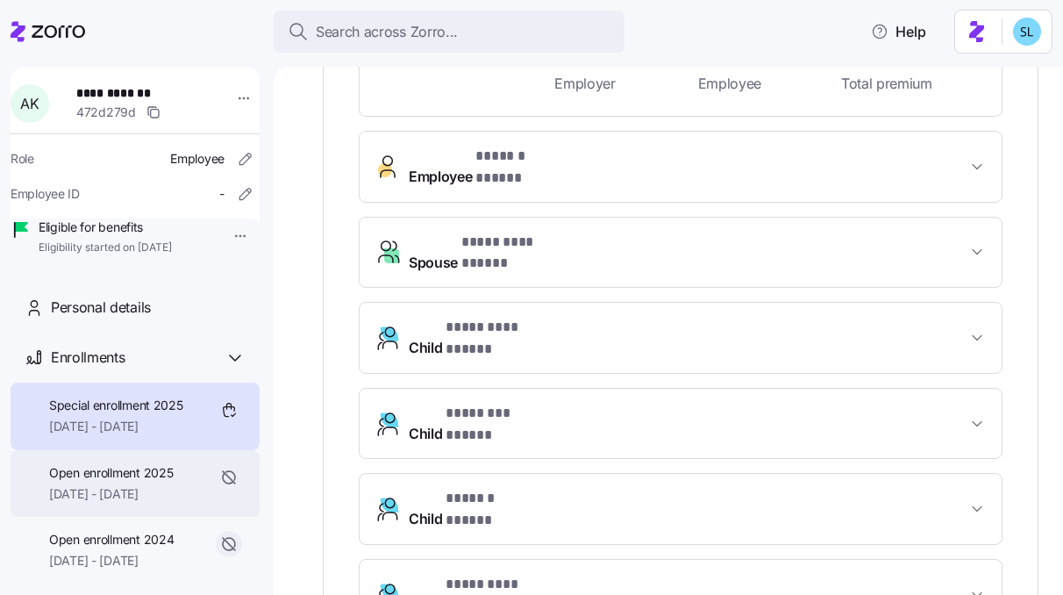
click at [152, 503] on span "01/01/2025 - 07/31/2025" at bounding box center [111, 494] width 124 height 18
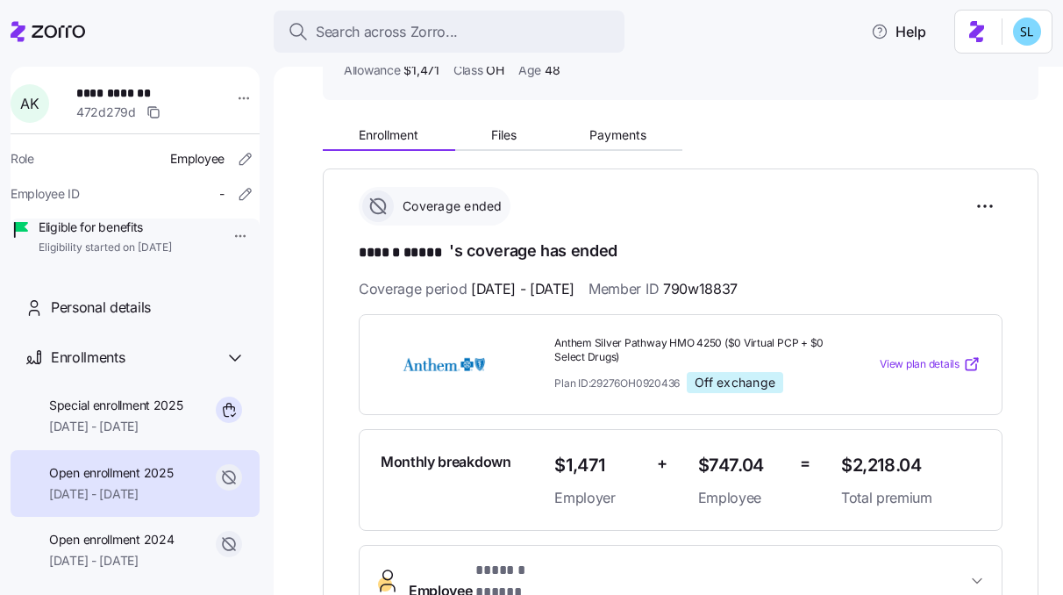
scroll to position [140, 0]
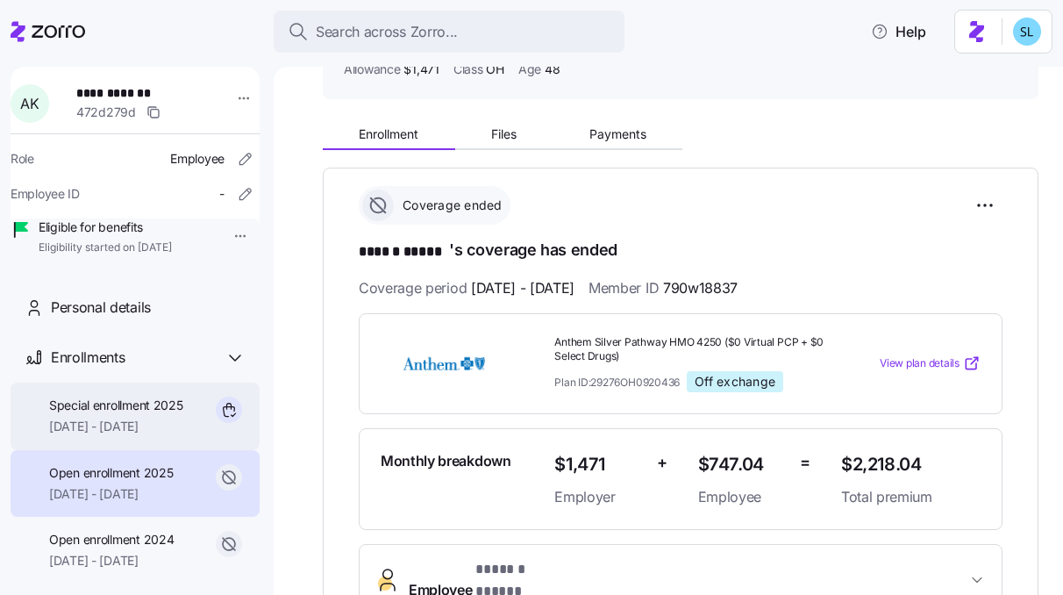
click at [105, 435] on span "08/01/2025 - 12/31/2025" at bounding box center [116, 426] width 134 height 18
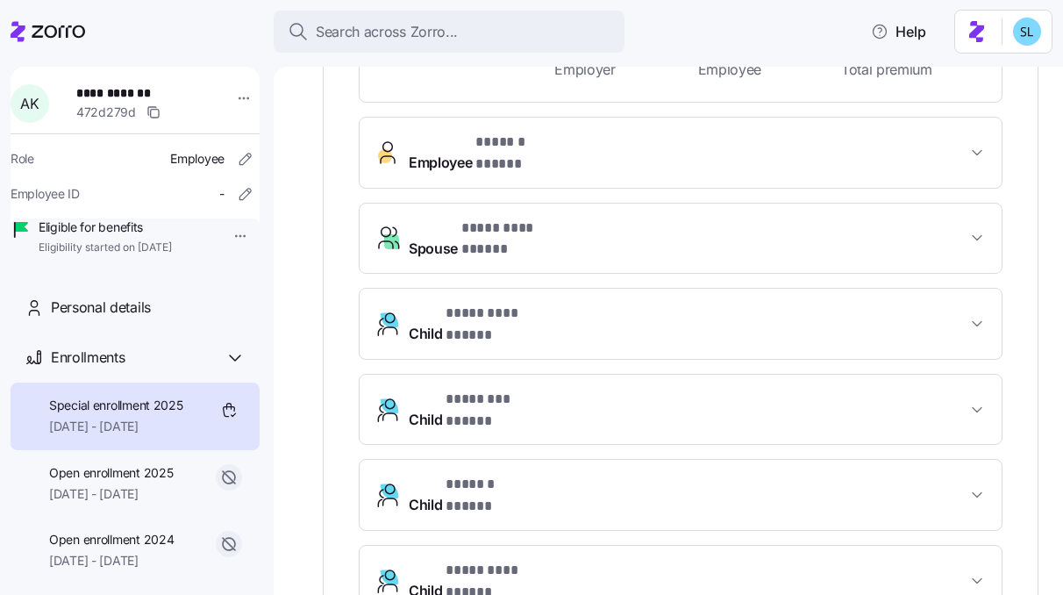
scroll to position [691, 0]
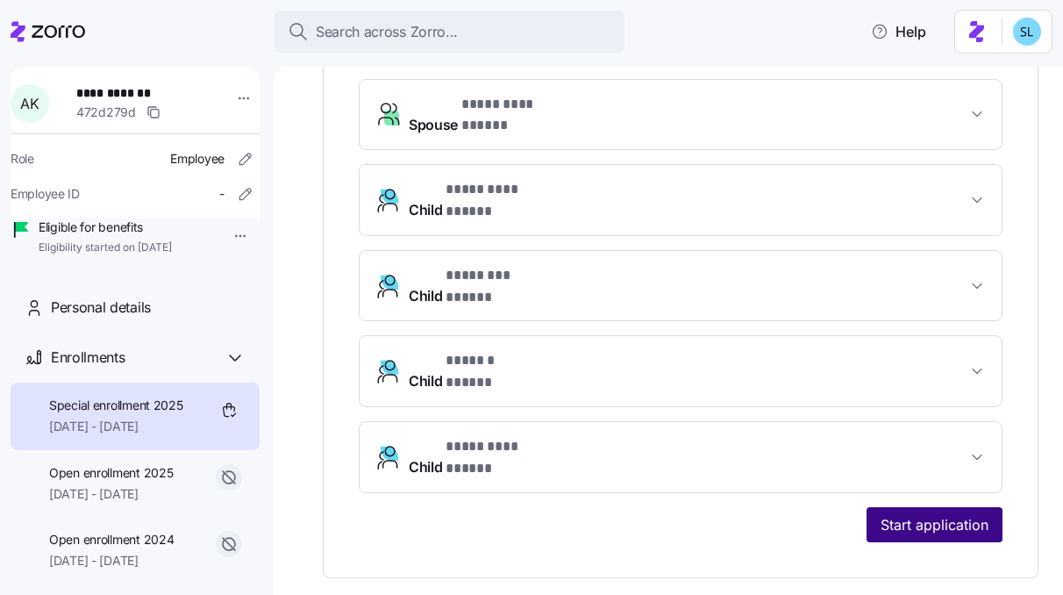
click at [881, 514] on span "Start application" at bounding box center [935, 524] width 108 height 21
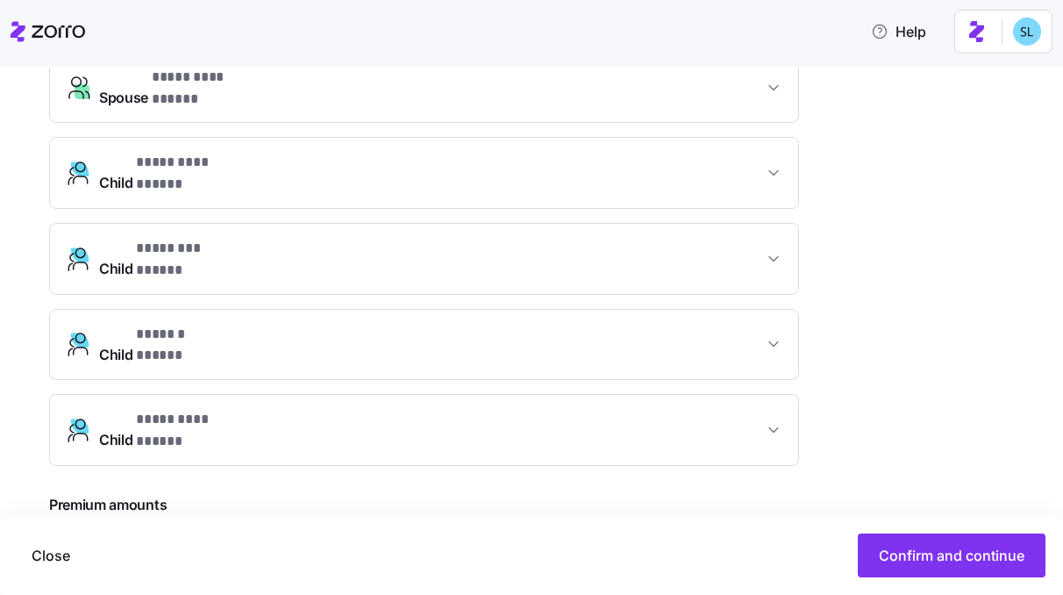
scroll to position [765, 0]
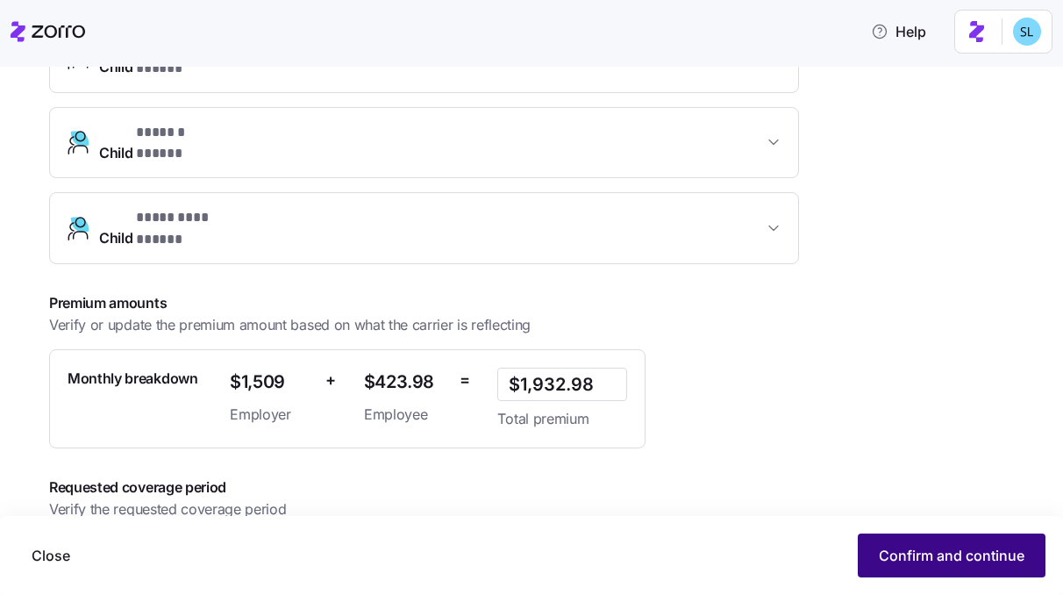
click at [889, 553] on span "Confirm and continue" at bounding box center [952, 555] width 146 height 21
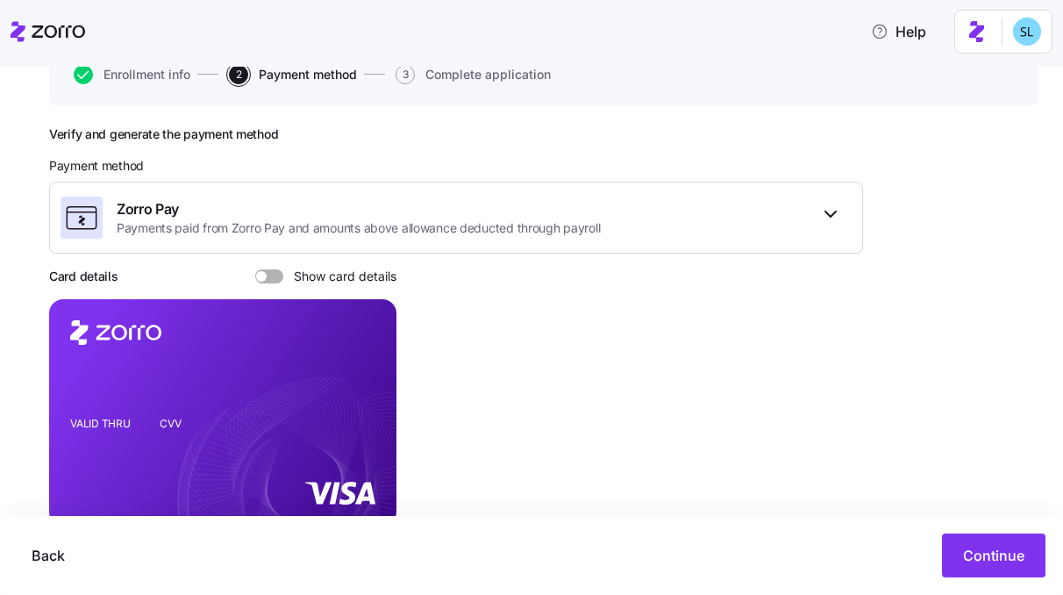
scroll to position [308, 0]
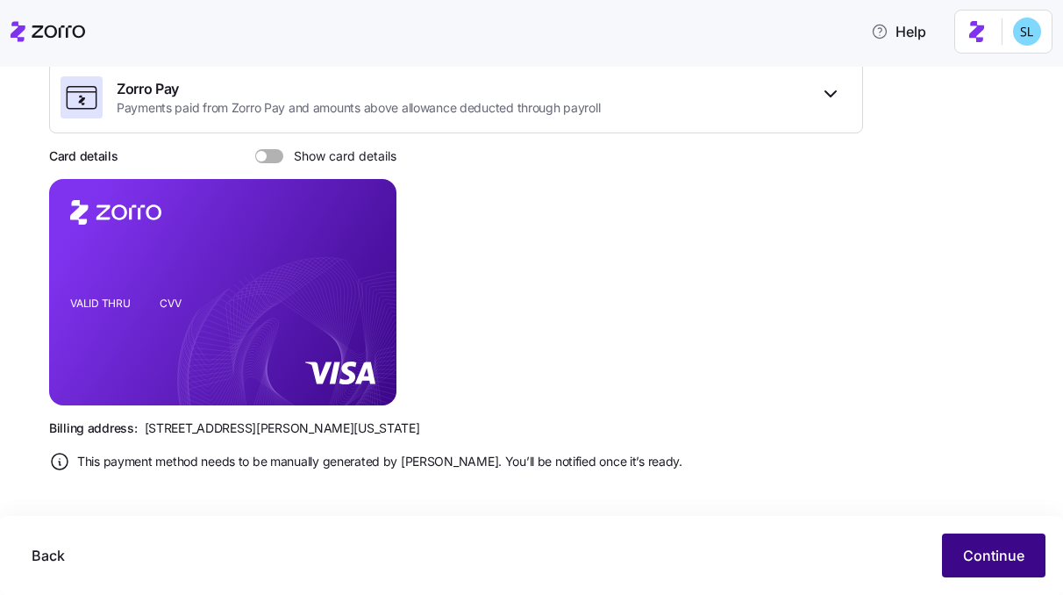
click at [966, 562] on span "Continue" at bounding box center [993, 555] width 61 height 21
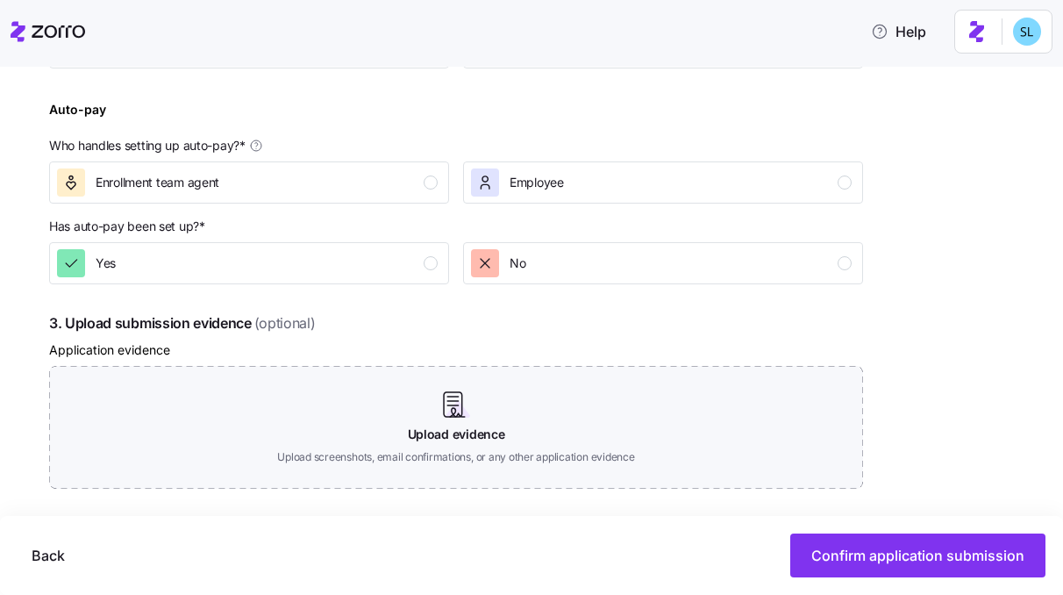
scroll to position [788, 0]
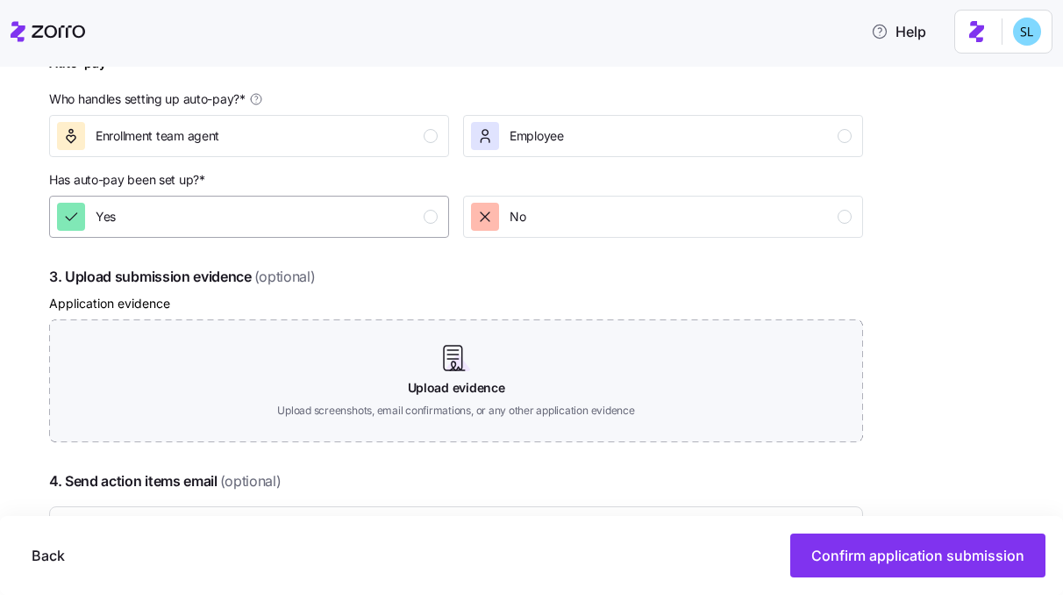
click at [335, 219] on div "Yes" at bounding box center [247, 217] width 381 height 28
click at [330, 148] on div "Enrollment team agent" at bounding box center [247, 136] width 381 height 28
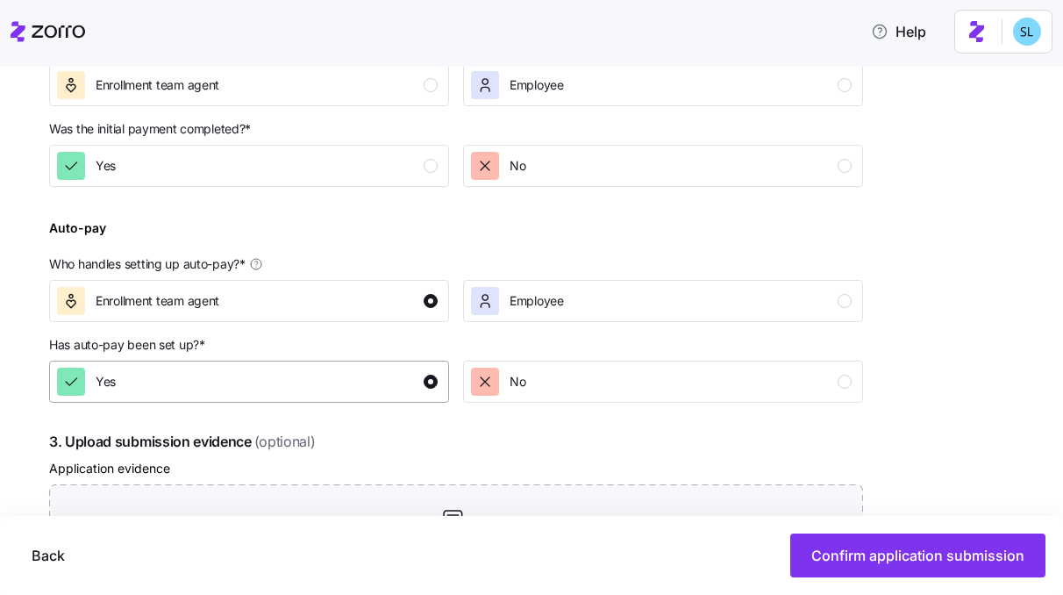
scroll to position [537, 0]
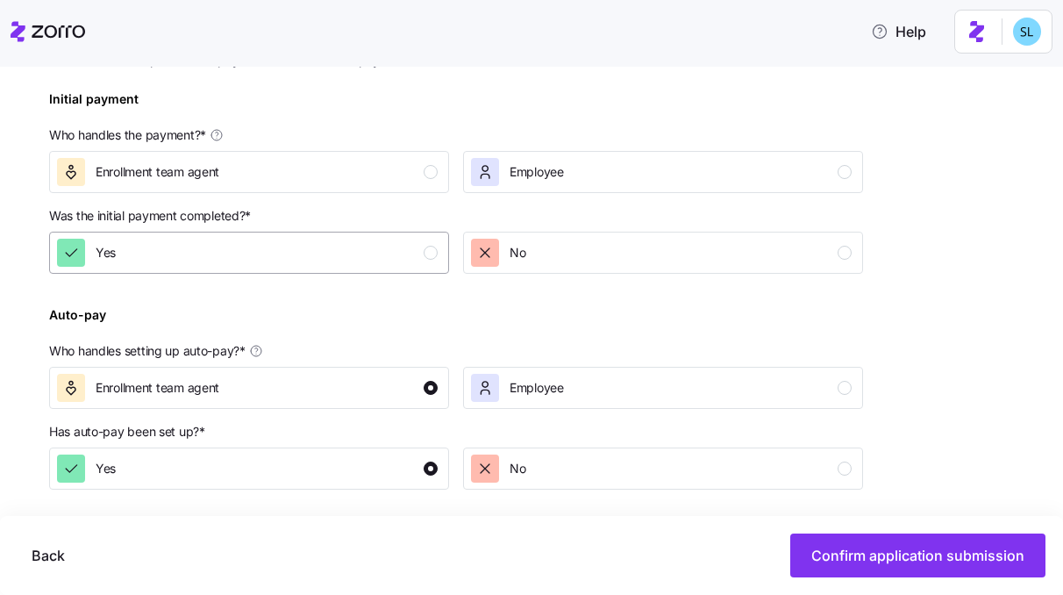
click at [308, 240] on div "Yes" at bounding box center [247, 253] width 381 height 28
click at [308, 191] on button "Enrollment team agent" at bounding box center [249, 172] width 400 height 42
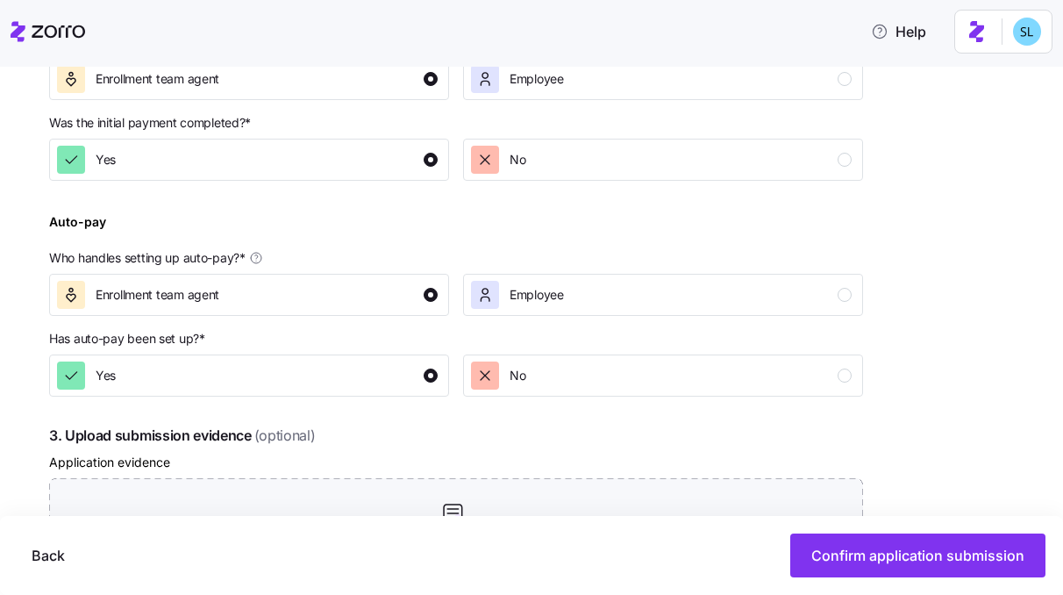
scroll to position [943, 0]
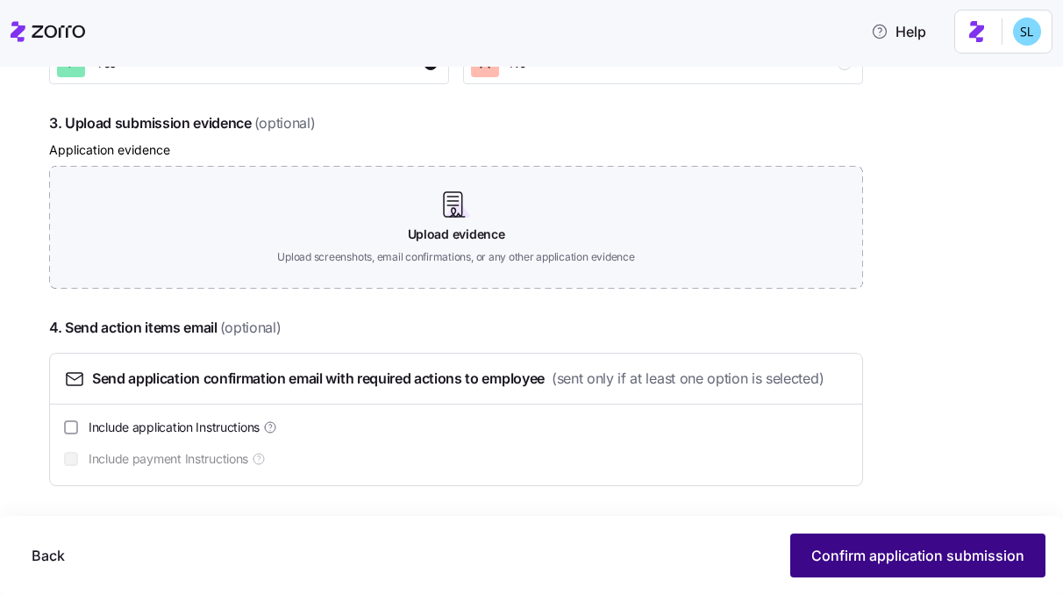
click at [864, 571] on button "Confirm application submission" at bounding box center [917, 555] width 255 height 44
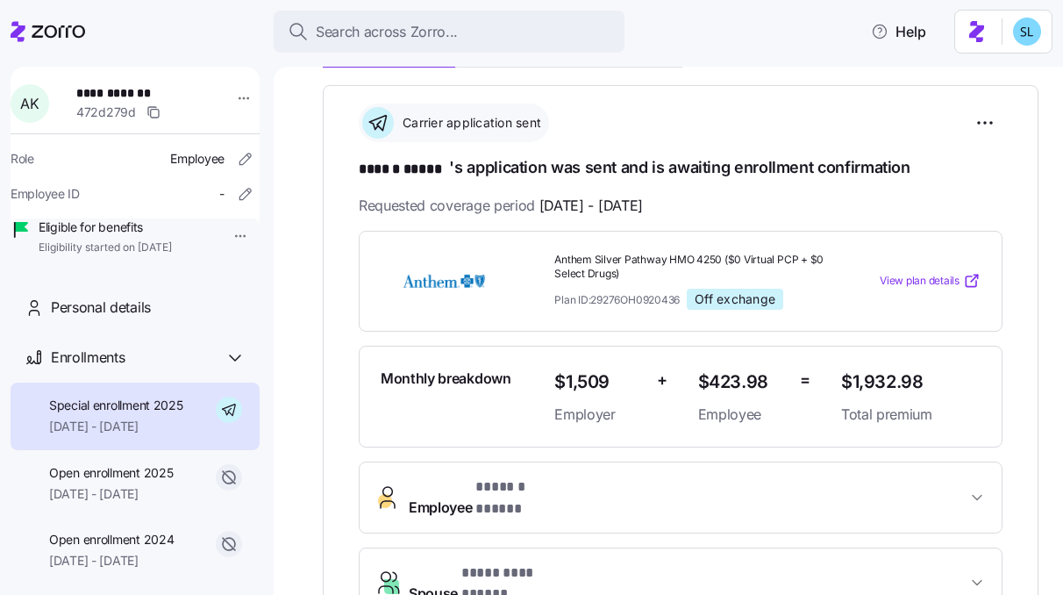
scroll to position [564, 0]
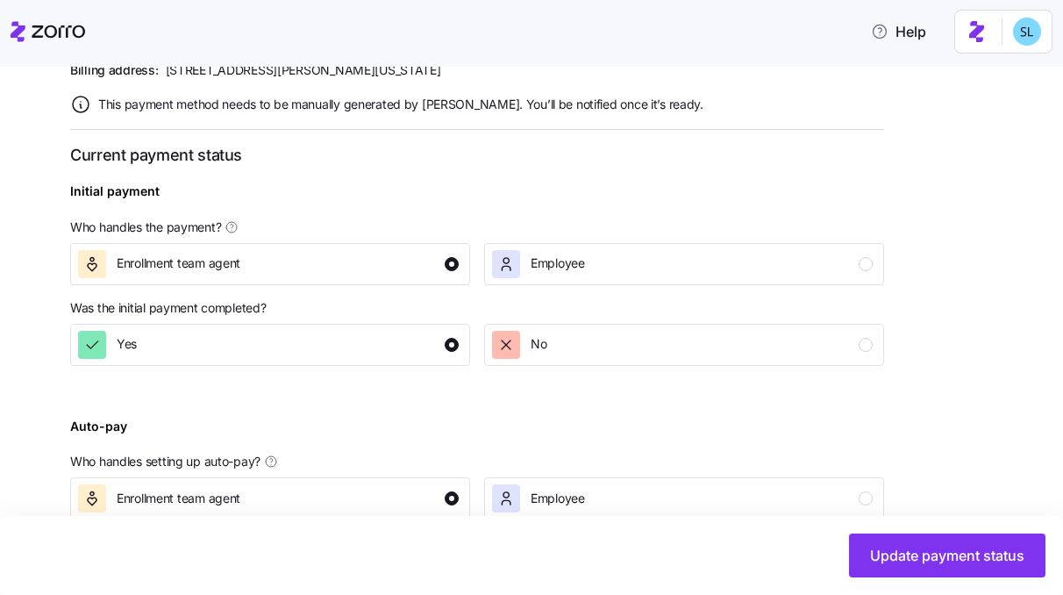
scroll to position [725, 0]
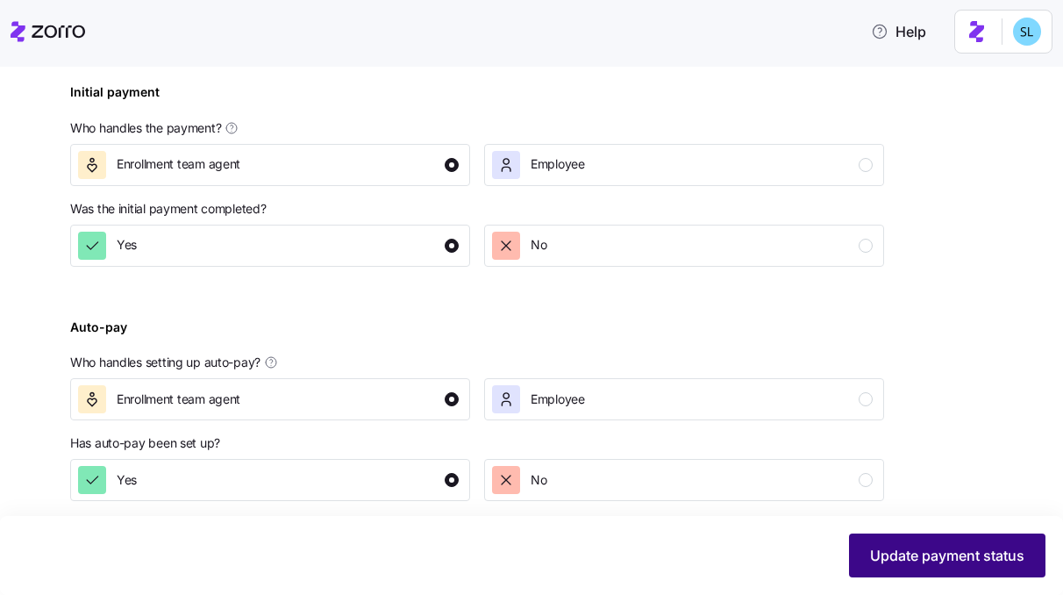
click at [909, 567] on button "Update payment status" at bounding box center [947, 555] width 196 height 44
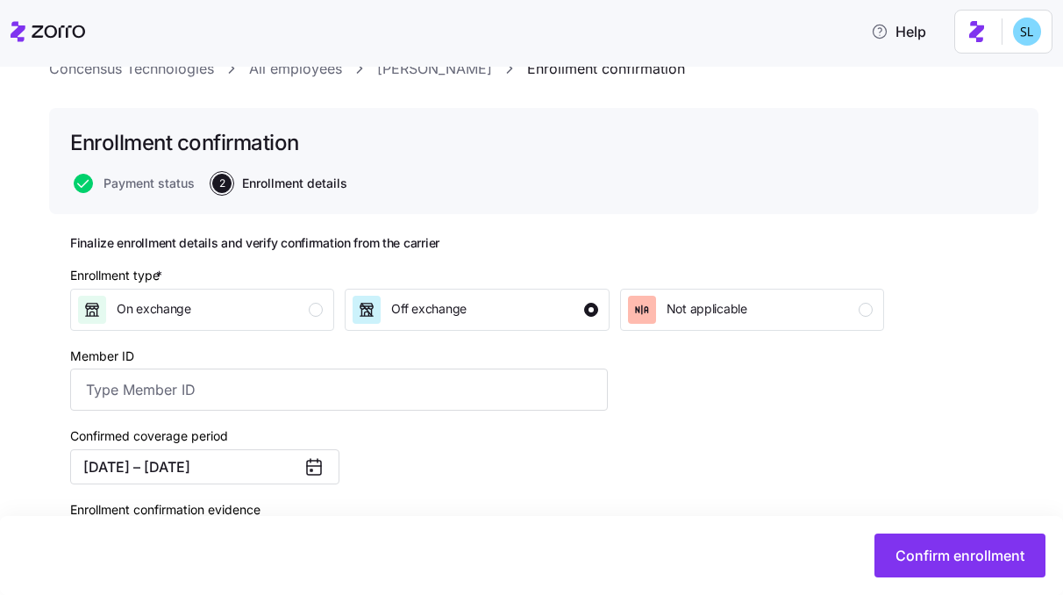
scroll to position [57, 0]
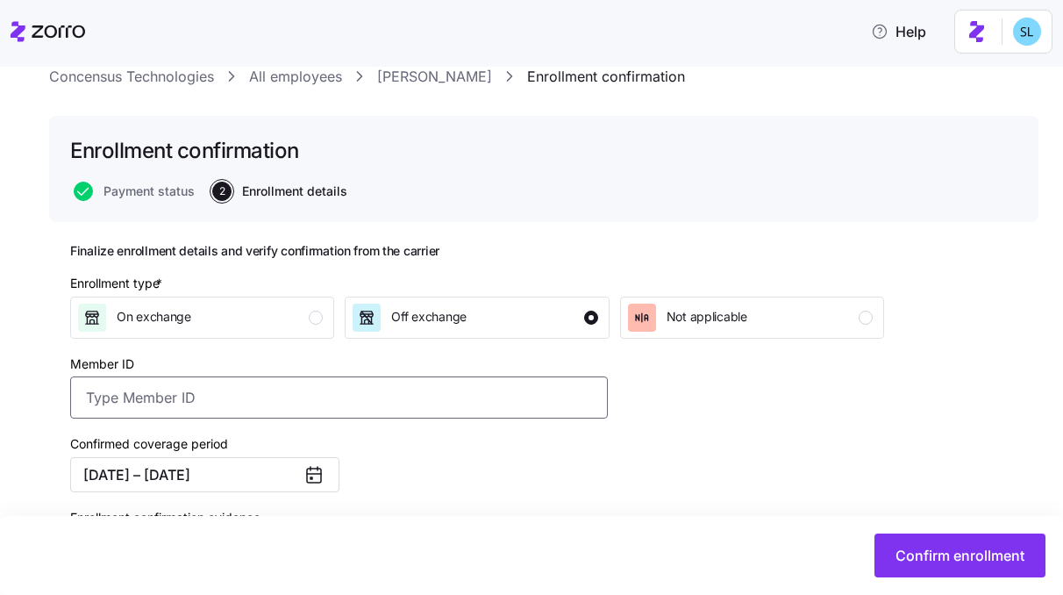
click at [366, 396] on input "Member ID" at bounding box center [339, 397] width 538 height 42
paste input "790w18837"
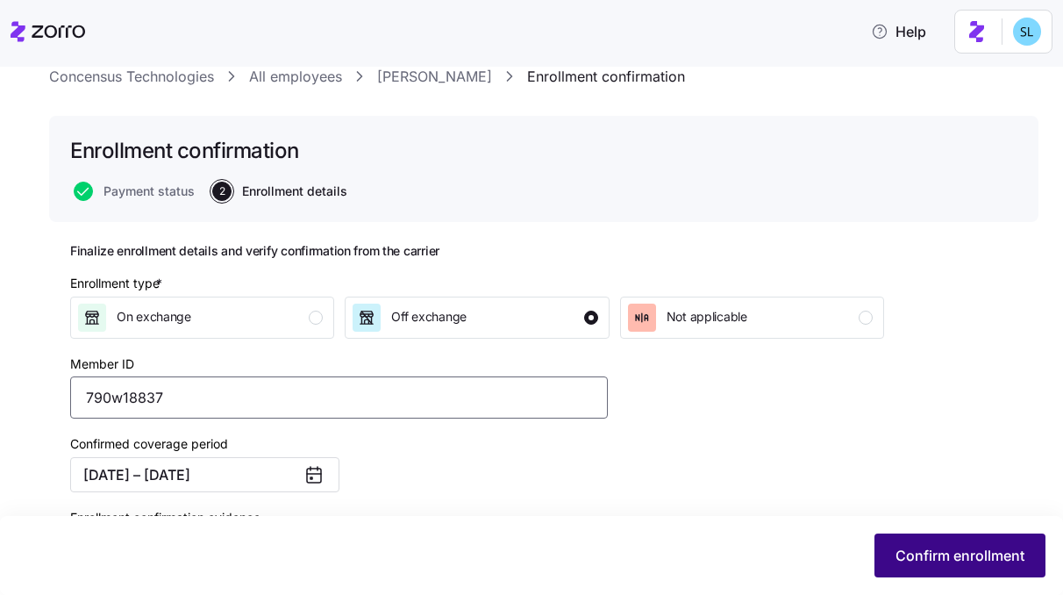
type input "790w18837"
click at [912, 569] on button "Confirm enrollment" at bounding box center [959, 555] width 171 height 44
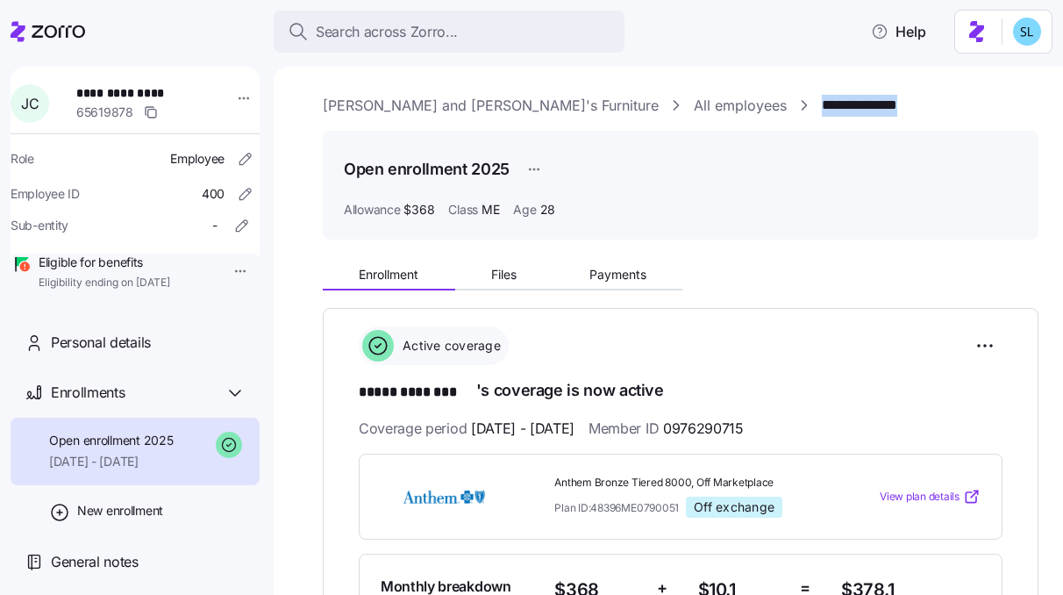
drag, startPoint x: 805, startPoint y: 102, endPoint x: 664, endPoint y: 110, distance: 141.4
click at [664, 110] on div "**********" at bounding box center [681, 106] width 716 height 22
copy link "**********"
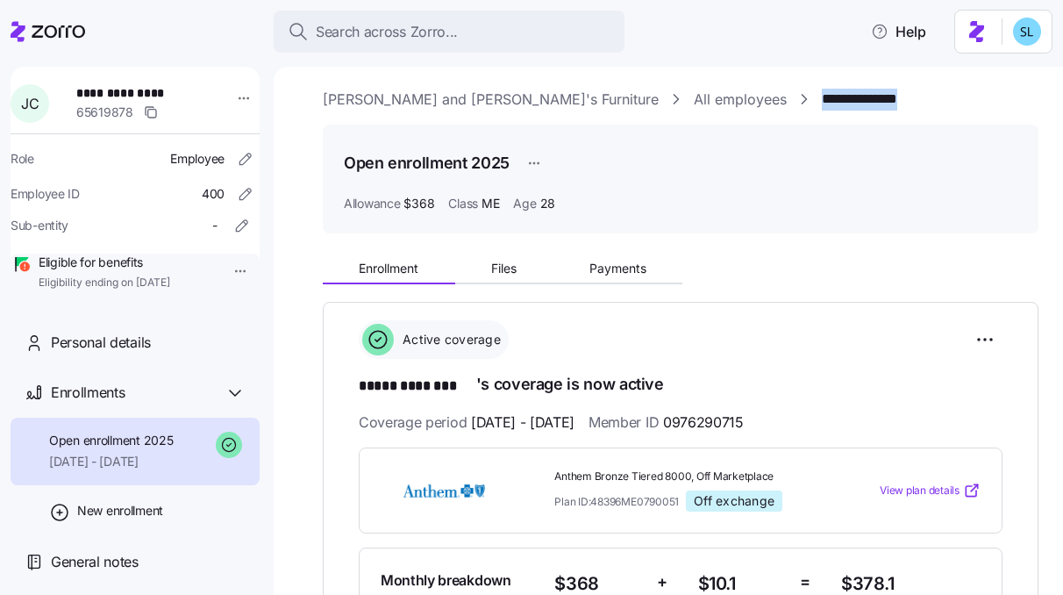
scroll to position [163, 0]
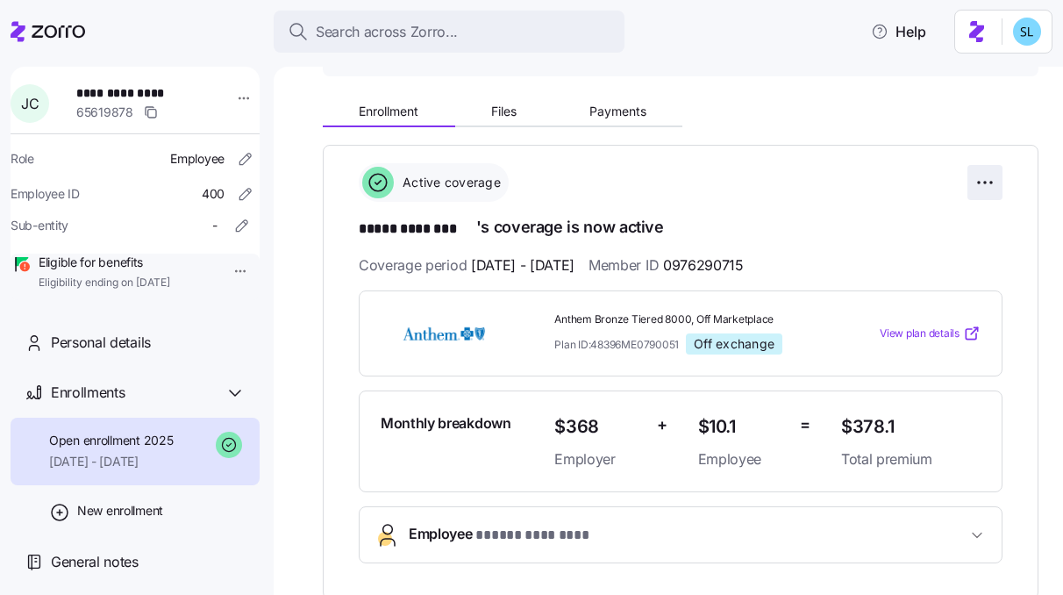
click at [974, 182] on html "**********" at bounding box center [531, 292] width 1063 height 584
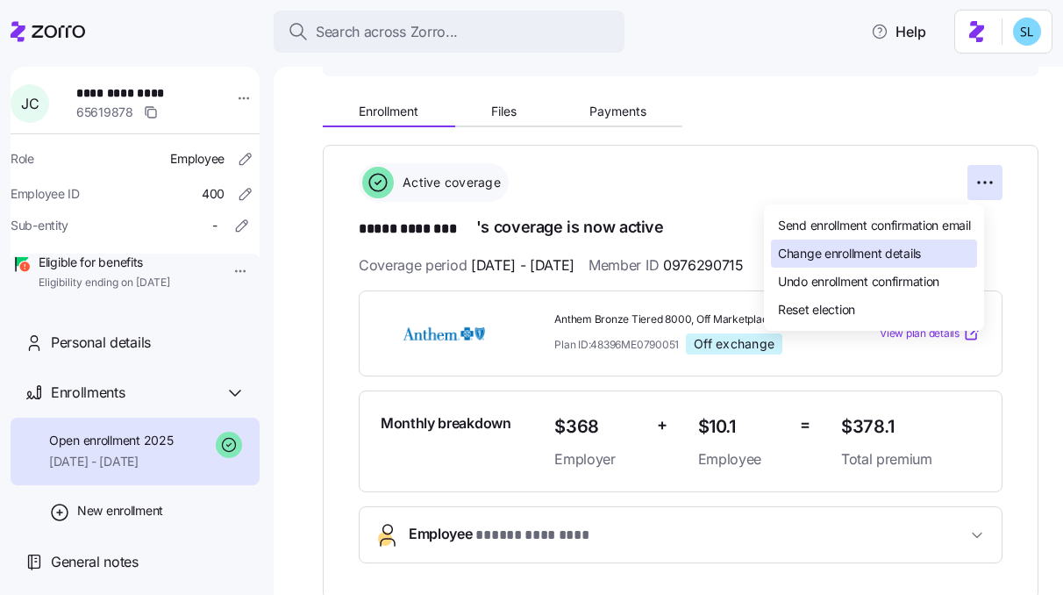
click at [945, 246] on div "Change enrollment details" at bounding box center [874, 253] width 206 height 28
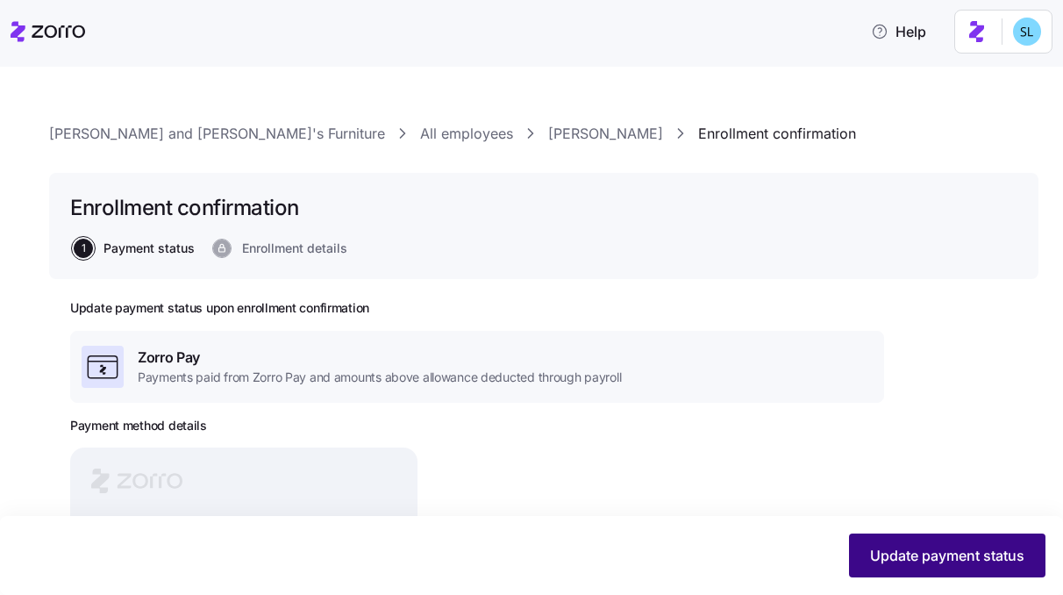
click at [923, 562] on span "Update payment status" at bounding box center [947, 555] width 154 height 21
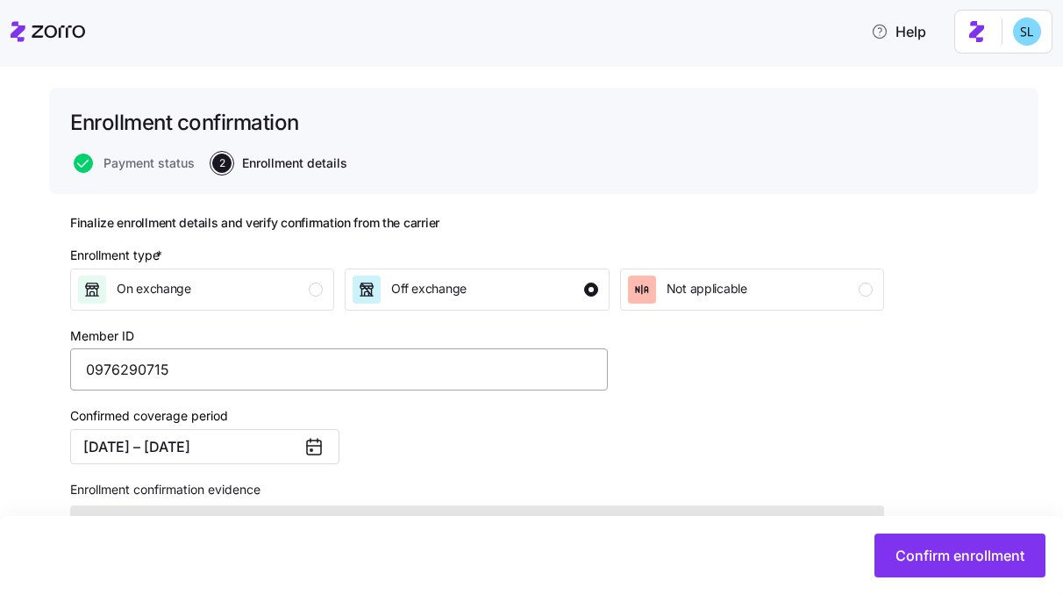
scroll to position [239, 0]
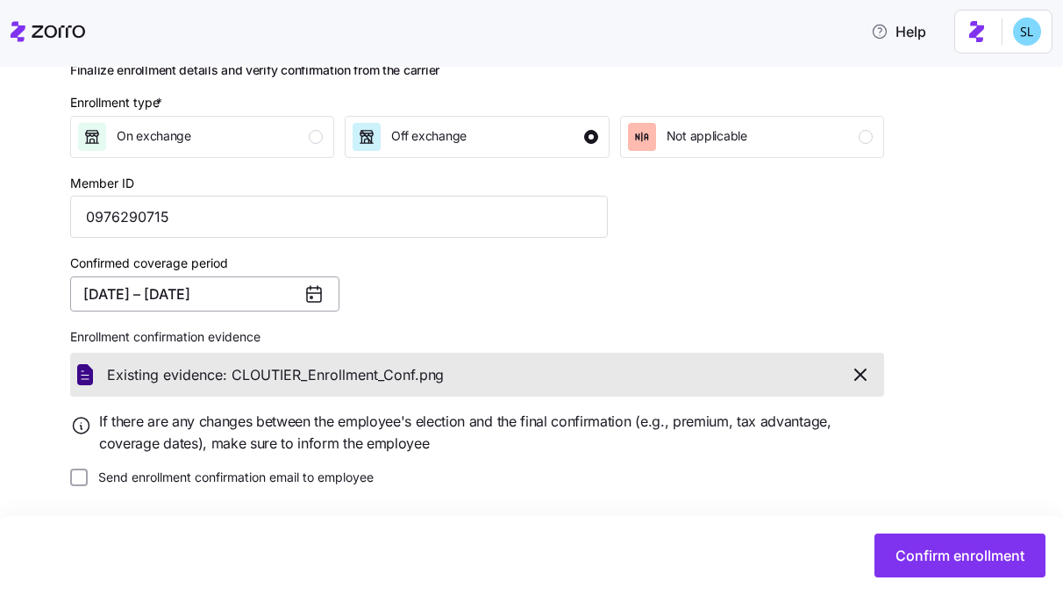
click at [218, 282] on button "[DATE] – [DATE]" at bounding box center [204, 293] width 269 height 35
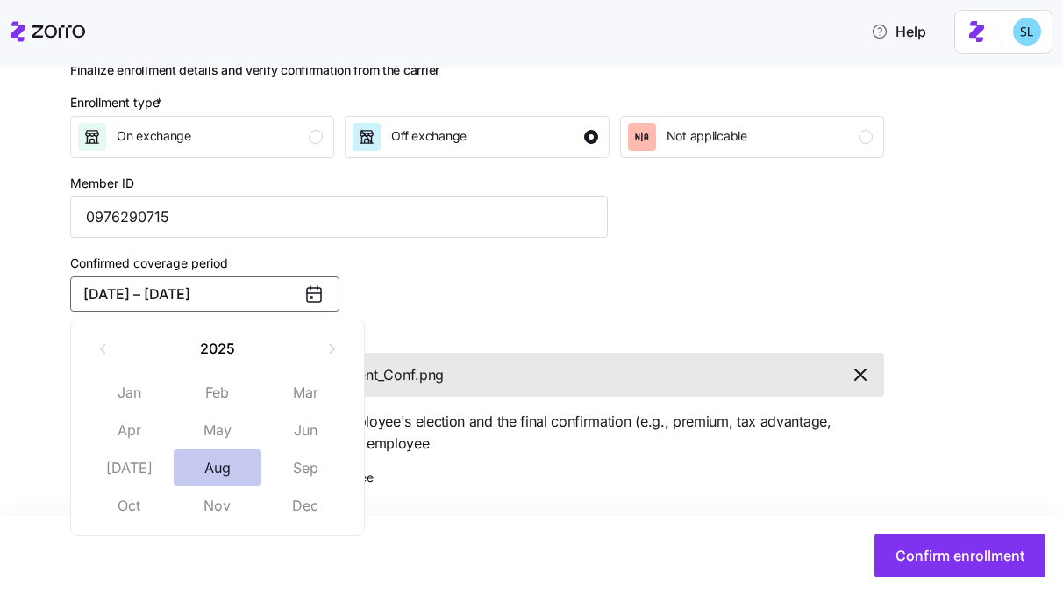
click at [223, 464] on button "Aug" at bounding box center [218, 467] width 88 height 37
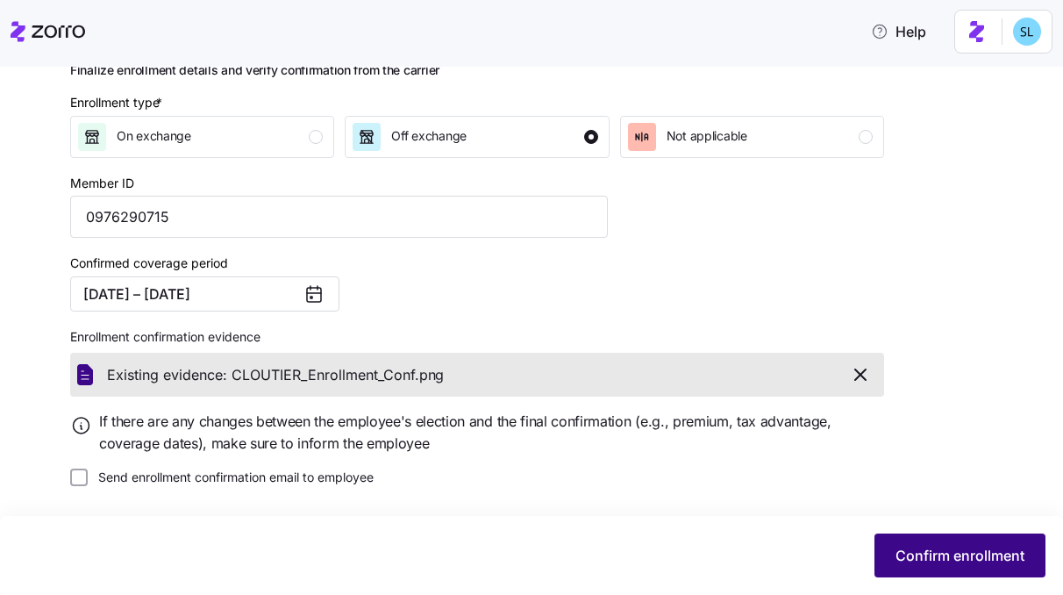
click at [911, 560] on span "Confirm enrollment" at bounding box center [959, 555] width 129 height 21
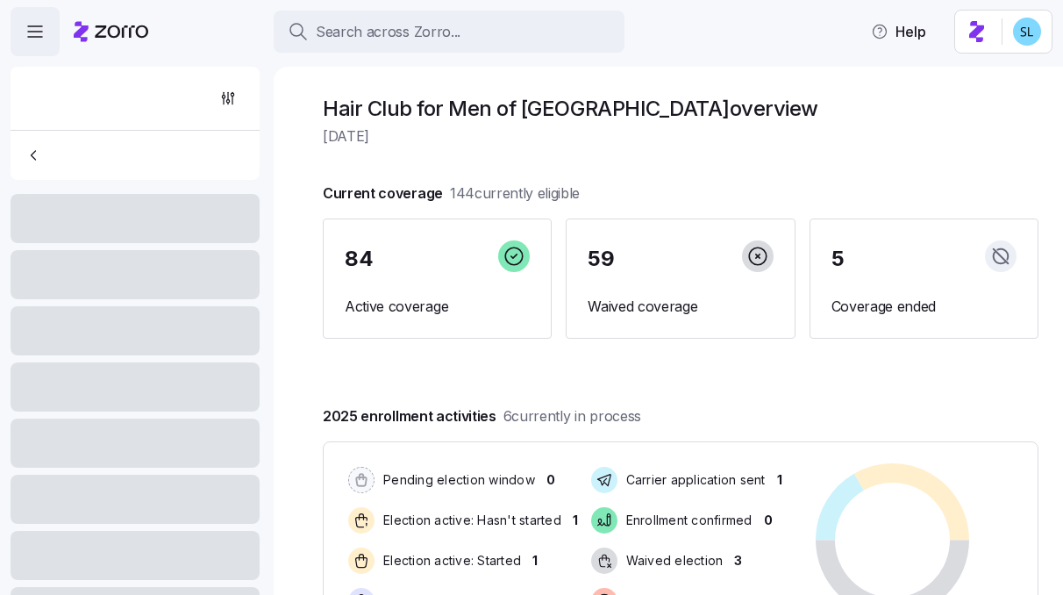
click at [444, 29] on span "Search across Zorro..." at bounding box center [388, 32] width 145 height 22
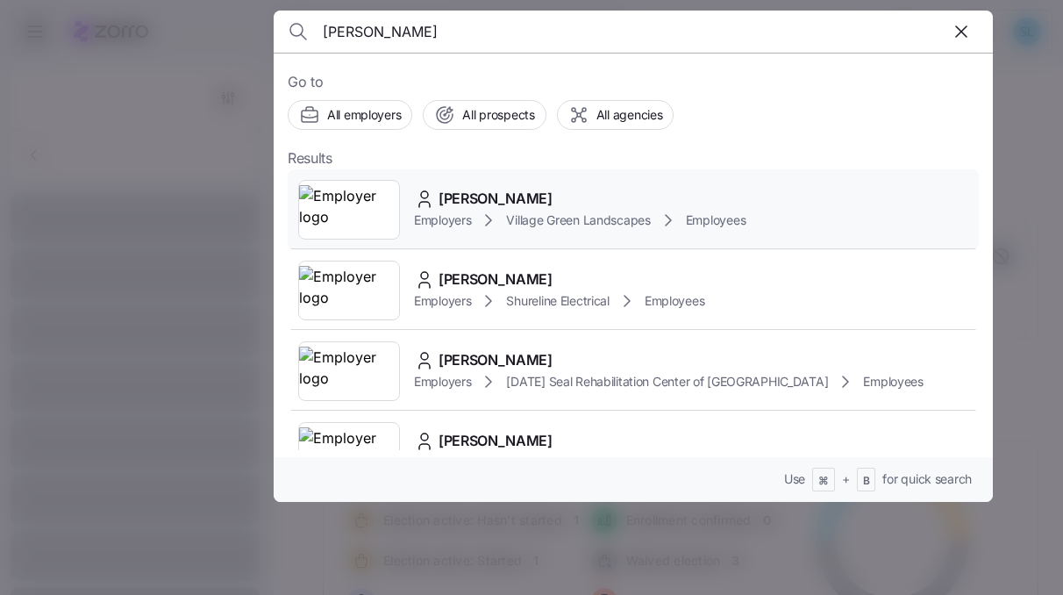
type input "fahey"
click at [465, 198] on span "Ryan Fahey" at bounding box center [496, 199] width 114 height 22
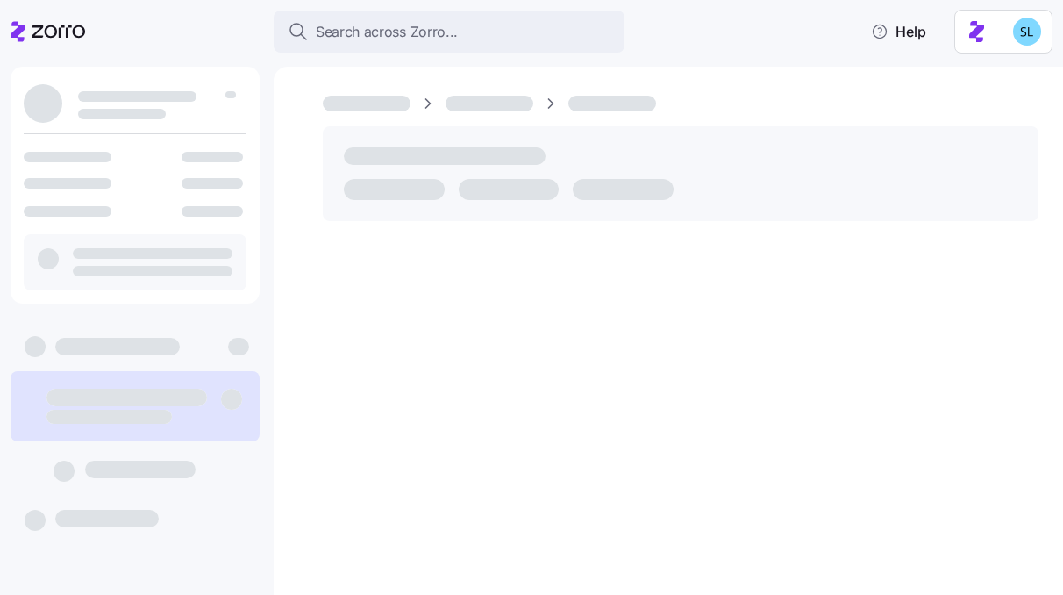
click at [431, 52] on button "Search across Zorro..." at bounding box center [449, 32] width 351 height 42
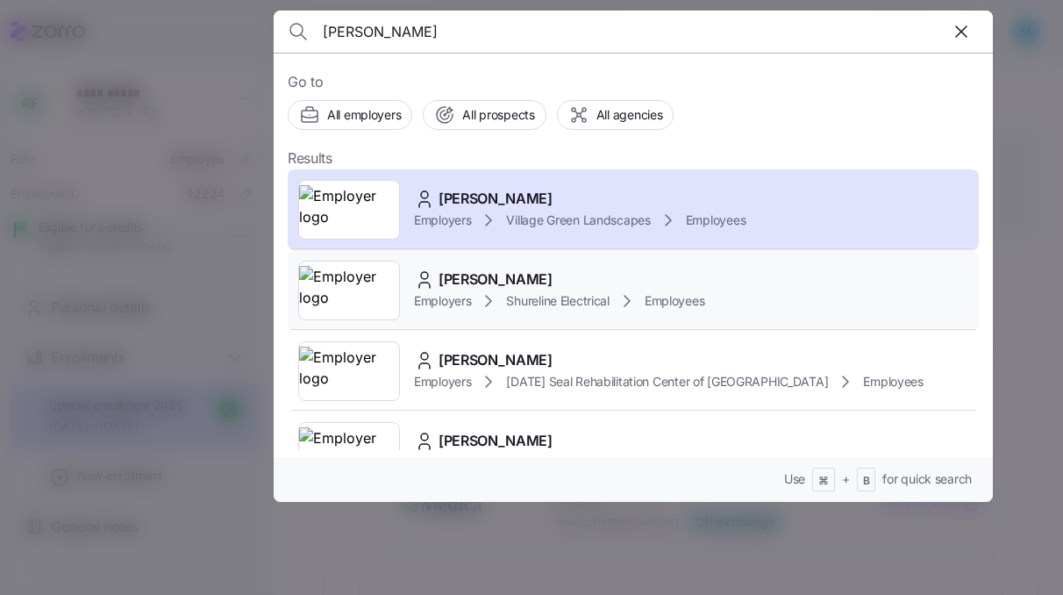
type input "fahey"
click at [491, 260] on div "Paul Fahey Employers Shureline Electrical Employees" at bounding box center [633, 290] width 691 height 81
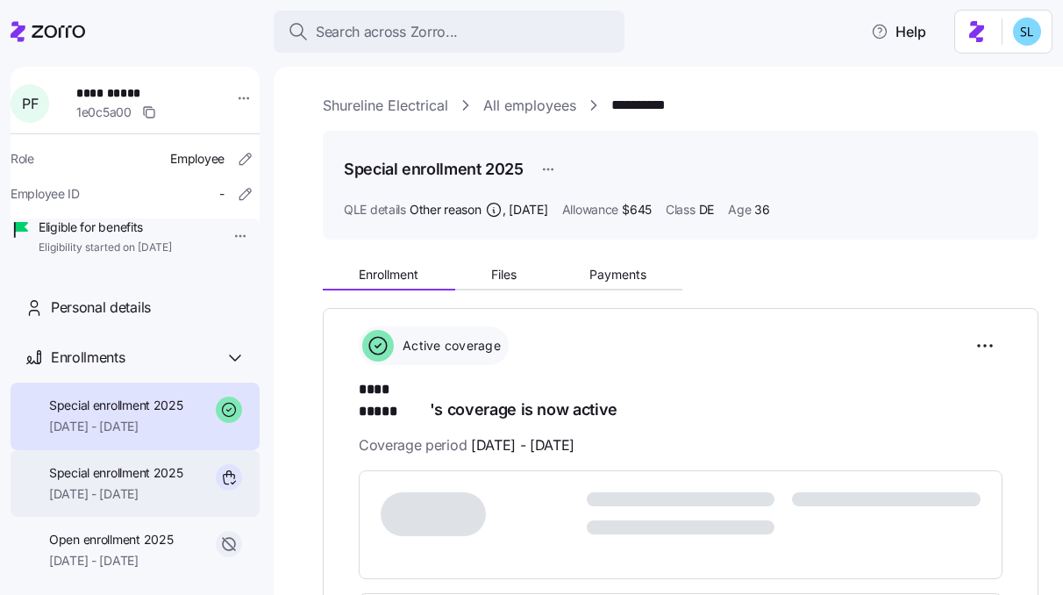
click at [90, 481] on span "Special enrollment 2025" at bounding box center [116, 473] width 134 height 18
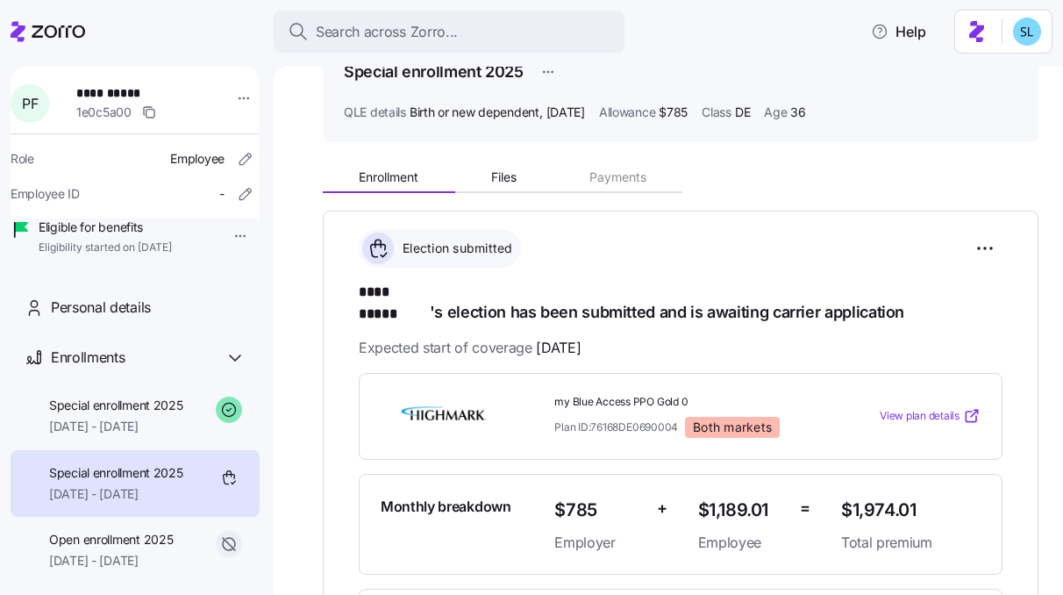
scroll to position [62, 0]
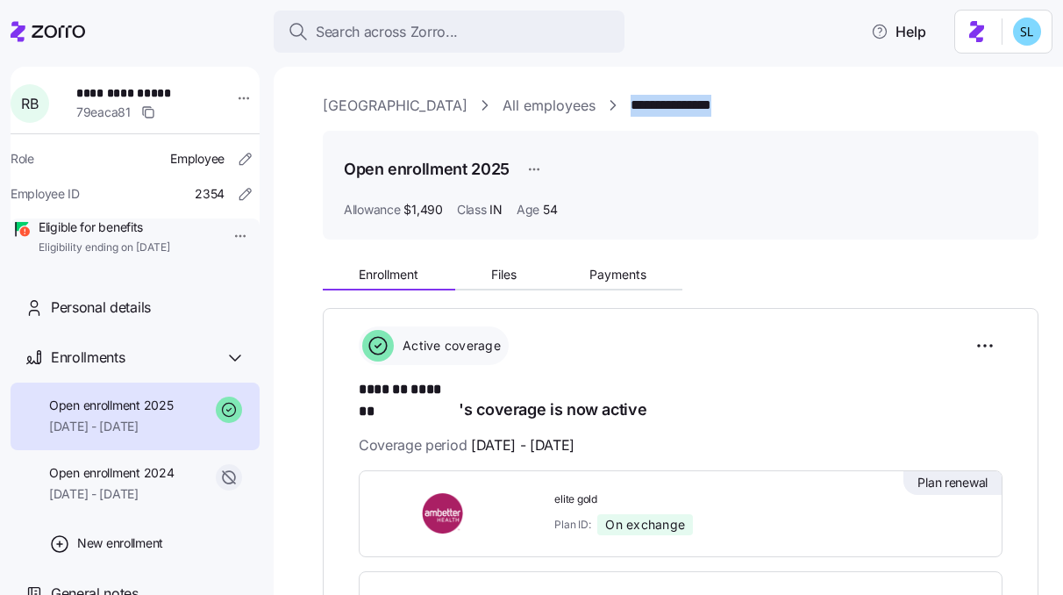
drag, startPoint x: 782, startPoint y: 103, endPoint x: 637, endPoint y: 111, distance: 145.8
click at [637, 111] on div "**********" at bounding box center [681, 106] width 716 height 22
copy link "**********"
click at [974, 346] on html "**********" at bounding box center [531, 292] width 1063 height 584
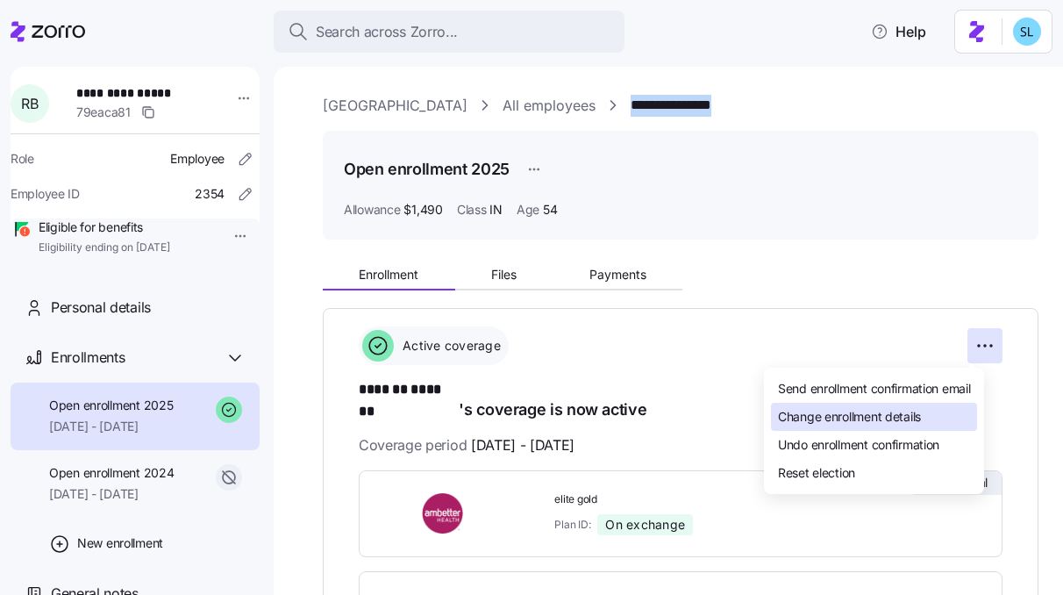
click at [954, 412] on div "Change enrollment details" at bounding box center [874, 417] width 206 height 28
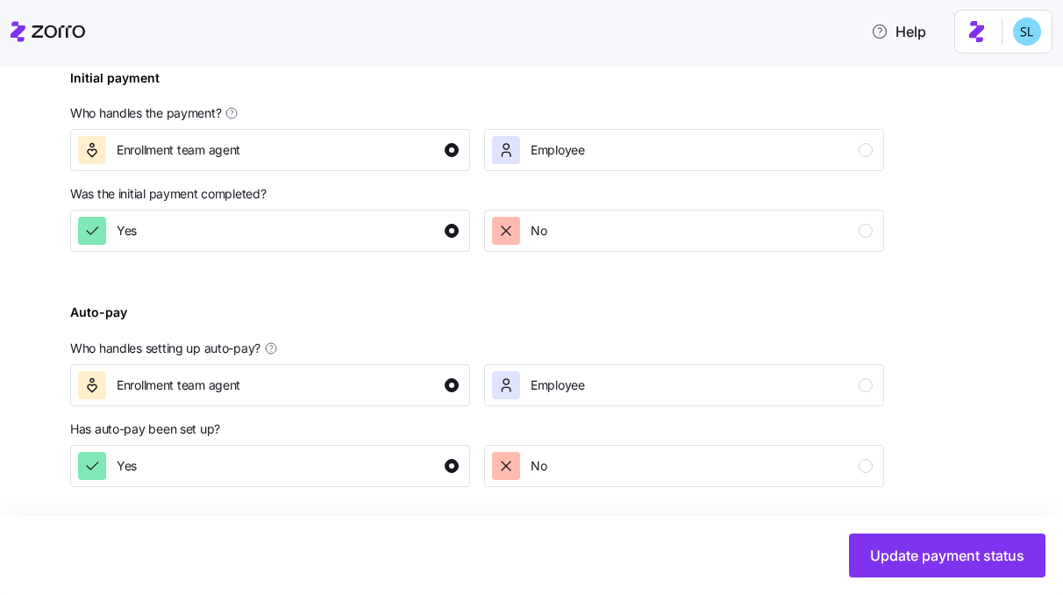
scroll to position [674, 0]
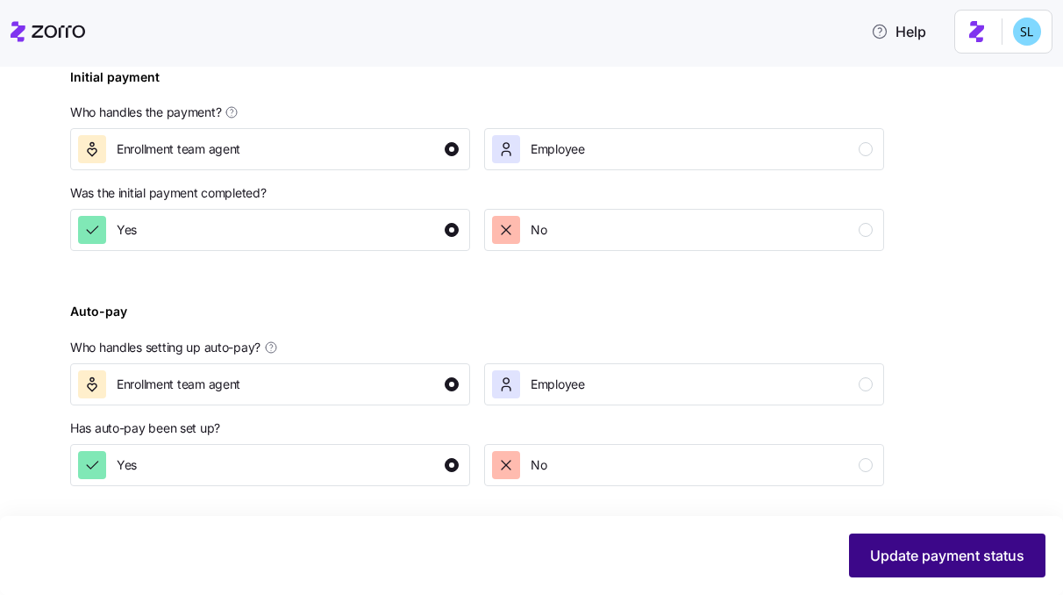
click at [877, 543] on button "Update payment status" at bounding box center [947, 555] width 196 height 44
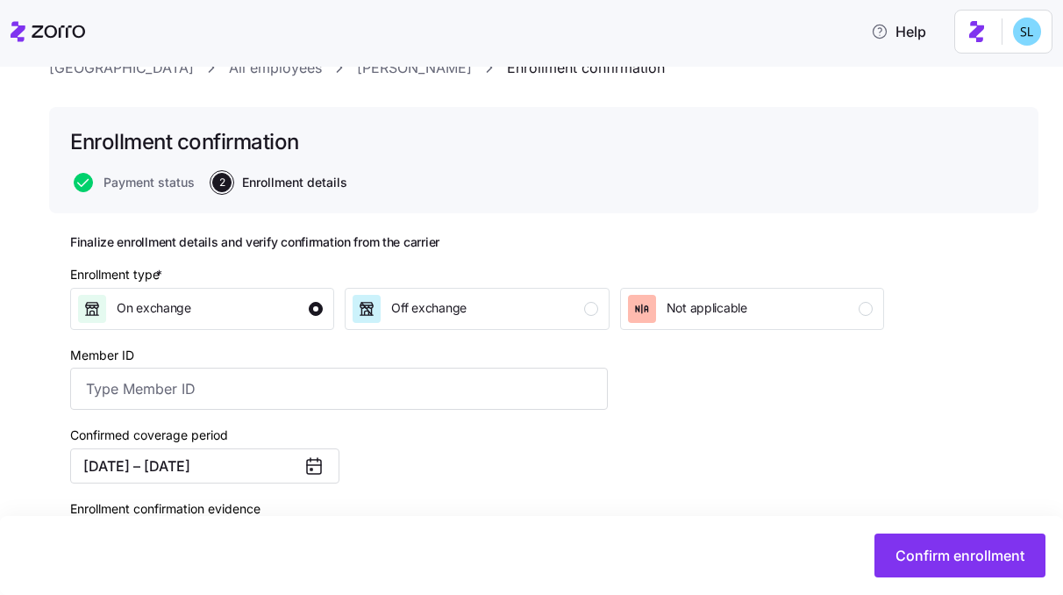
scroll to position [139, 0]
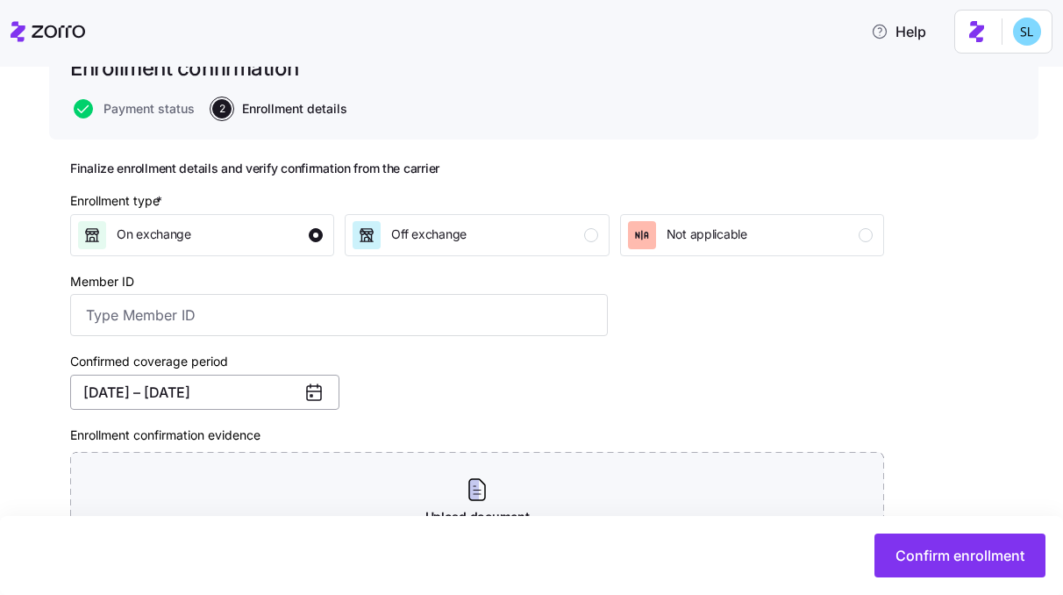
click at [247, 402] on button "[DATE] – [DATE]" at bounding box center [204, 391] width 269 height 35
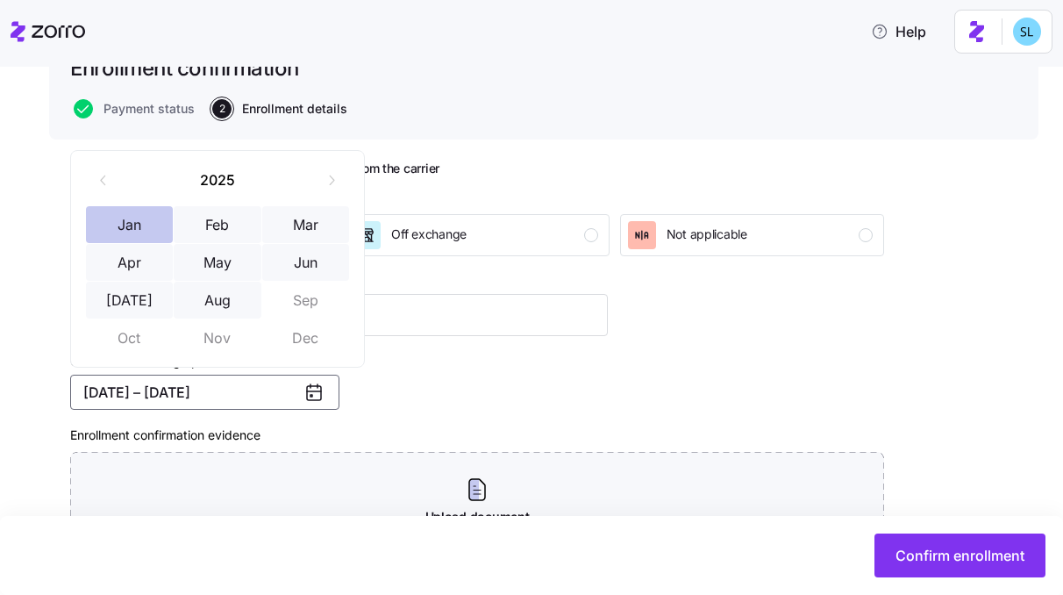
click at [132, 241] on button "Jan" at bounding box center [130, 224] width 88 height 37
click at [207, 295] on button "Aug" at bounding box center [218, 300] width 88 height 37
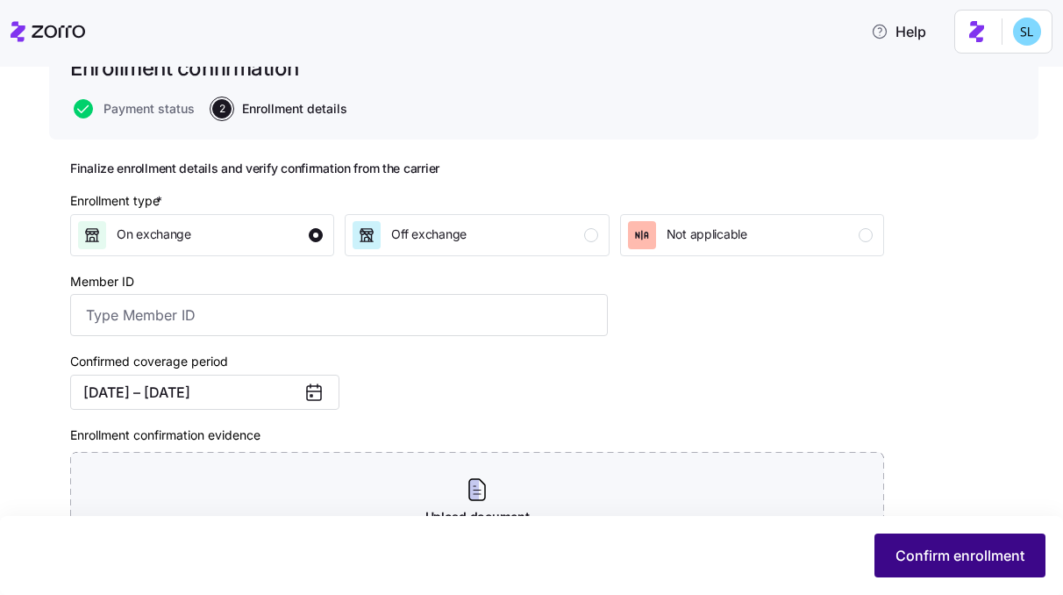
click at [914, 546] on span "Confirm enrollment" at bounding box center [959, 555] width 129 height 21
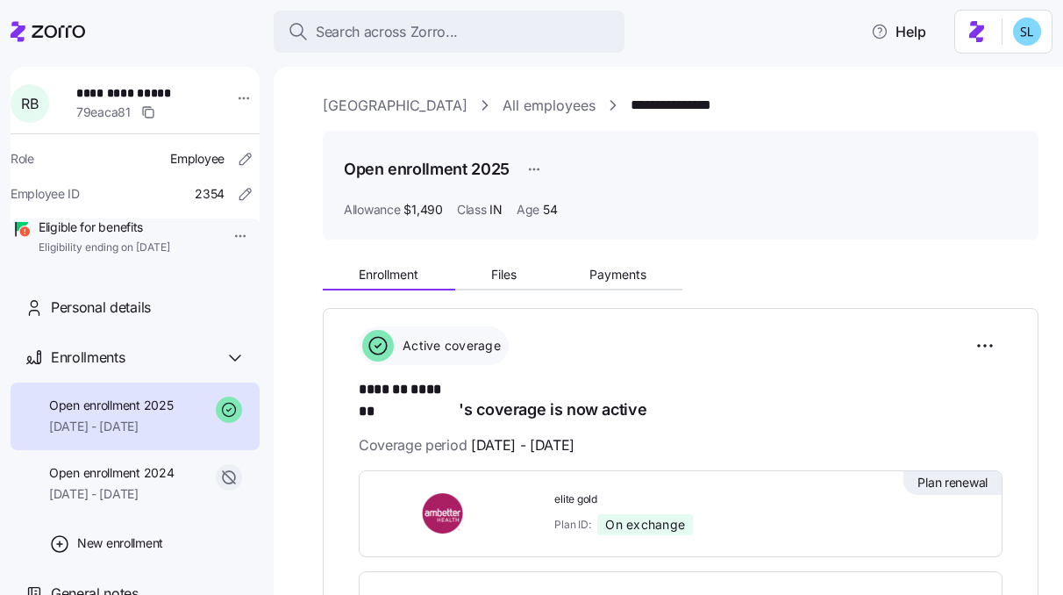
click at [375, 103] on link "[GEOGRAPHIC_DATA]" at bounding box center [395, 106] width 145 height 22
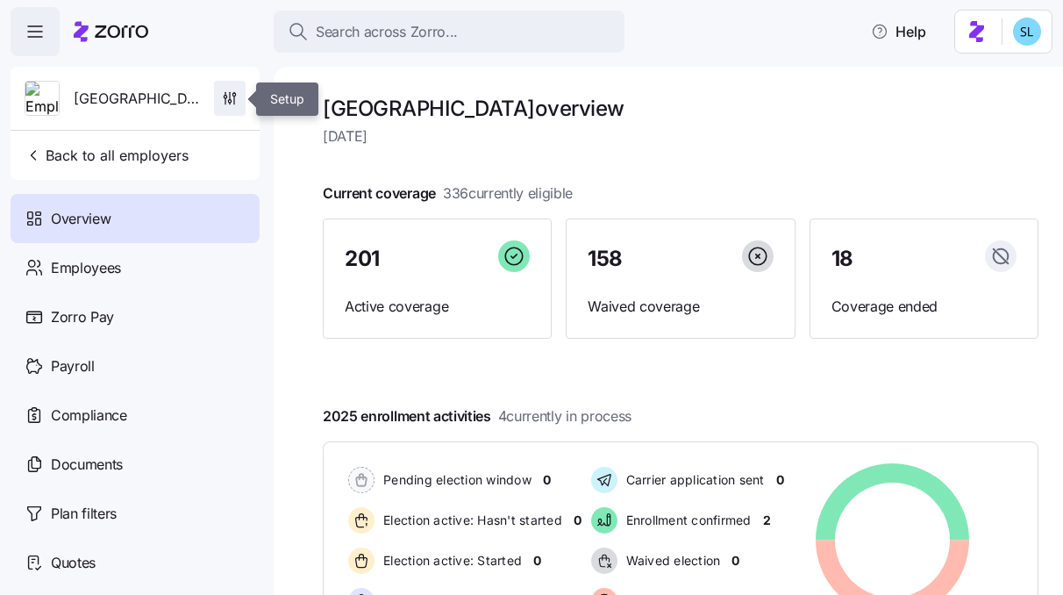
click at [219, 100] on span "button" at bounding box center [230, 98] width 30 height 33
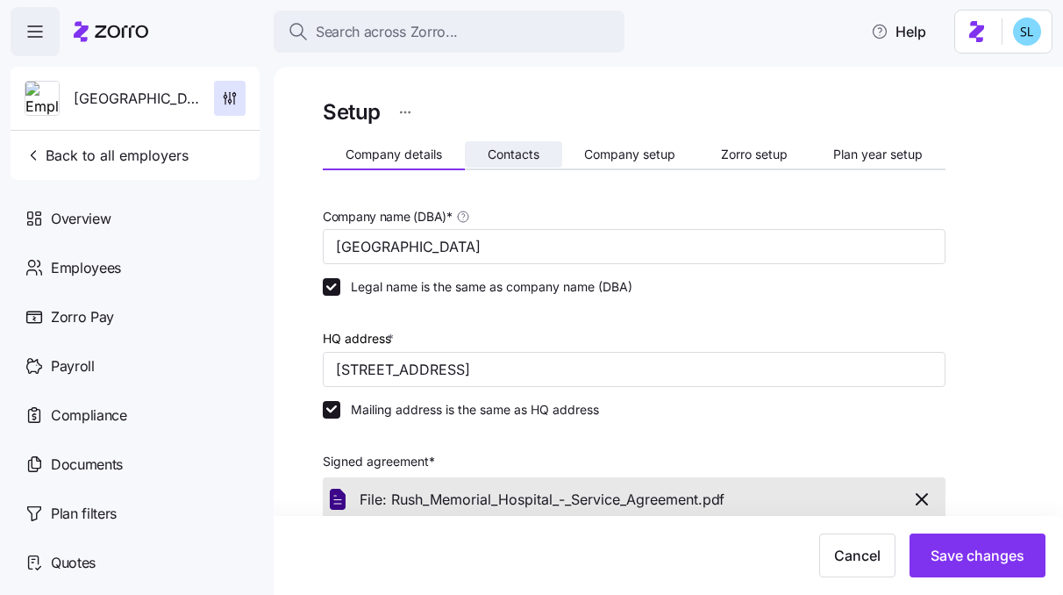
click at [517, 160] on span "Contacts" at bounding box center [514, 154] width 52 height 12
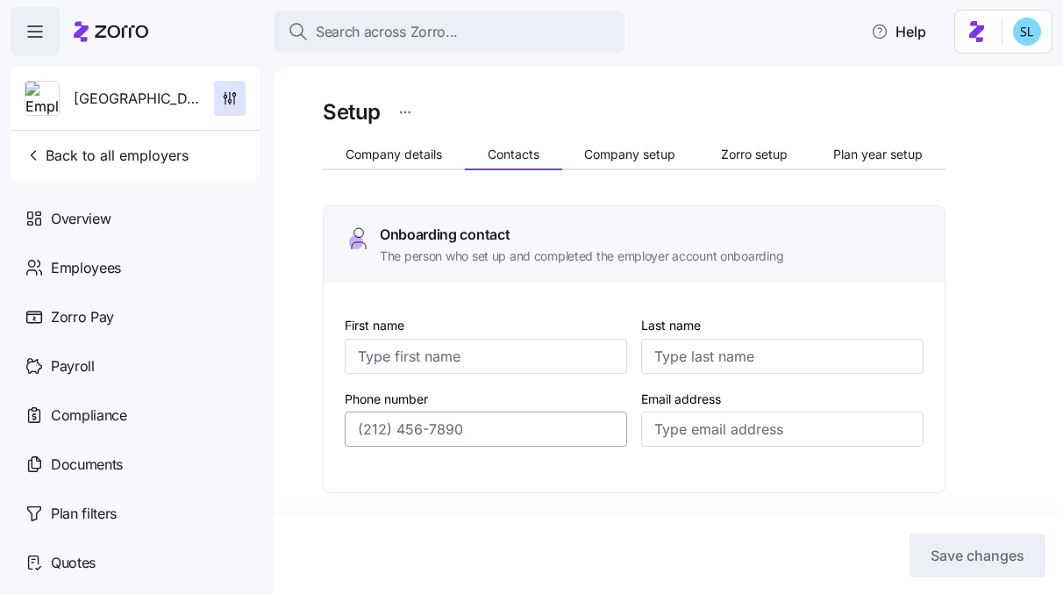
type input "Katelyn"
type input "Green"
type input "[DOMAIN_NAME][EMAIL_ADDRESS][DOMAIN_NAME]"
type input "[PERSON_NAME]"
type input "Bane"
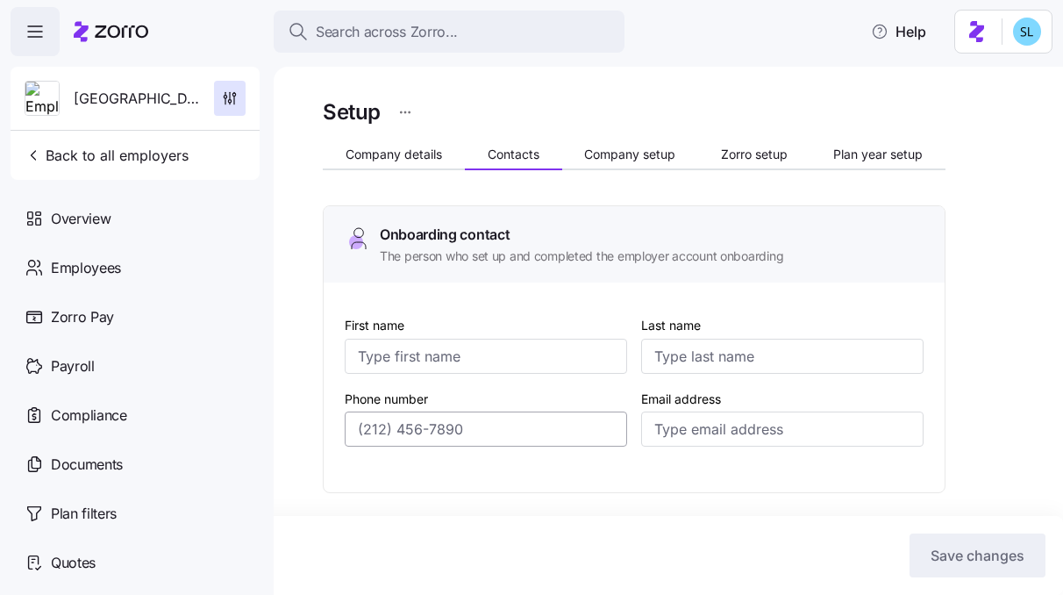
type input "[PERSON_NAME][EMAIL_ADDRESS][PERSON_NAME][DOMAIN_NAME]"
type input "Katelyn"
type input "Green"
type input "[DOMAIN_NAME][EMAIL_ADDRESS][DOMAIN_NAME]"
type input "[PERSON_NAME]"
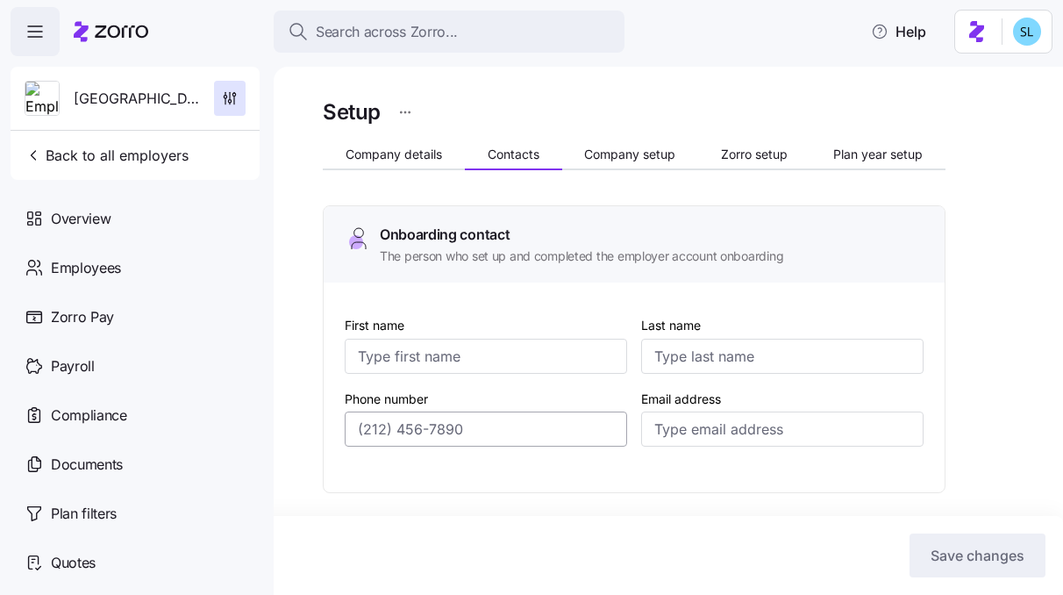
type input "[PERSON_NAME]"
type input "[PERSON_NAME][EMAIL_ADDRESS][PERSON_NAME][DOMAIN_NAME]"
type input "[PHONE_NUMBER]"
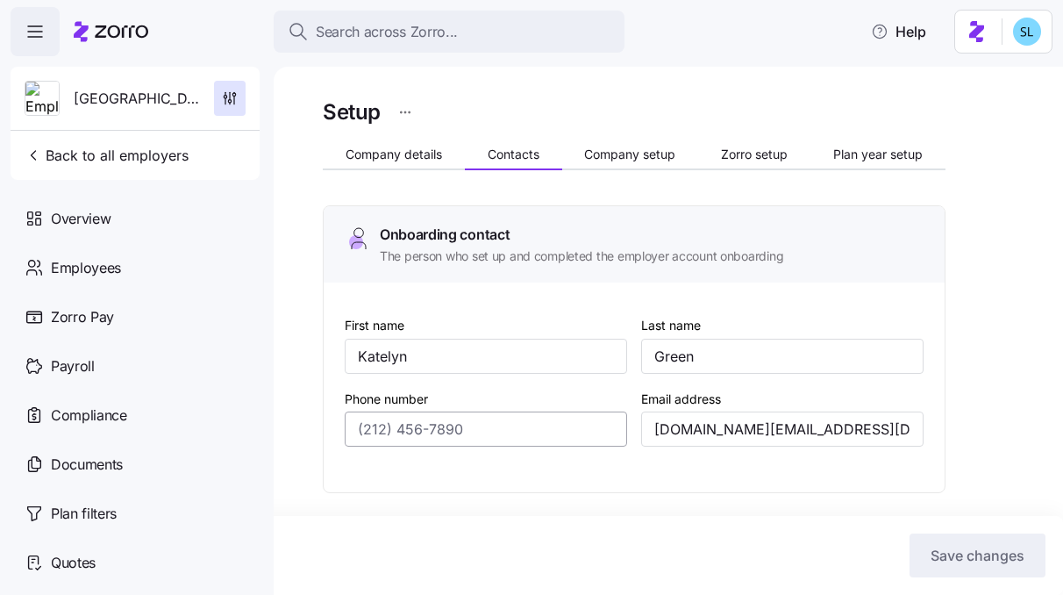
type input "[PHONE_NUMBER]"
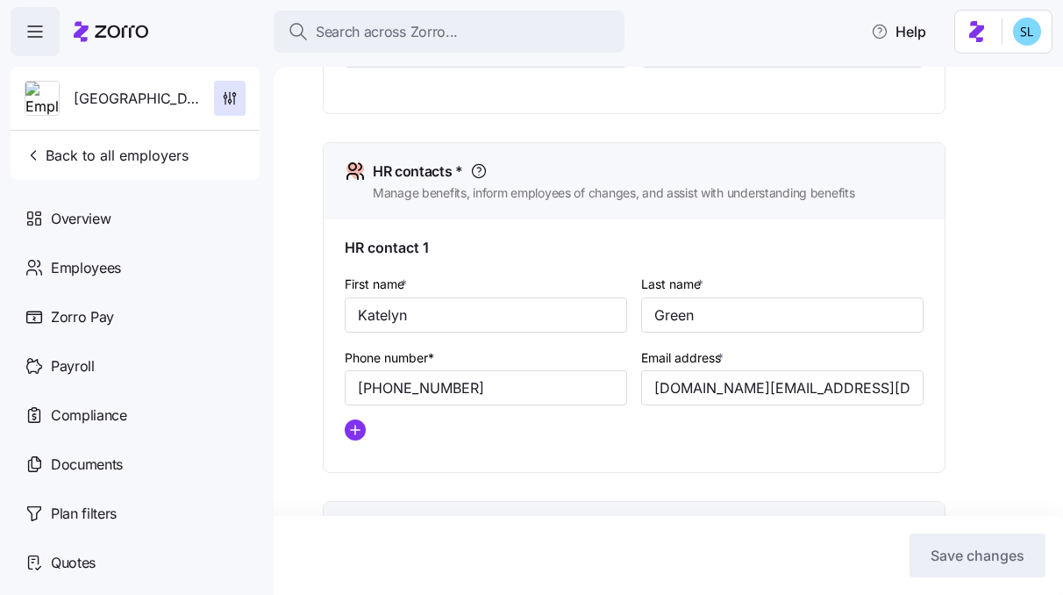
scroll to position [712, 0]
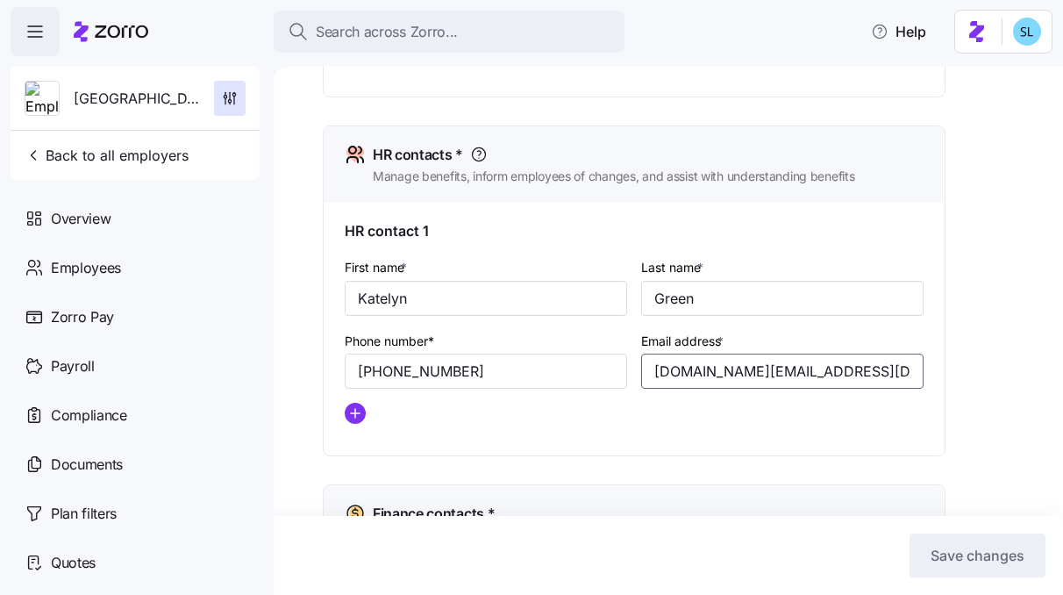
click at [674, 377] on input "[DOMAIN_NAME][EMAIL_ADDRESS][DOMAIN_NAME]" at bounding box center [782, 370] width 282 height 35
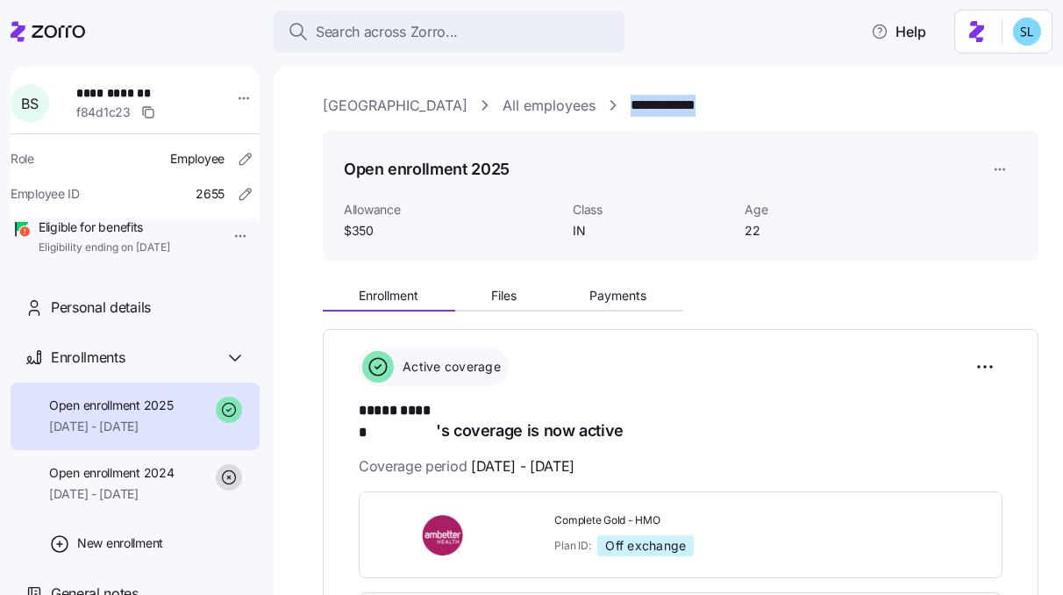
drag, startPoint x: 744, startPoint y: 111, endPoint x: 644, endPoint y: 110, distance: 100.0
click at [644, 110] on div "**********" at bounding box center [681, 106] width 716 height 22
copy link "**********"
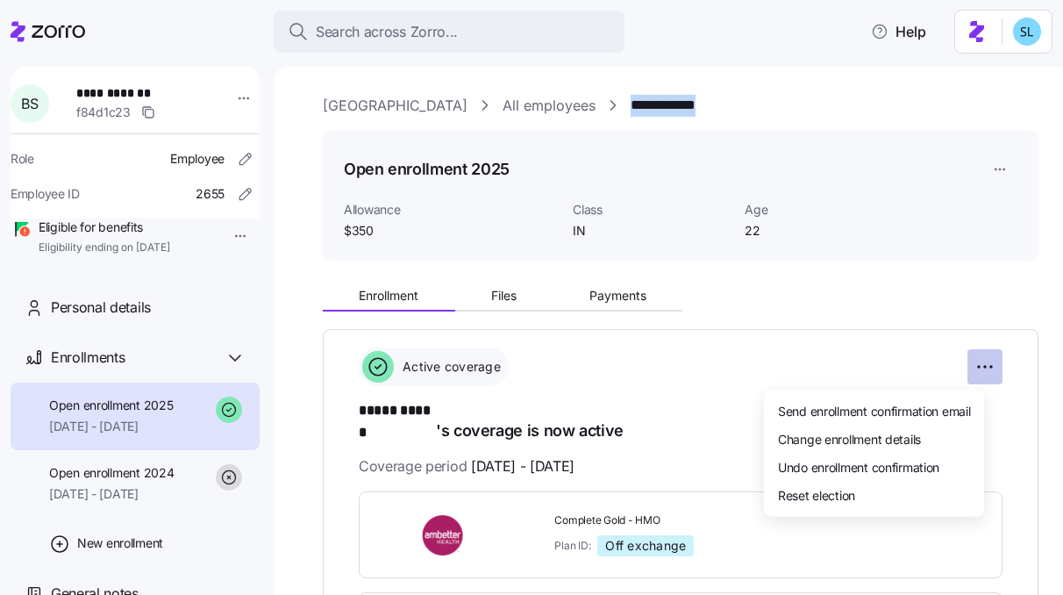
click at [981, 371] on html "**********" at bounding box center [531, 292] width 1063 height 584
click at [956, 433] on div "Change enrollment details" at bounding box center [874, 438] width 206 height 28
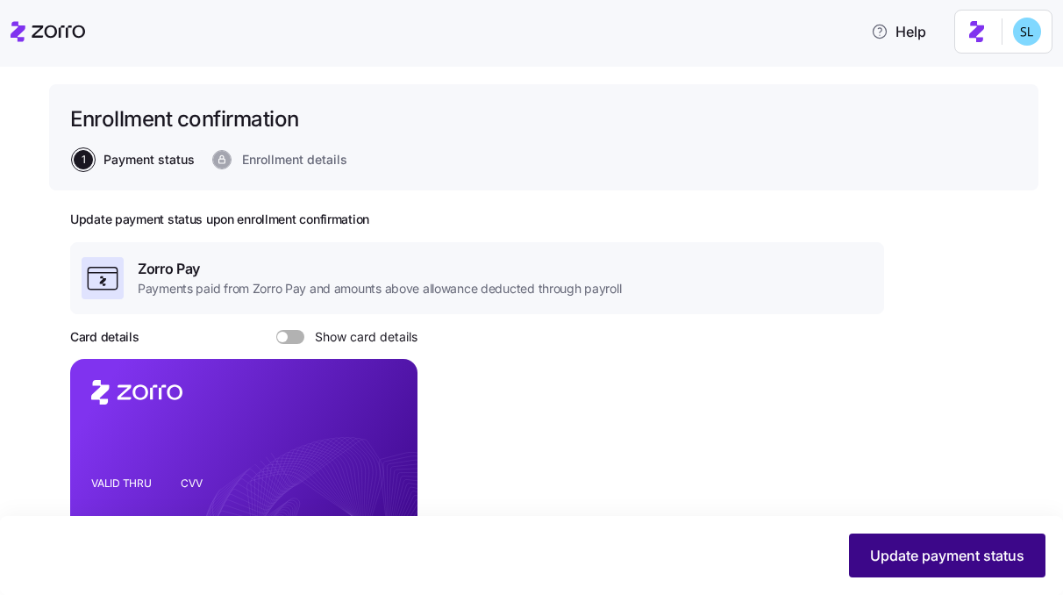
click at [943, 568] on button "Update payment status" at bounding box center [947, 555] width 196 height 44
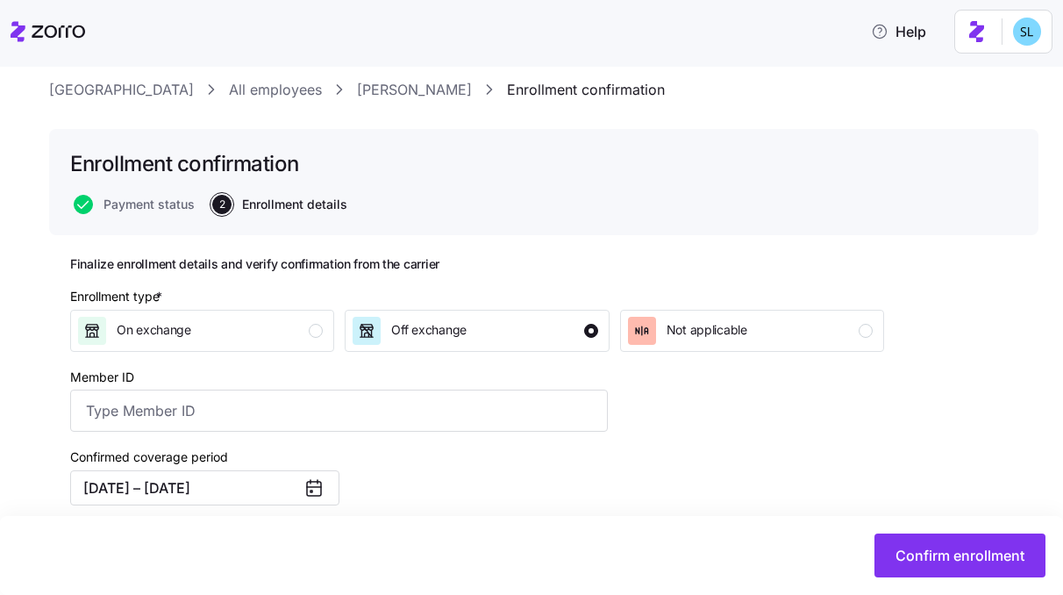
scroll to position [142, 0]
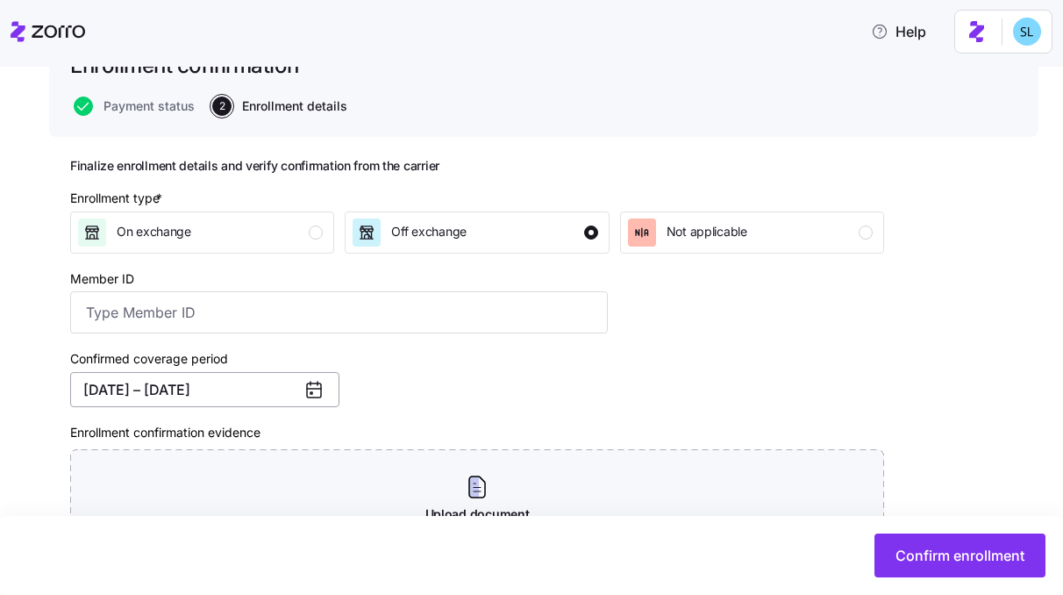
click at [291, 392] on button "[DATE] – [DATE]" at bounding box center [204, 389] width 269 height 35
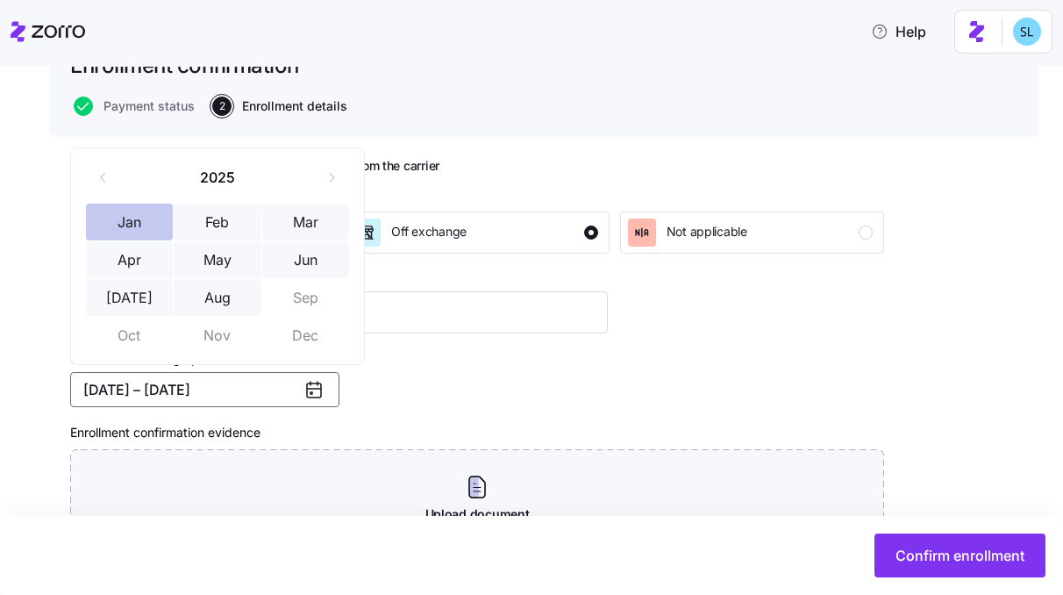
click at [143, 223] on button "Jan" at bounding box center [130, 221] width 88 height 37
click at [212, 300] on button "Aug" at bounding box center [218, 297] width 88 height 37
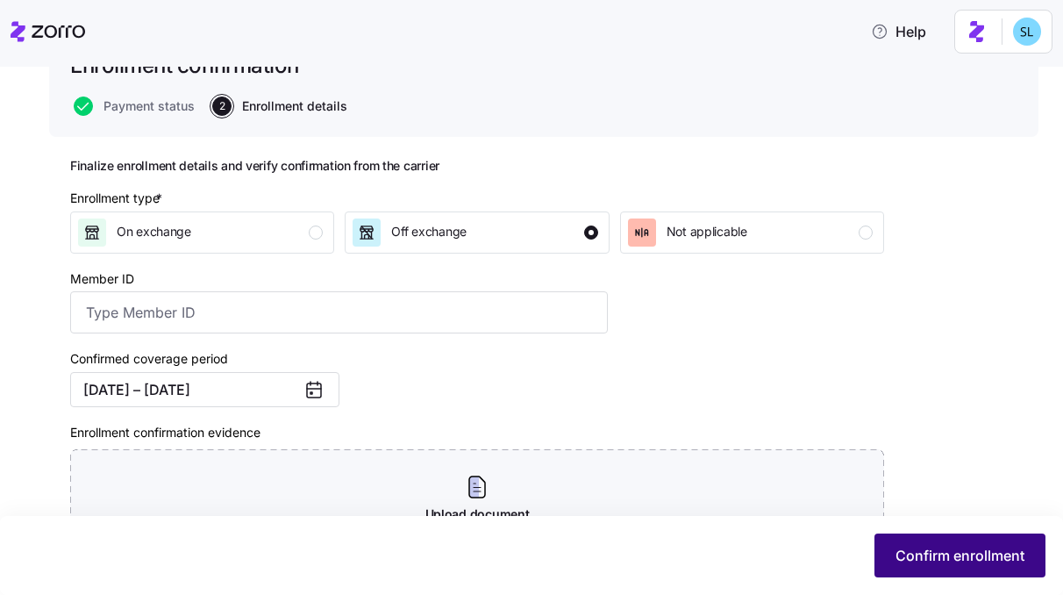
click at [903, 569] on button "Confirm enrollment" at bounding box center [959, 555] width 171 height 44
